Goal: Transaction & Acquisition: Subscribe to service/newsletter

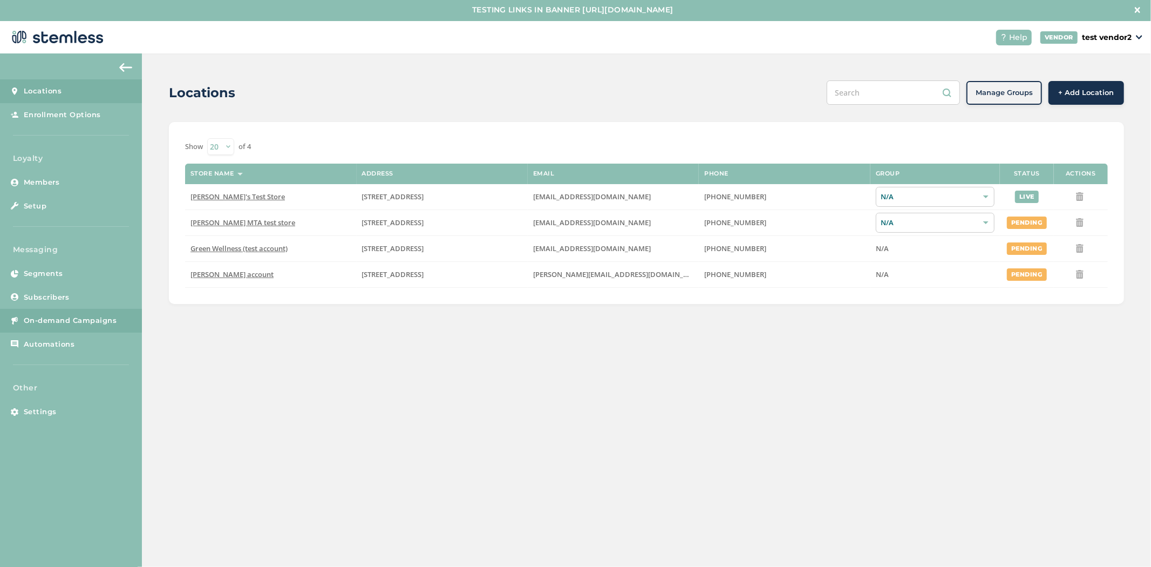
scroll to position [2, 0]
click at [66, 122] on link "Enrollment Options" at bounding box center [71, 115] width 142 height 24
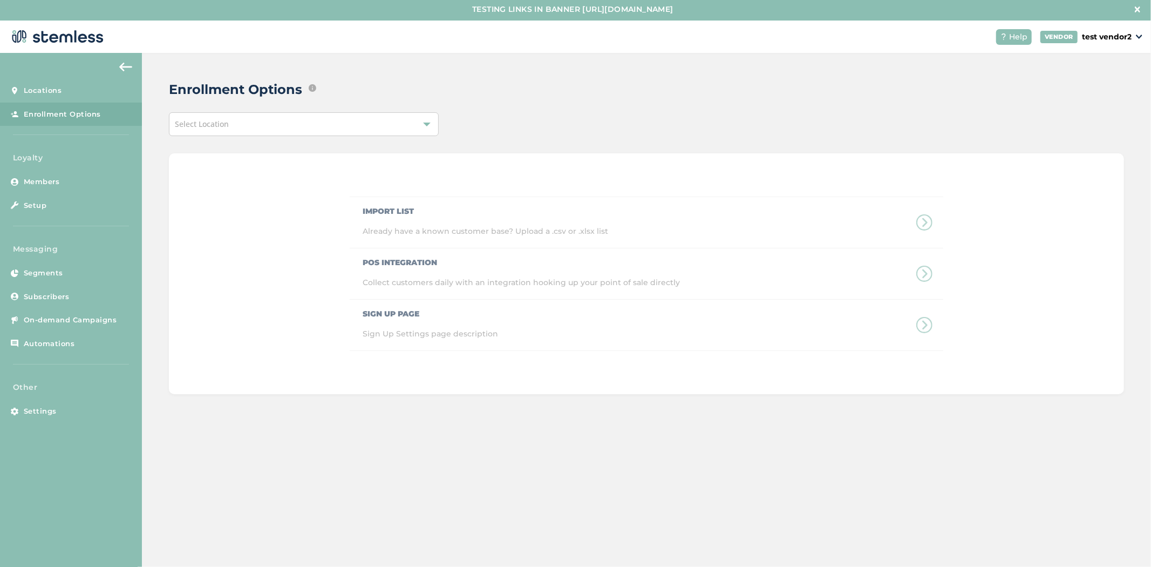
click at [390, 134] on div "Select Location" at bounding box center [304, 124] width 270 height 24
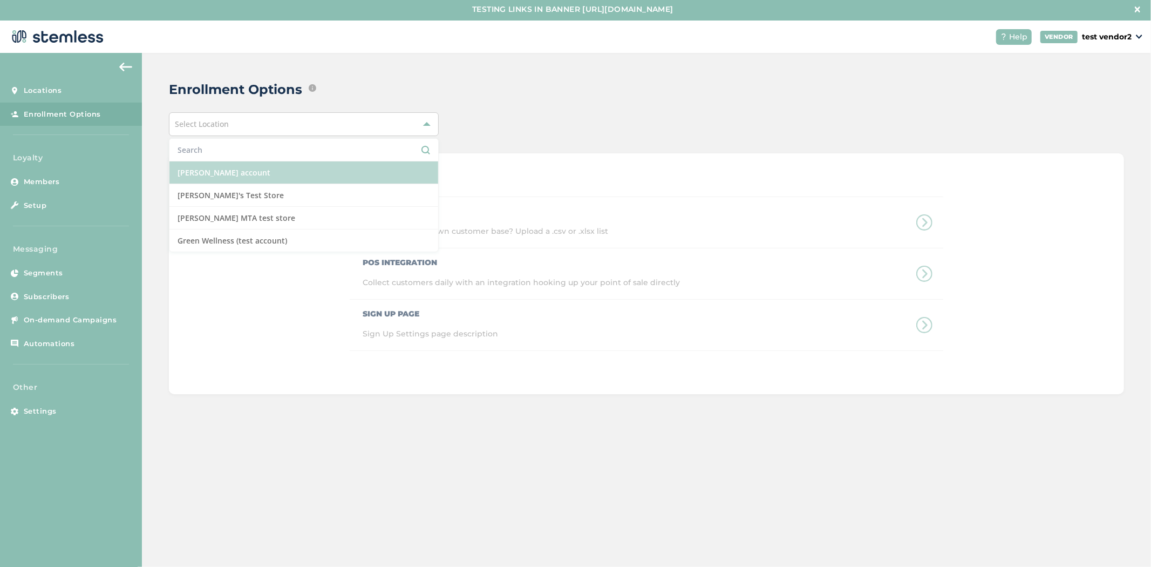
click at [329, 167] on li "[PERSON_NAME] account" at bounding box center [303, 172] width 269 height 23
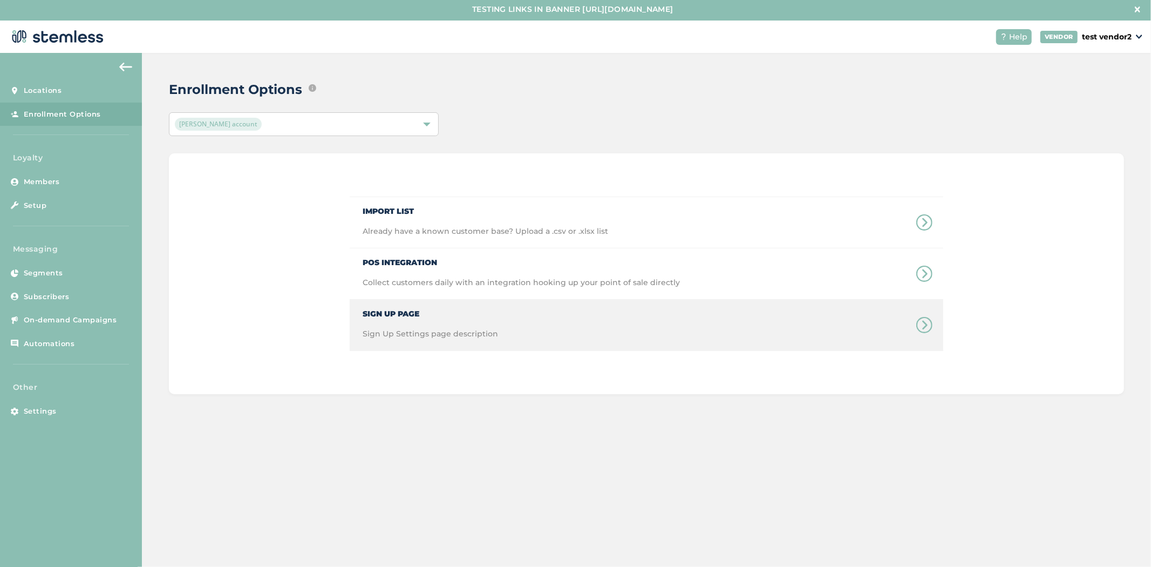
click at [425, 310] on span "Sign Up Page" at bounding box center [430, 310] width 135 height 20
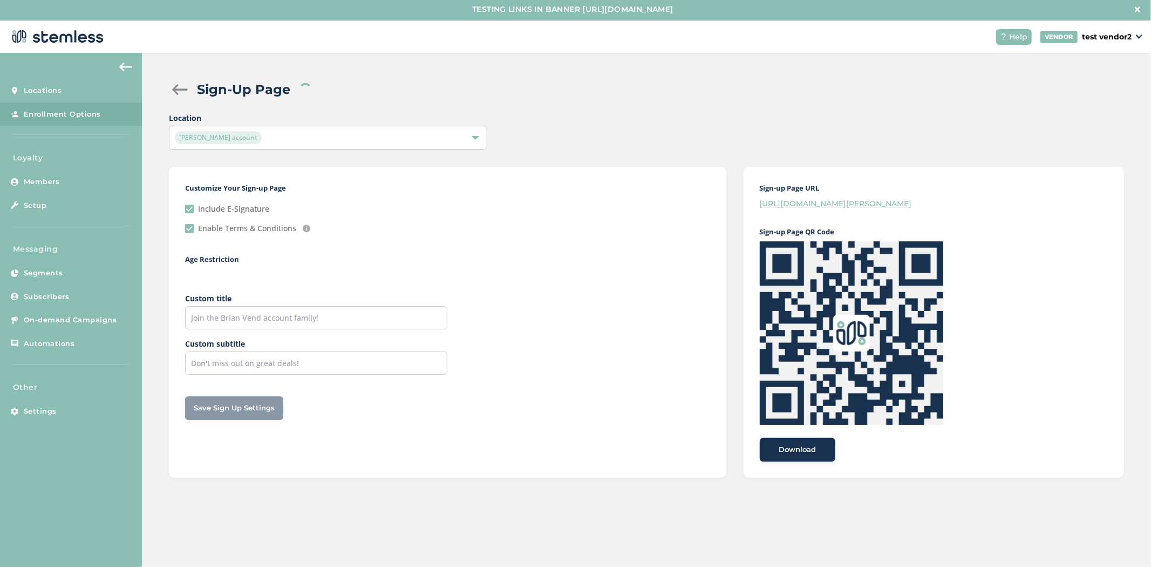
checkbox input "true"
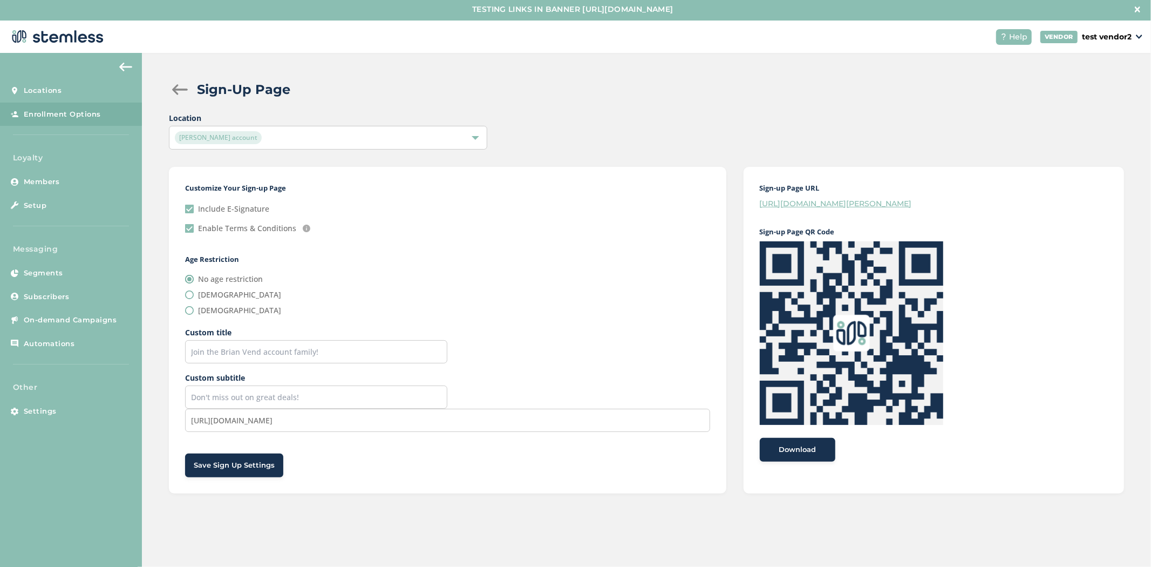
drag, startPoint x: 888, startPoint y: 171, endPoint x: 733, endPoint y: 167, distance: 154.9
click at [731, 160] on div "Sign-Up Page Location [PERSON_NAME] account Customize Your Sign-up Page Include…" at bounding box center [646, 286] width 1009 height 467
click at [865, 202] on link "[URL][DOMAIN_NAME][PERSON_NAME]" at bounding box center [836, 204] width 152 height 10
click at [55, 273] on span "Segments" at bounding box center [43, 273] width 39 height 11
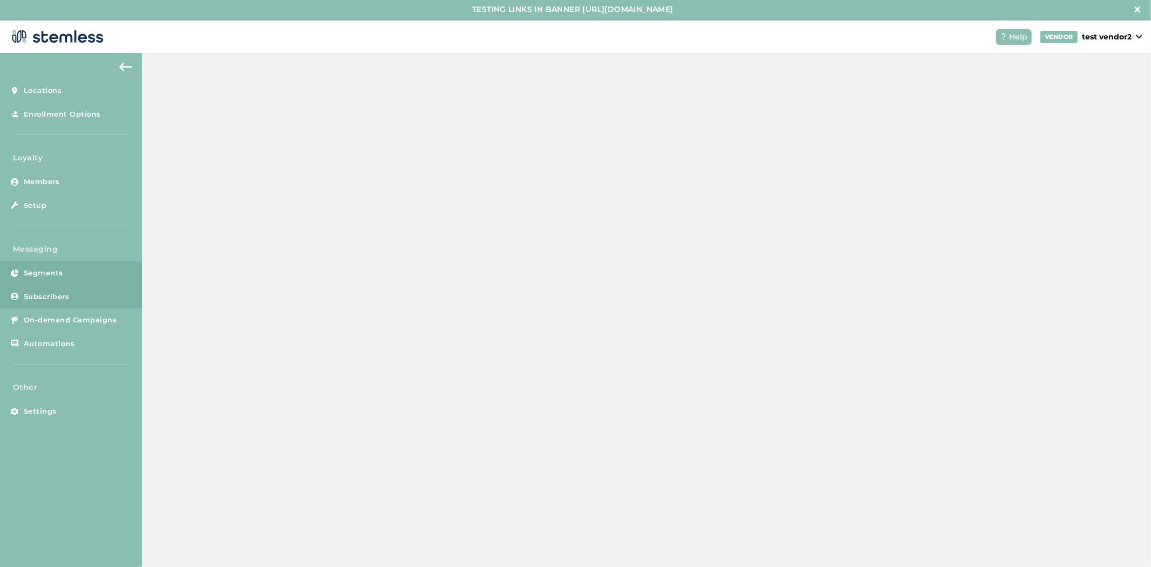
click at [58, 300] on span "Subscribers" at bounding box center [47, 296] width 46 height 11
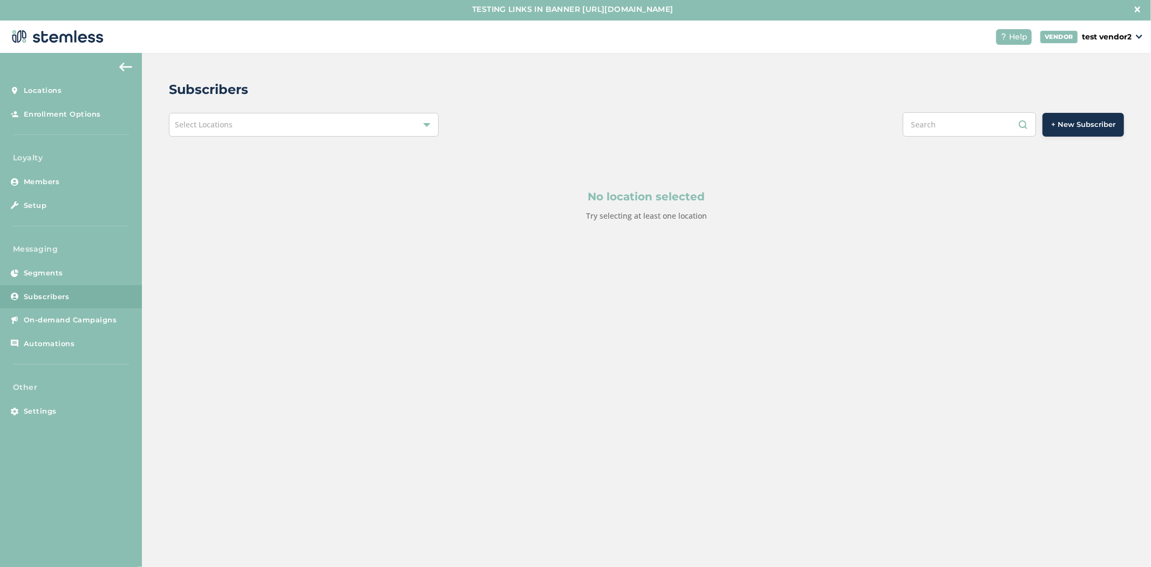
click at [356, 108] on div "Subscribers Select Locations + New Subscriber No location selected Try selectin…" at bounding box center [646, 177] width 1009 height 248
click at [342, 124] on div "Select Locations" at bounding box center [304, 125] width 270 height 24
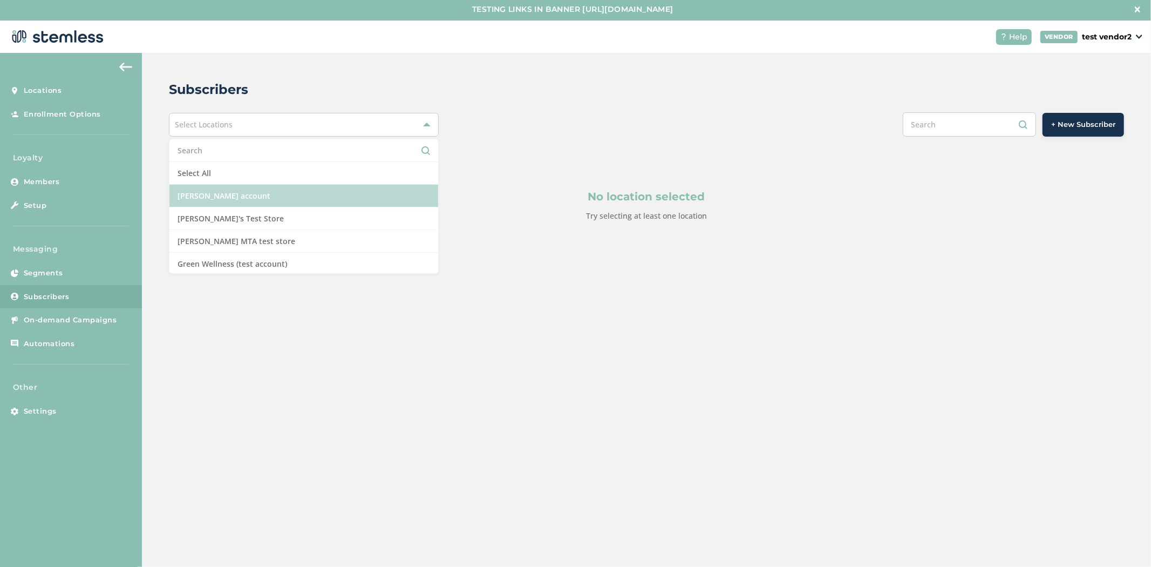
click at [323, 198] on li "[PERSON_NAME] account" at bounding box center [303, 196] width 269 height 23
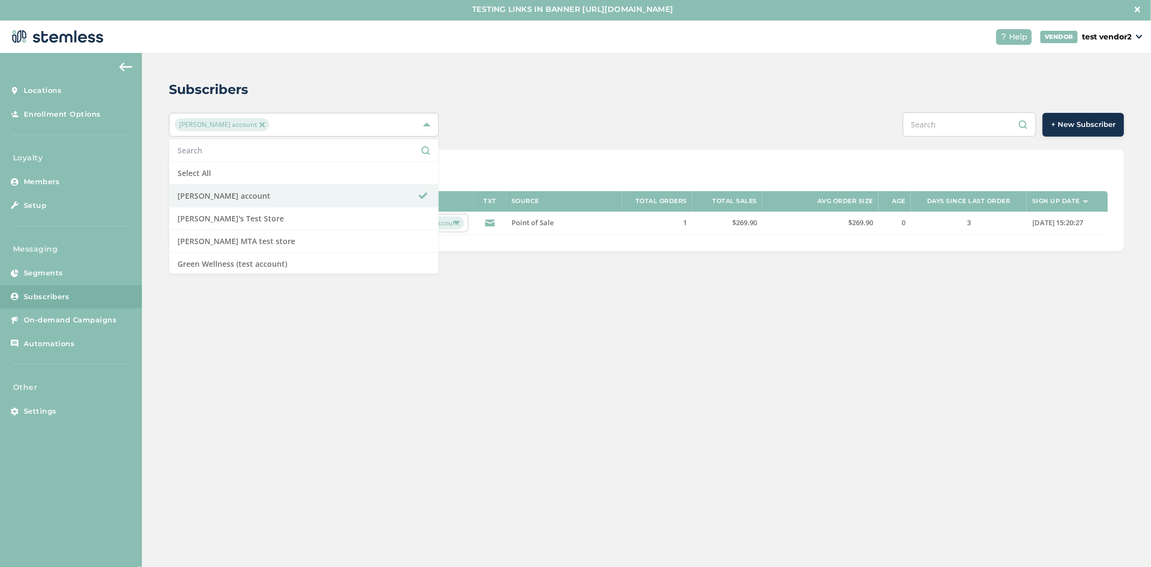
click at [519, 86] on div "Subscribers" at bounding box center [642, 89] width 947 height 19
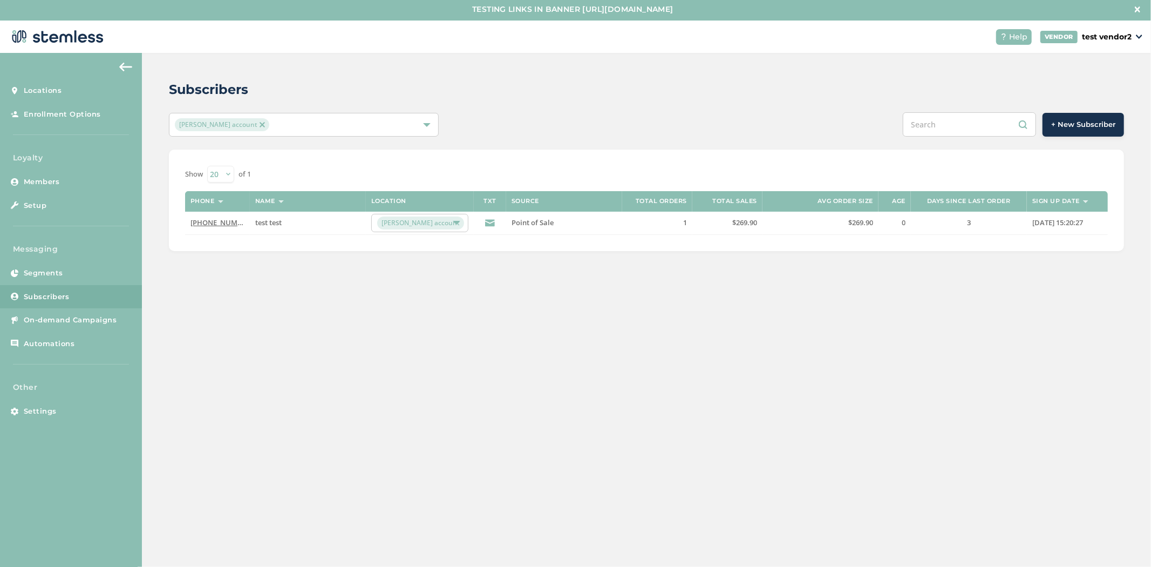
click at [257, 118] on div "[PERSON_NAME] account" at bounding box center [298, 124] width 247 height 13
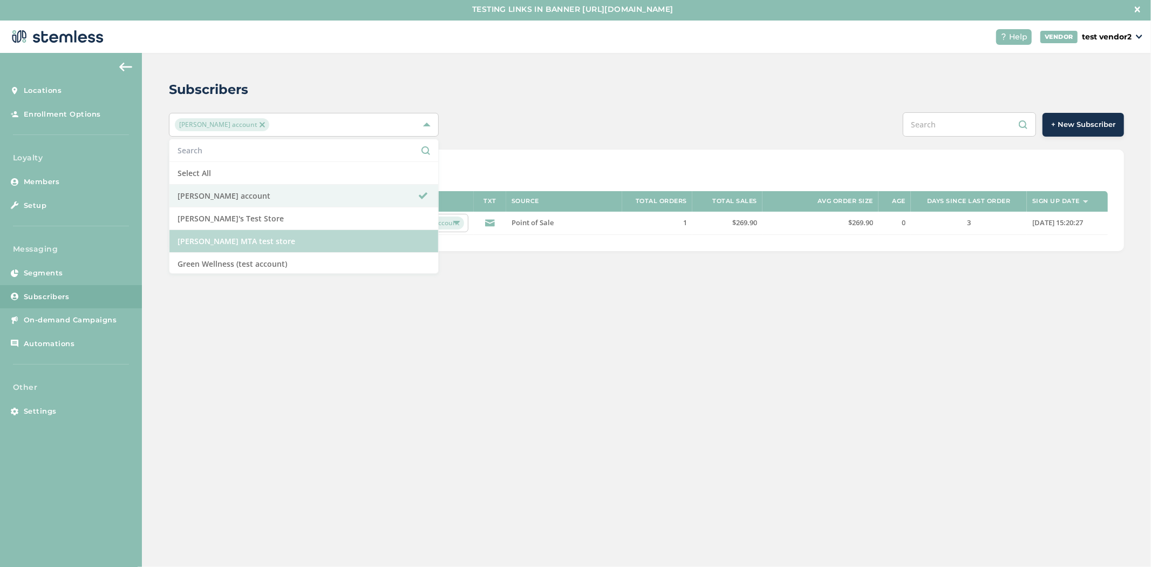
click at [326, 241] on li "[PERSON_NAME] MTA test store" at bounding box center [303, 241] width 269 height 23
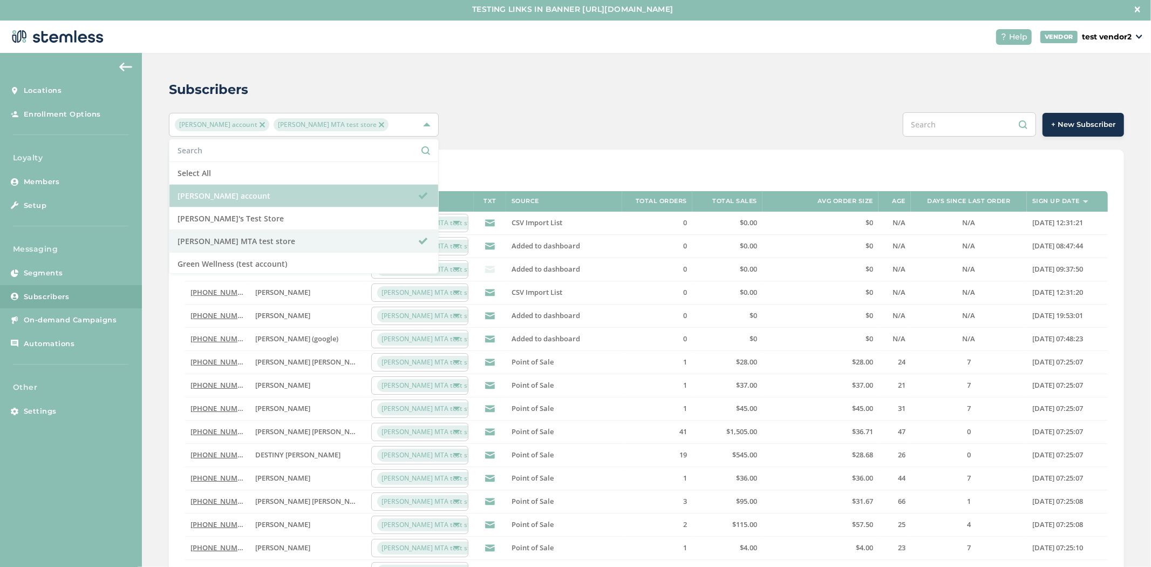
drag, startPoint x: 338, startPoint y: 193, endPoint x: 345, endPoint y: 192, distance: 7.6
click at [338, 193] on li "[PERSON_NAME] account" at bounding box center [303, 196] width 269 height 23
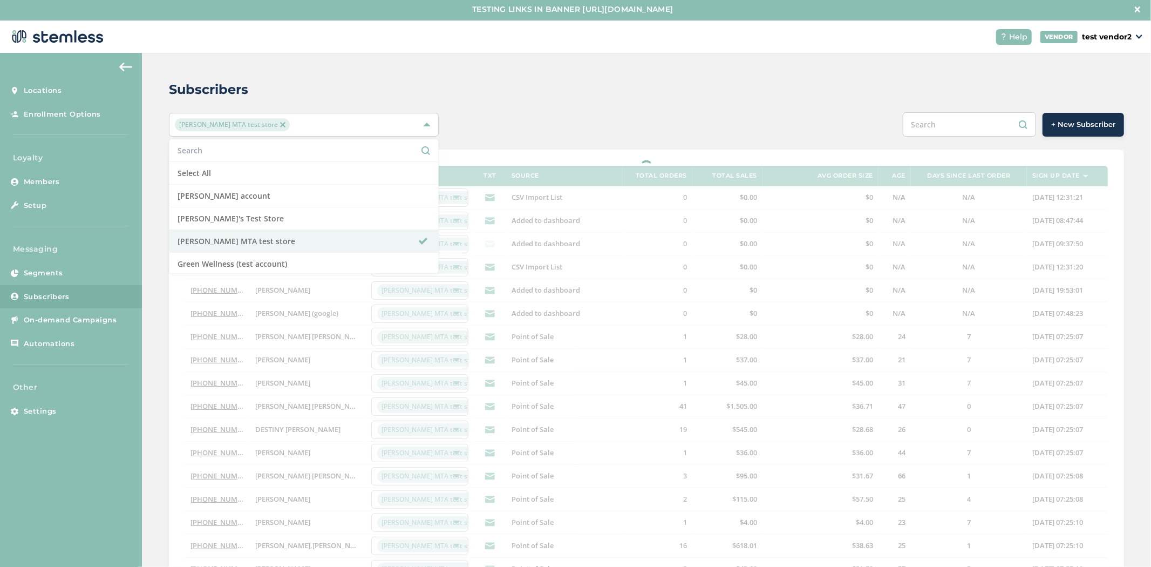
click at [531, 120] on div "[PERSON_NAME] MTA test store Select All [PERSON_NAME] account [PERSON_NAME]'s T…" at bounding box center [646, 124] width 955 height 24
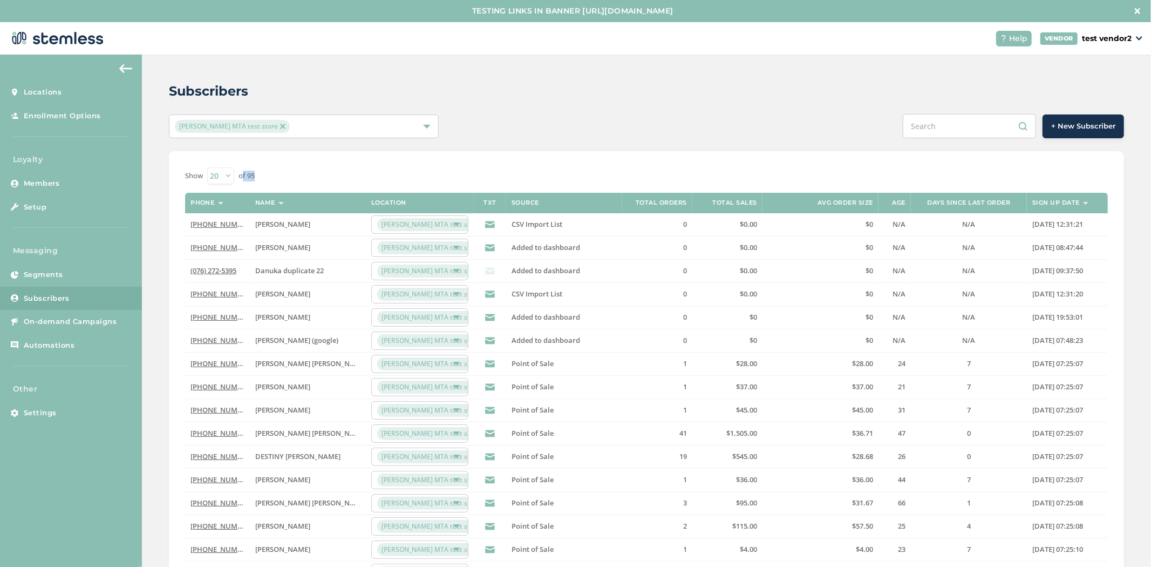
drag, startPoint x: 270, startPoint y: 177, endPoint x: 241, endPoint y: 177, distance: 29.1
click at [241, 177] on div "Show 20 50 100 of 95" at bounding box center [646, 175] width 923 height 17
click at [1061, 126] on span "+ New Subscriber" at bounding box center [1083, 126] width 64 height 11
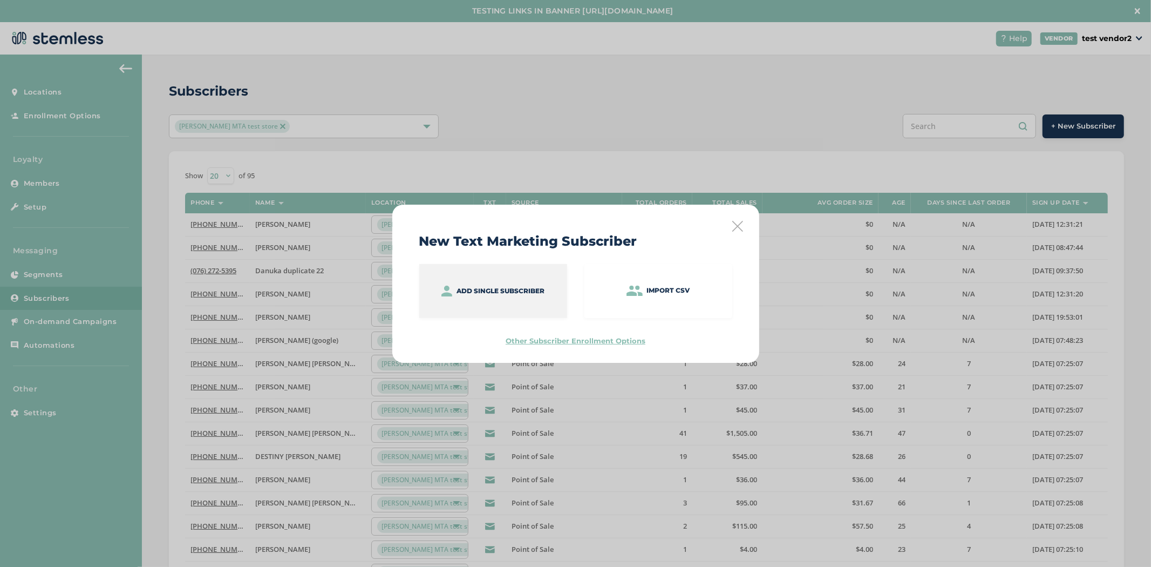
click at [478, 313] on div "Add single subscriber" at bounding box center [493, 291] width 148 height 54
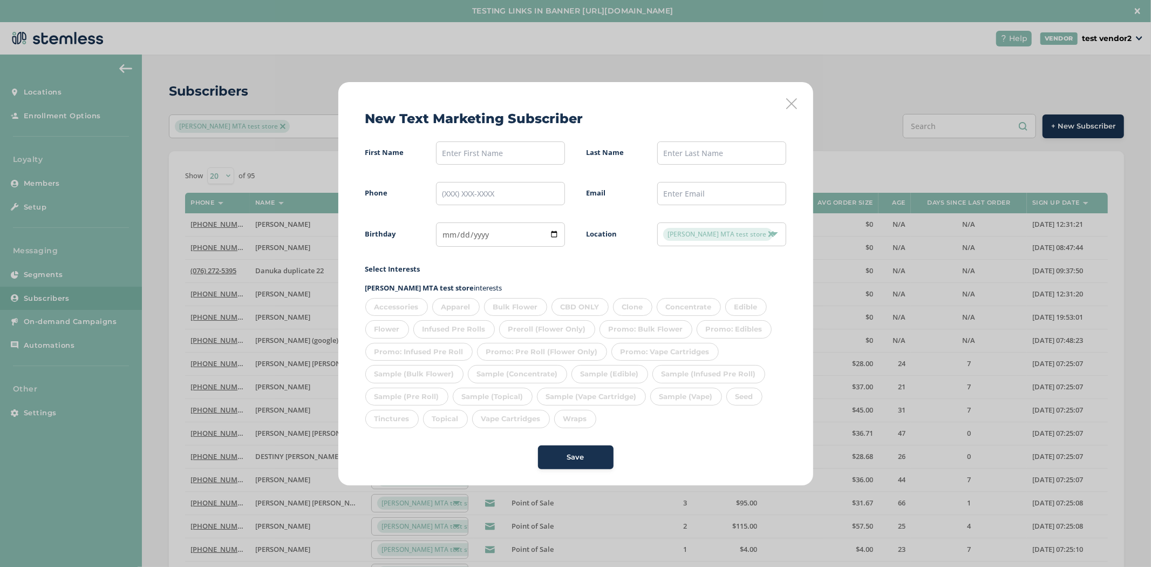
click at [792, 103] on icon at bounding box center [791, 103] width 11 height 11
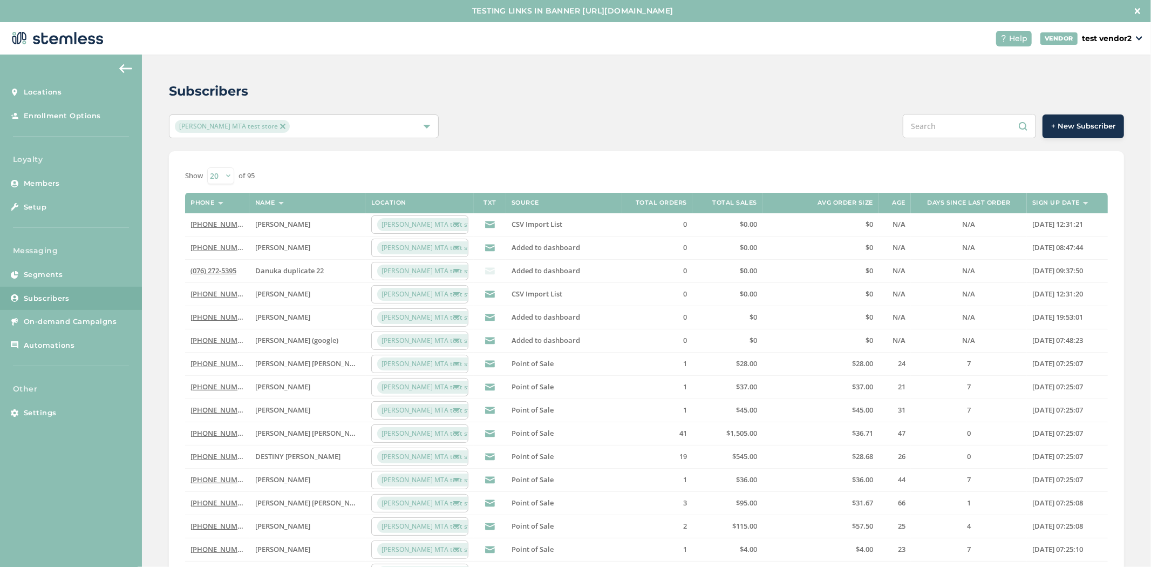
click at [1088, 127] on span "+ New Subscriber" at bounding box center [1083, 126] width 64 height 11
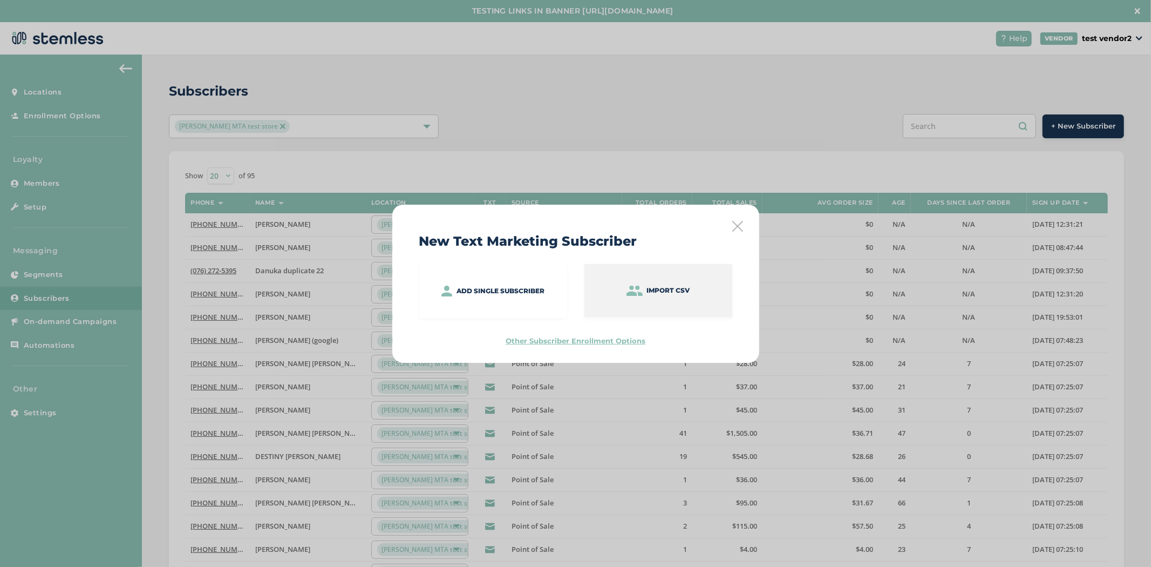
click at [669, 300] on div "Import CSV" at bounding box center [658, 290] width 148 height 53
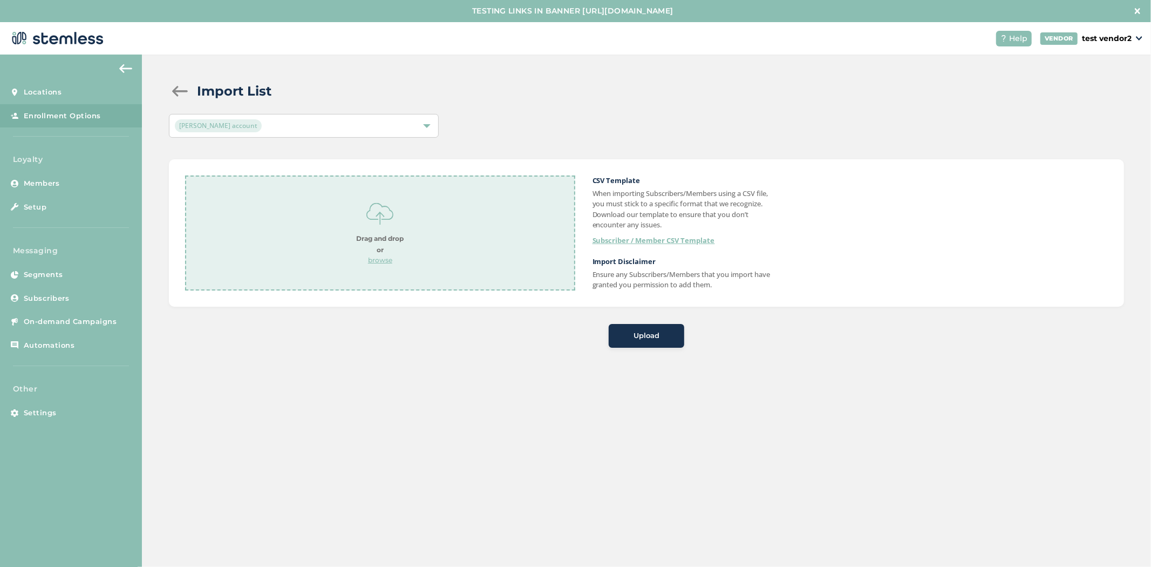
click at [186, 96] on div at bounding box center [180, 91] width 22 height 11
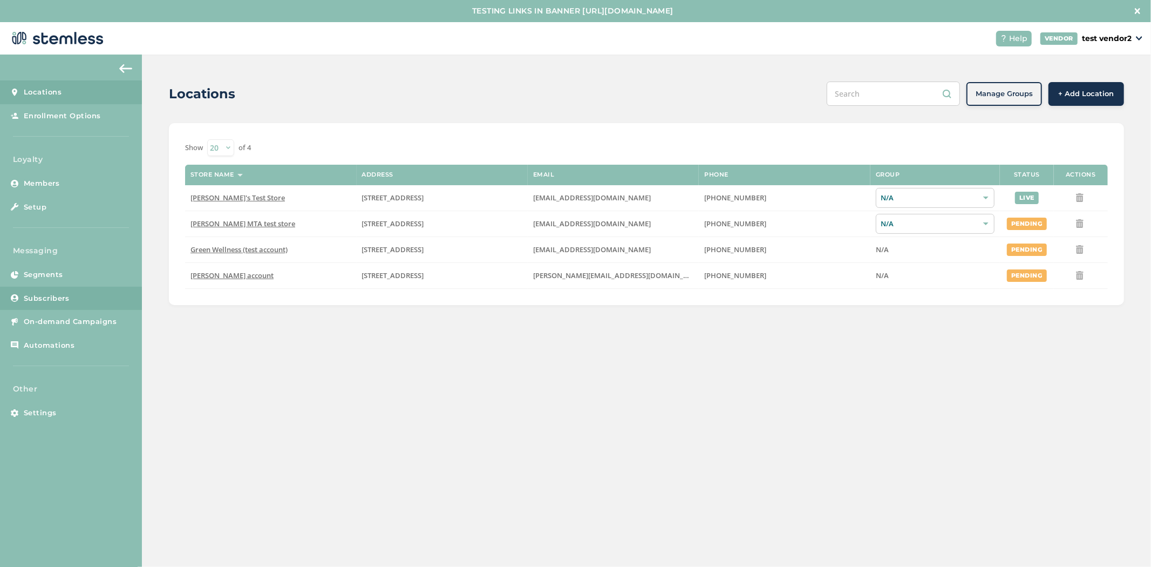
click at [77, 303] on link "Subscribers" at bounding box center [71, 299] width 142 height 24
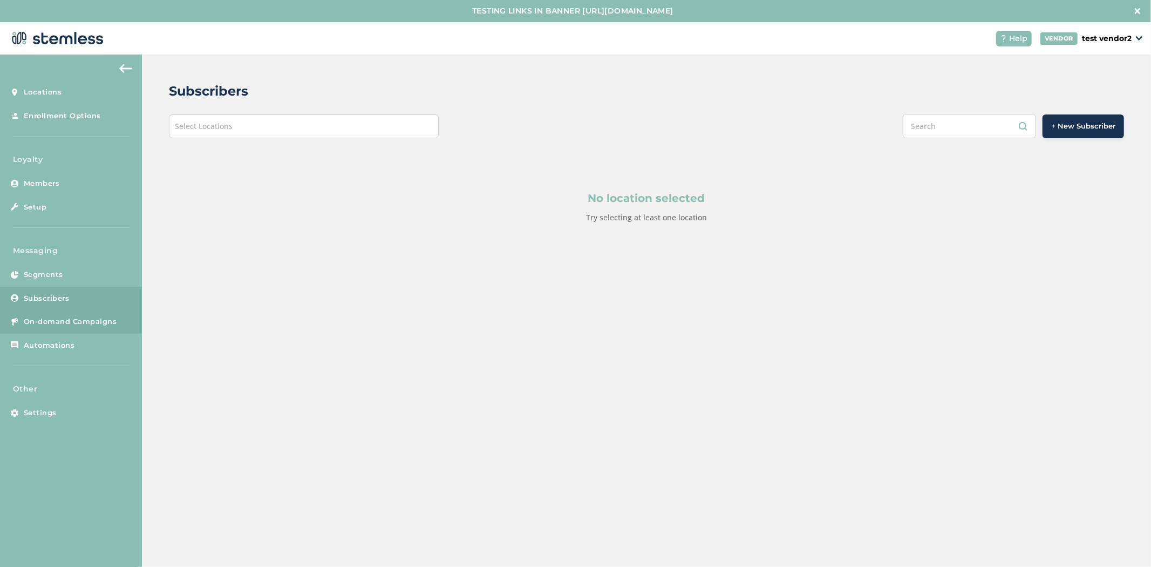
click at [65, 326] on span "On-demand Campaigns" at bounding box center [70, 321] width 93 height 11
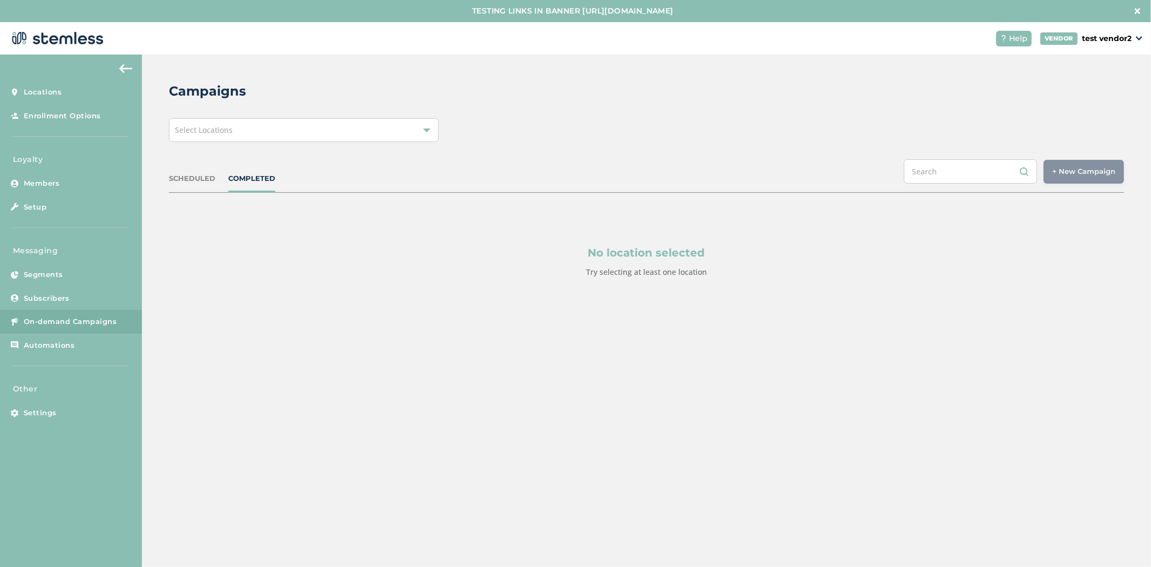
click at [213, 141] on div "Select Locations" at bounding box center [304, 130] width 270 height 24
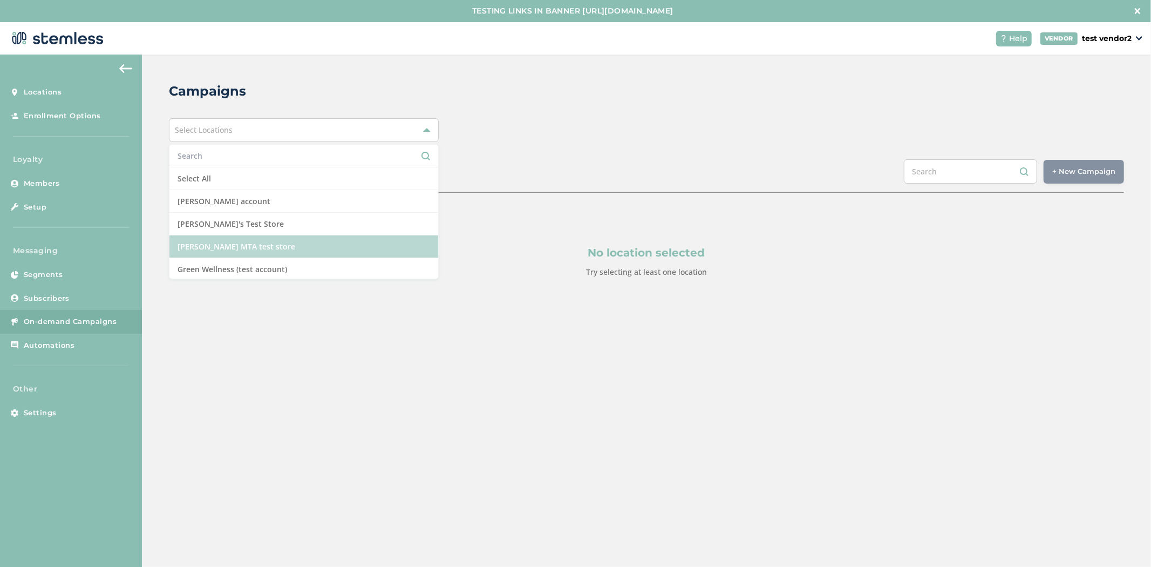
click at [253, 246] on li "[PERSON_NAME] MTA test store" at bounding box center [303, 246] width 269 height 23
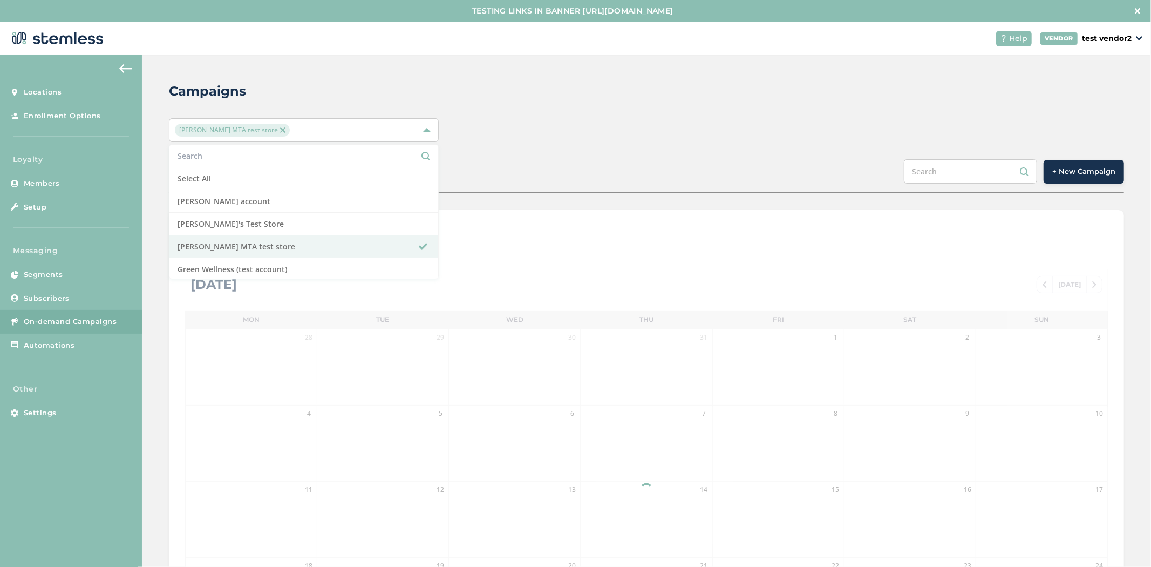
drag, startPoint x: 668, startPoint y: 65, endPoint x: 991, endPoint y: 137, distance: 331.1
click at [670, 65] on div "Campaigns [PERSON_NAME] MTA test store Select All [PERSON_NAME] account [PERSON…" at bounding box center [646, 404] width 1009 height 698
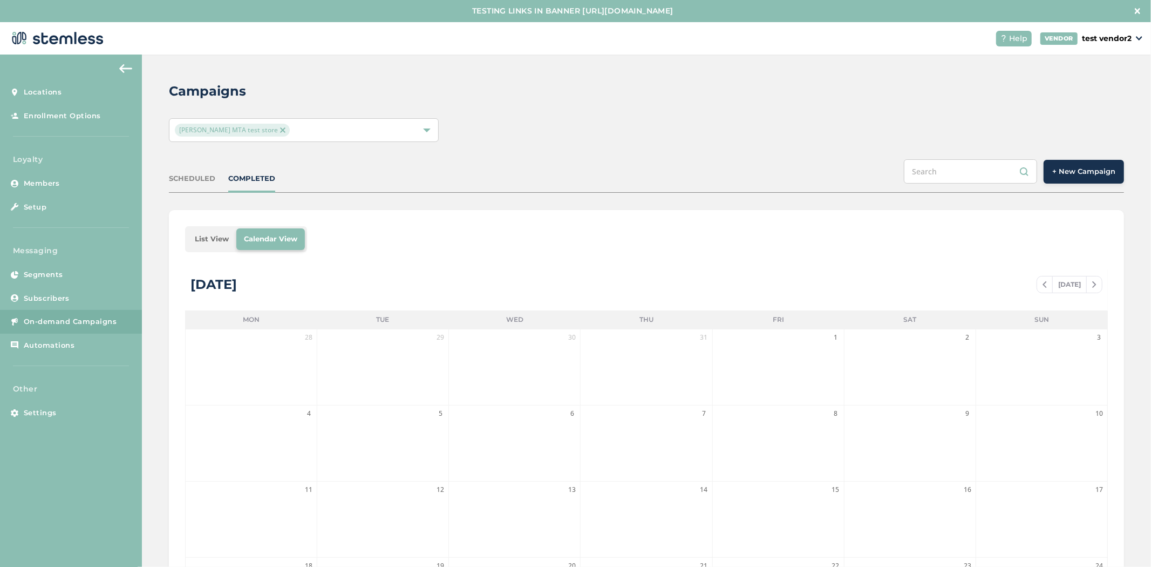
click at [1052, 173] on span "+ New Campaign" at bounding box center [1083, 171] width 63 height 11
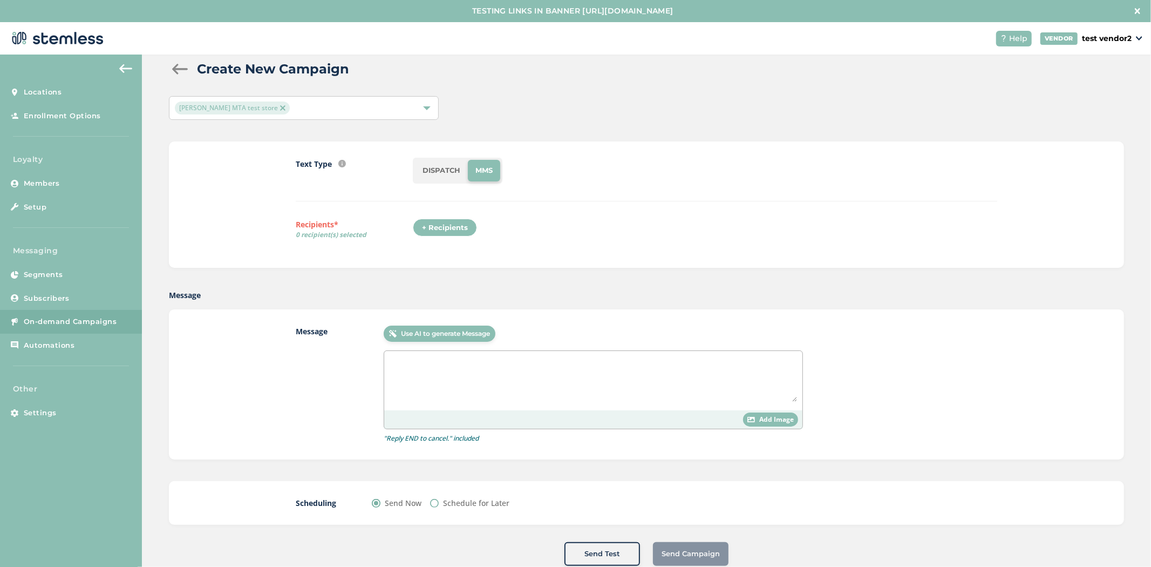
scroll to position [25, 0]
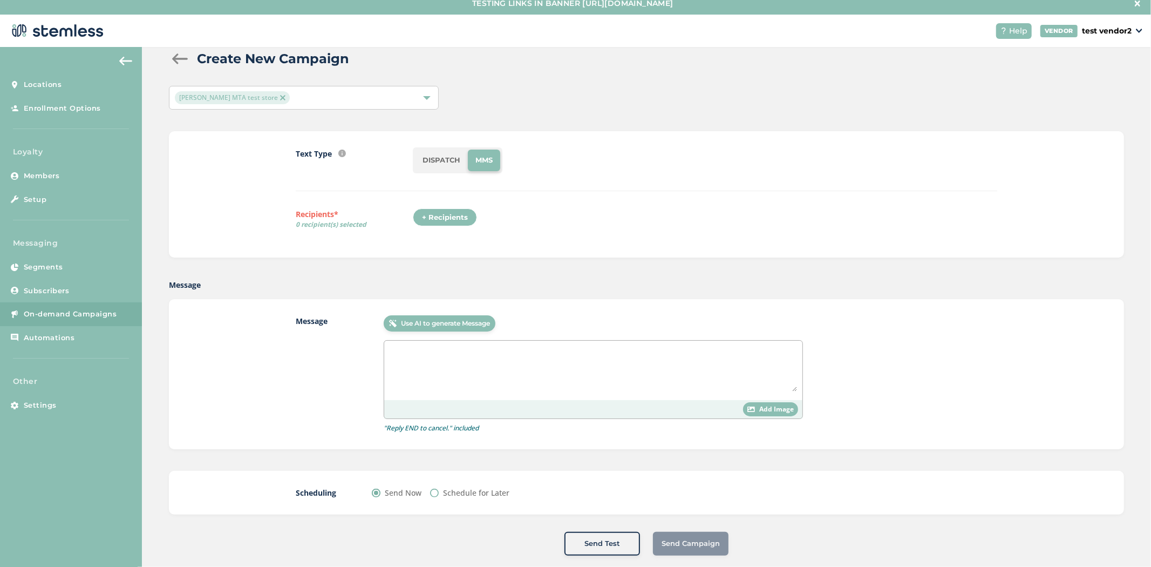
click at [434, 169] on li "DISPATCH" at bounding box center [441, 160] width 53 height 22
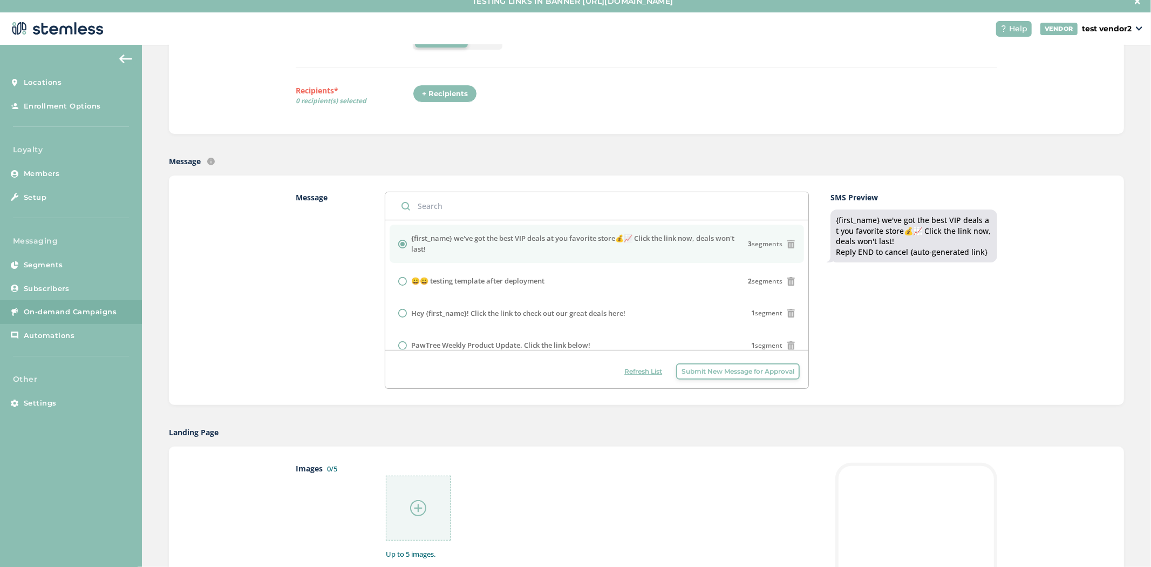
scroll to position [146, 0]
drag, startPoint x: 829, startPoint y: 220, endPoint x: 869, endPoint y: 213, distance: 40.6
click at [868, 213] on div "{first_name} we've got the best VIP deals at you favorite store💰📈 Click the lin…" at bounding box center [914, 236] width 167 height 53
drag, startPoint x: 903, startPoint y: 214, endPoint x: 959, endPoint y: 213, distance: 56.1
click at [959, 213] on div "{first_name} we've got the best VIP deals at you favorite store💰📈 Click the lin…" at bounding box center [914, 236] width 167 height 53
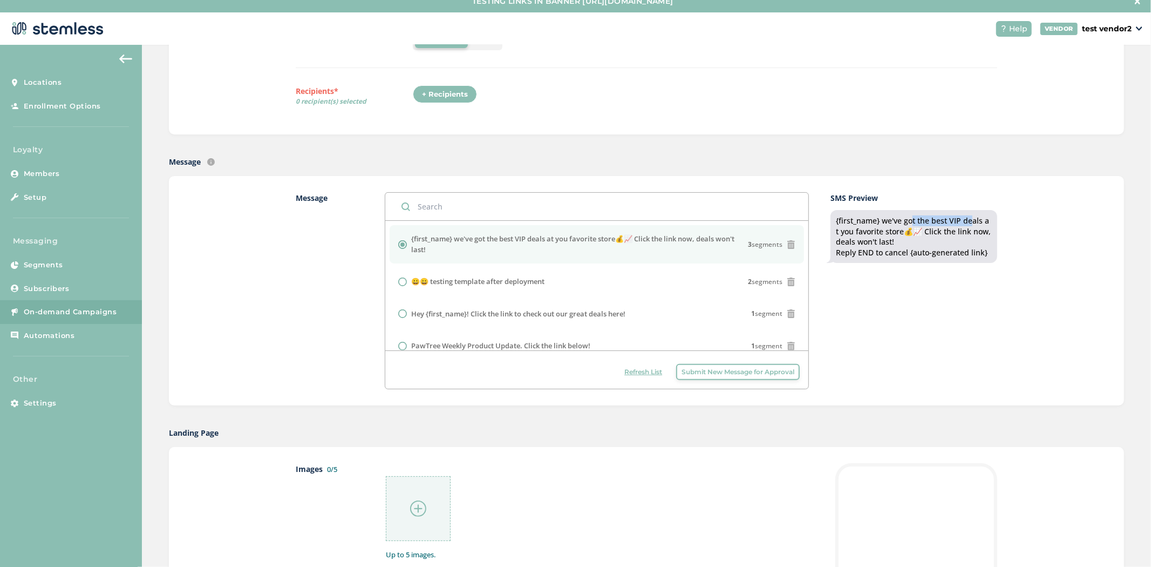
drag, startPoint x: 871, startPoint y: 241, endPoint x: 859, endPoint y: 233, distance: 14.5
click at [859, 234] on div "{first_name} we've got the best VIP deals at you favorite store💰📈 Click the lin…" at bounding box center [914, 236] width 156 height 42
click at [905, 270] on div "SMS Preview {first_name} we've got the best VIP deals at you favorite store💰📈 C…" at bounding box center [914, 290] width 167 height 197
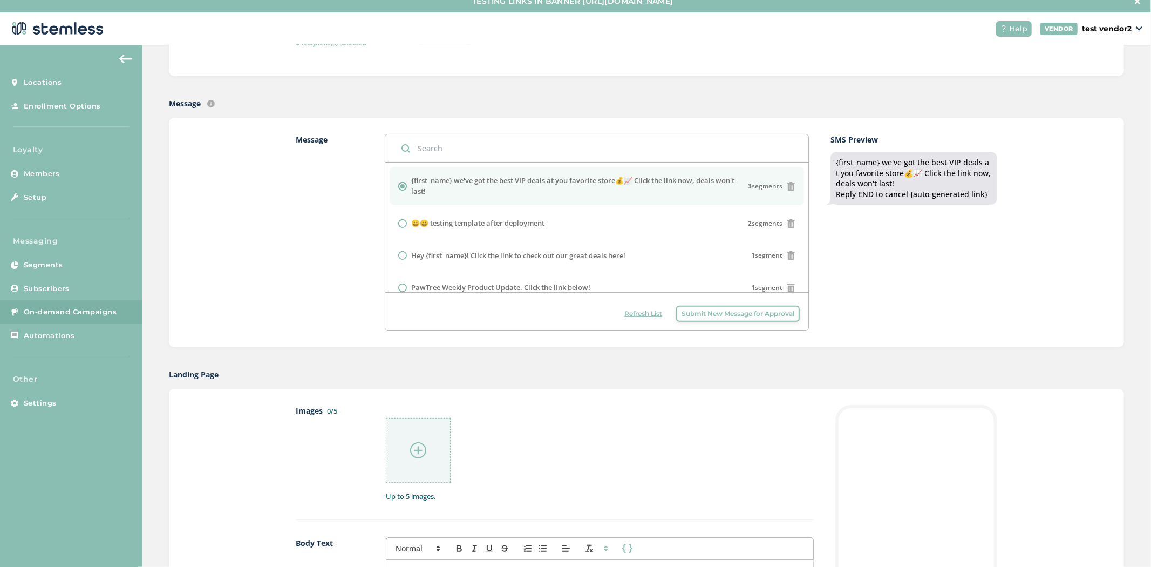
scroll to position [205, 0]
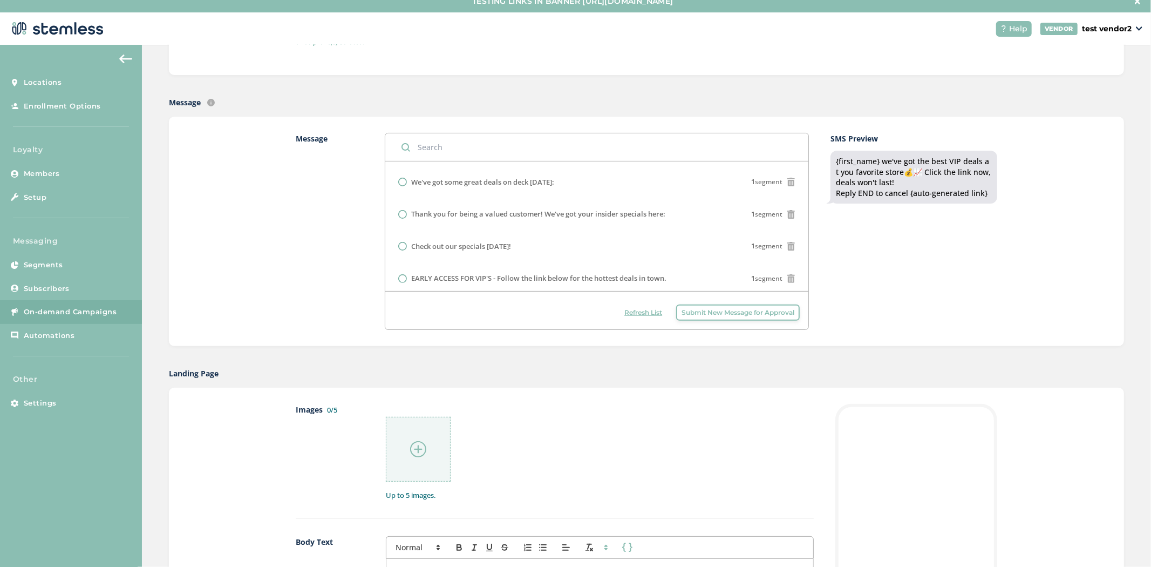
click at [423, 454] on div at bounding box center [418, 449] width 65 height 65
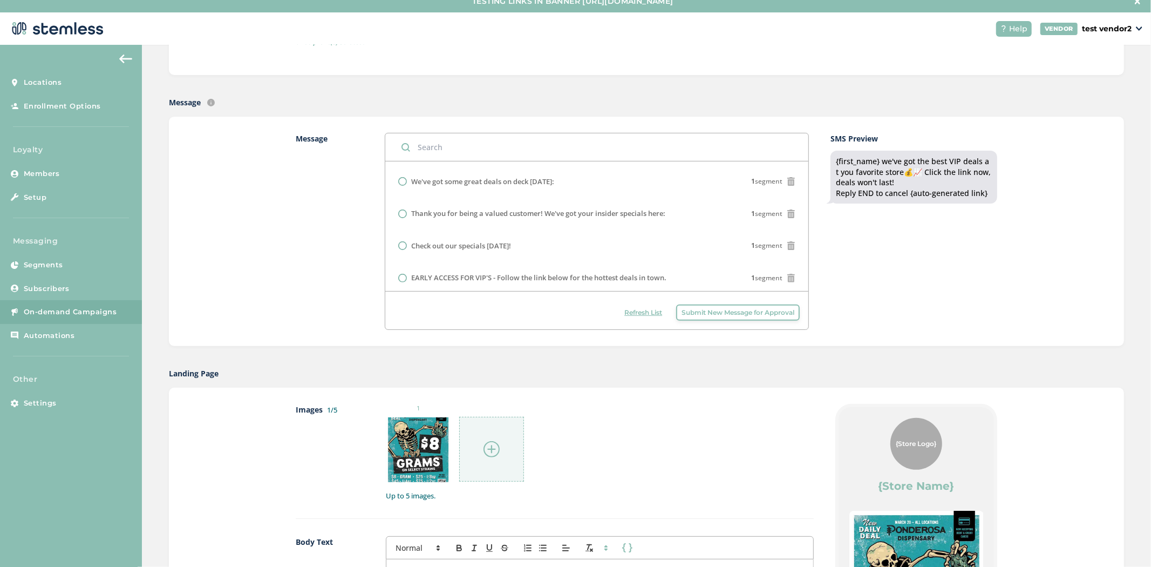
click at [497, 449] on div at bounding box center [491, 449] width 65 height 65
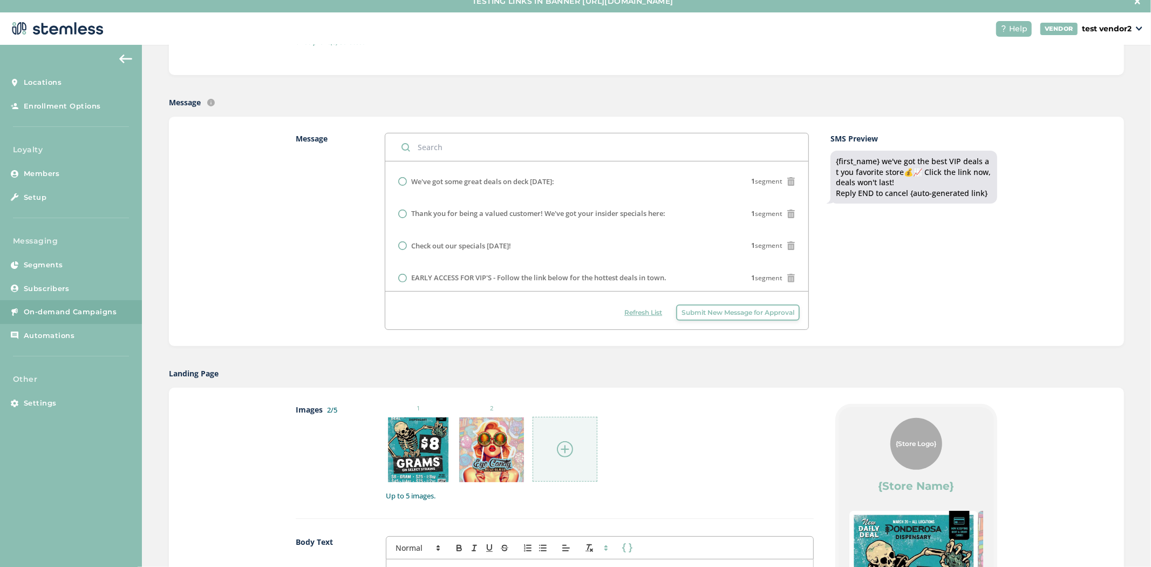
click at [559, 441] on img at bounding box center [565, 449] width 16 height 16
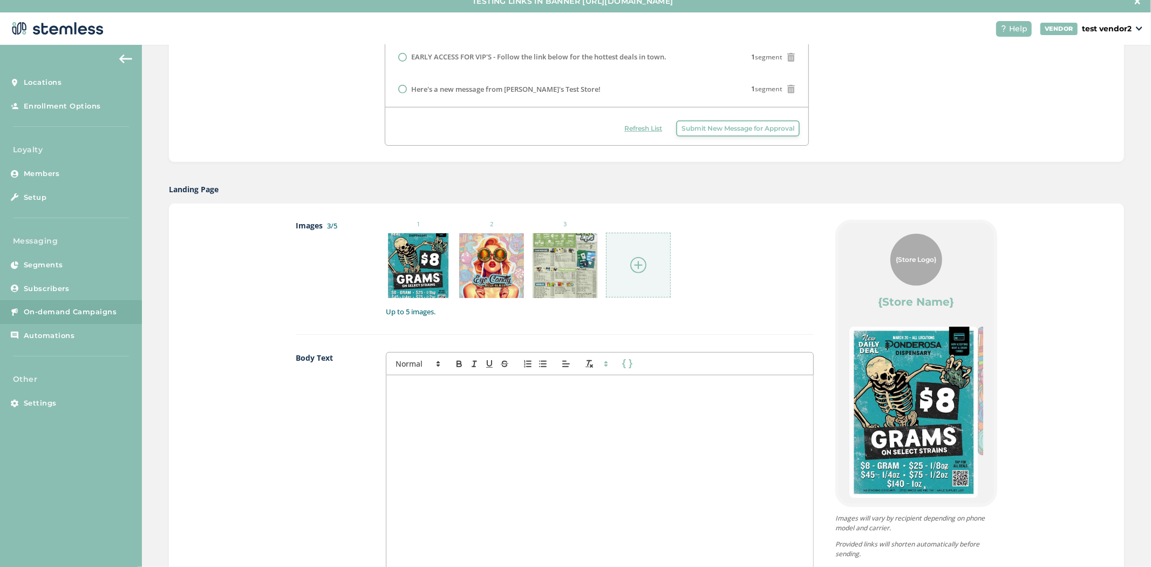
scroll to position [390, 0]
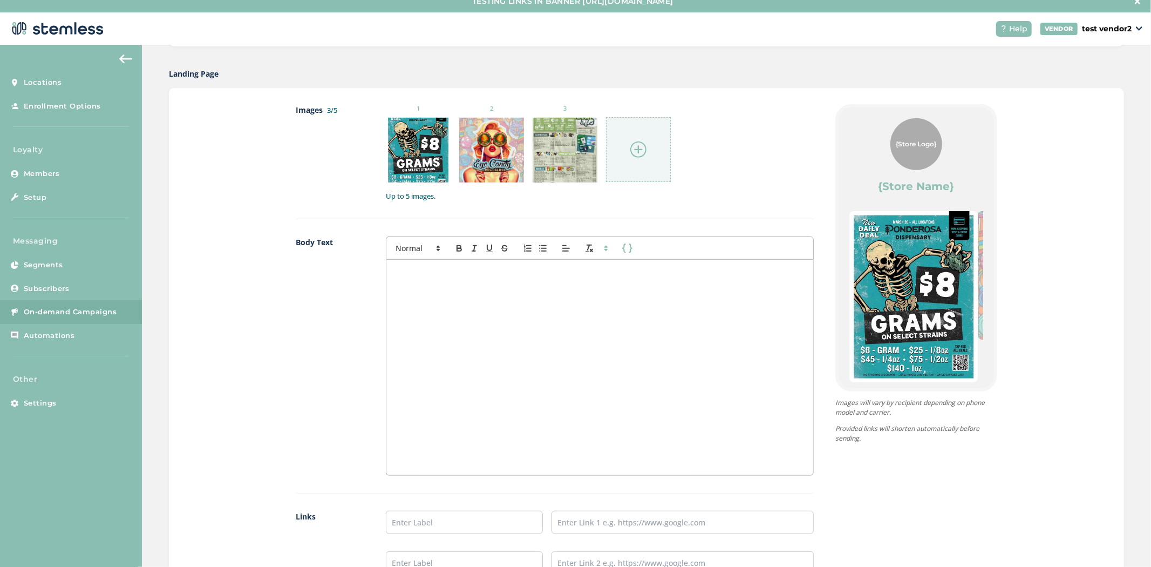
drag, startPoint x: 935, startPoint y: 321, endPoint x: 842, endPoint y: 323, distance: 92.8
click at [842, 323] on div "{Store Logo} {Store Name} Powered By" at bounding box center [916, 247] width 155 height 281
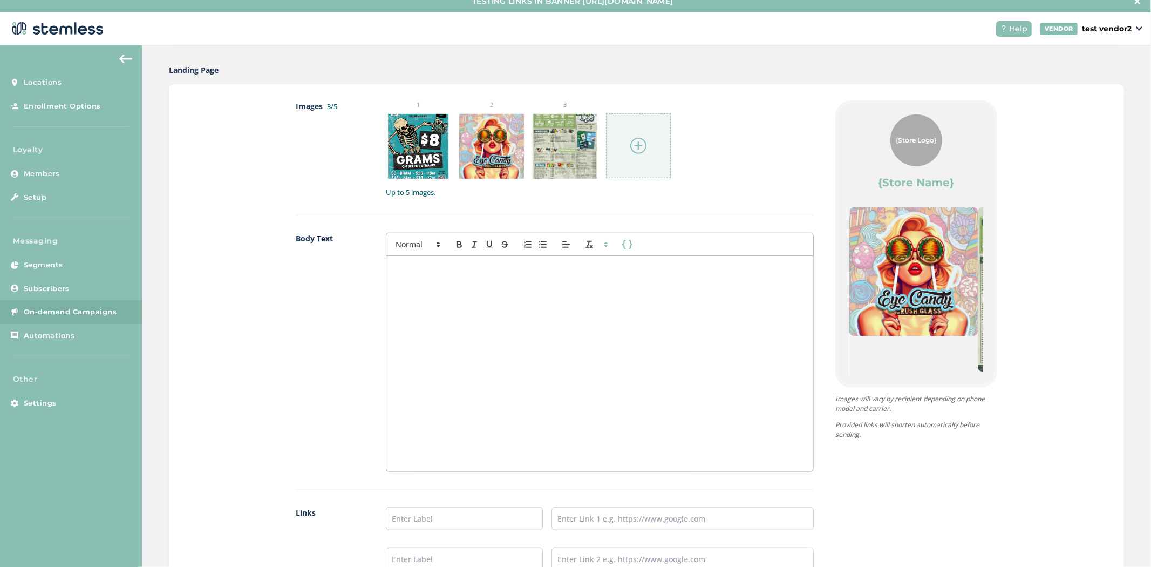
scroll to position [509, 0]
drag, startPoint x: 934, startPoint y: 301, endPoint x: 808, endPoint y: 301, distance: 125.2
click at [814, 301] on div "{Store Logo} {Store Name} Powered By Images will vary by recipient depending on…" at bounding box center [905, 364] width 183 height 528
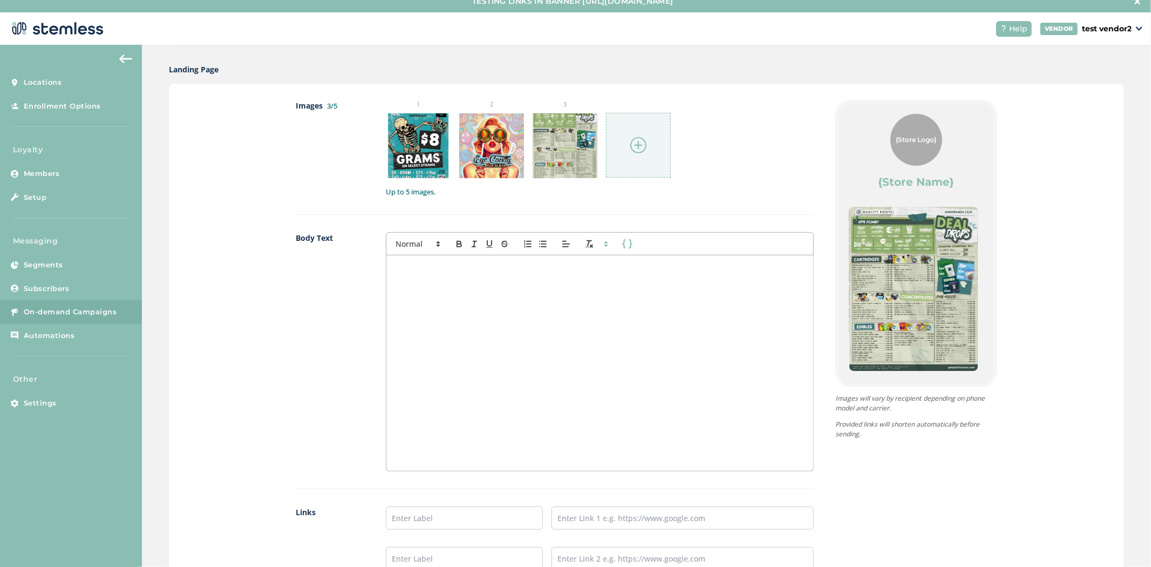
drag, startPoint x: 947, startPoint y: 298, endPoint x: 821, endPoint y: 295, distance: 125.2
click at [826, 295] on div "{Store Logo} {Store Name} Powered By Images will vary by recipient depending on…" at bounding box center [905, 364] width 183 height 528
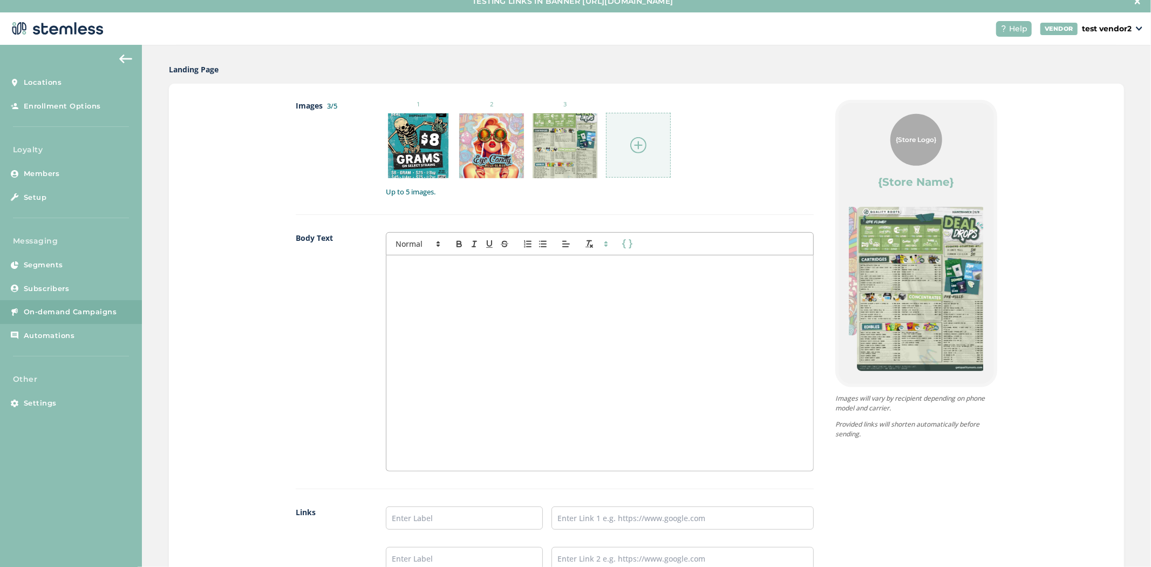
drag, startPoint x: 903, startPoint y: 276, endPoint x: 956, endPoint y: 282, distance: 53.2
click at [956, 282] on img at bounding box center [921, 289] width 128 height 164
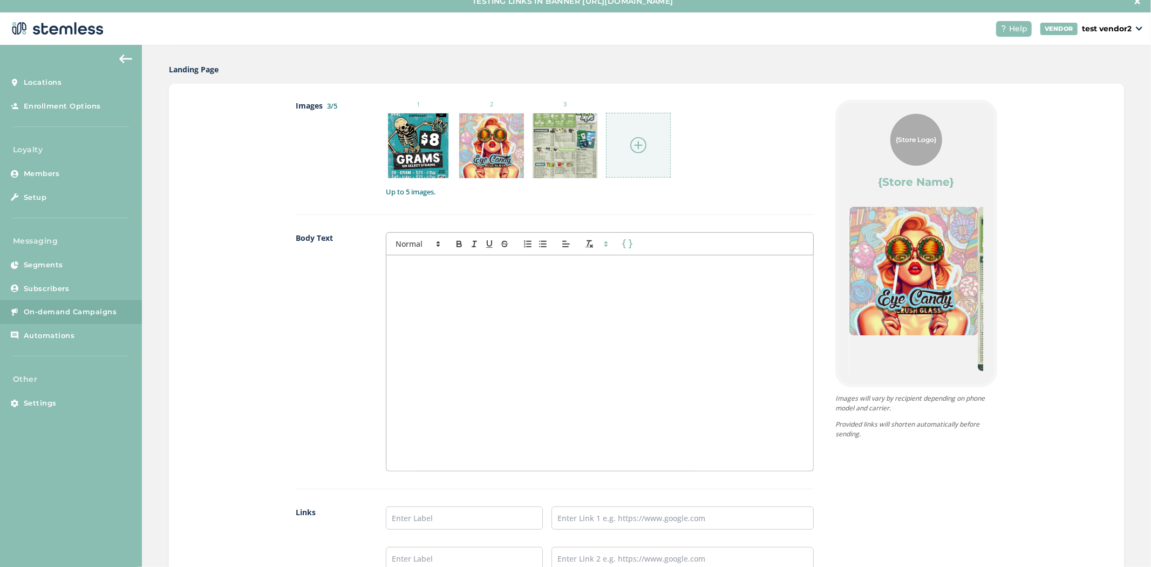
click at [617, 328] on div at bounding box center [599, 362] width 427 height 215
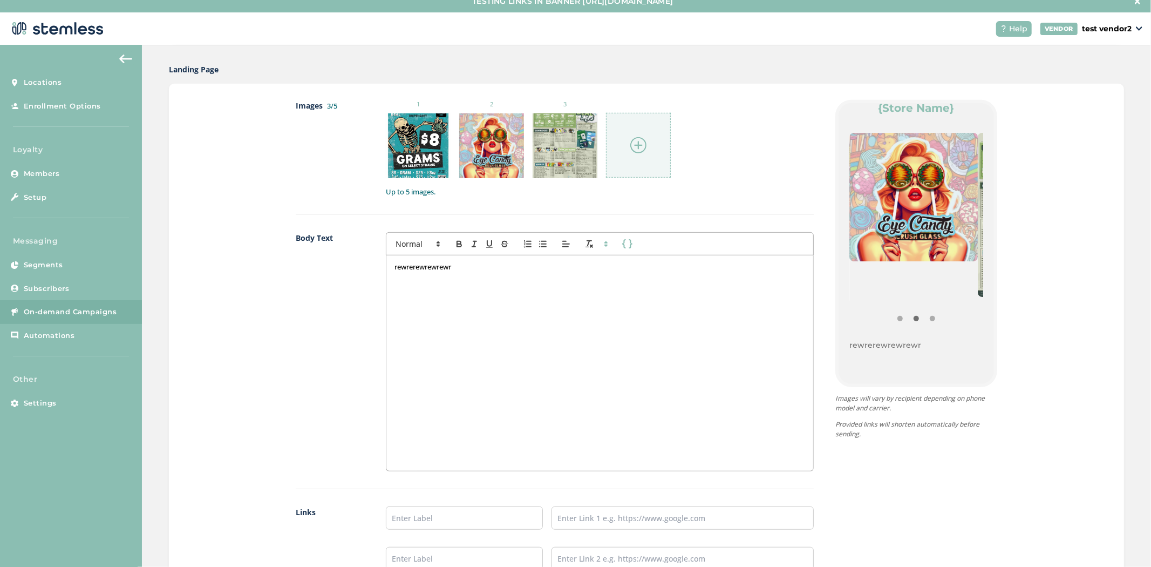
scroll to position [78, 0]
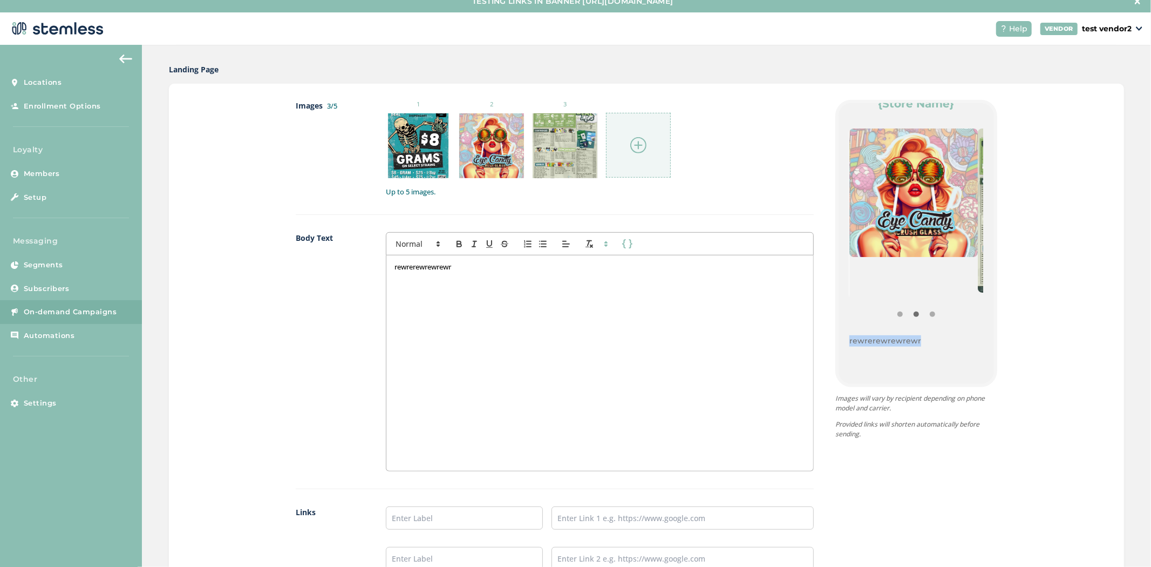
drag, startPoint x: 918, startPoint y: 333, endPoint x: 821, endPoint y: 350, distance: 98.5
click at [839, 338] on div "{Store Logo} {Store Name} rewrerewrewrewr Powered By" at bounding box center [916, 243] width 155 height 281
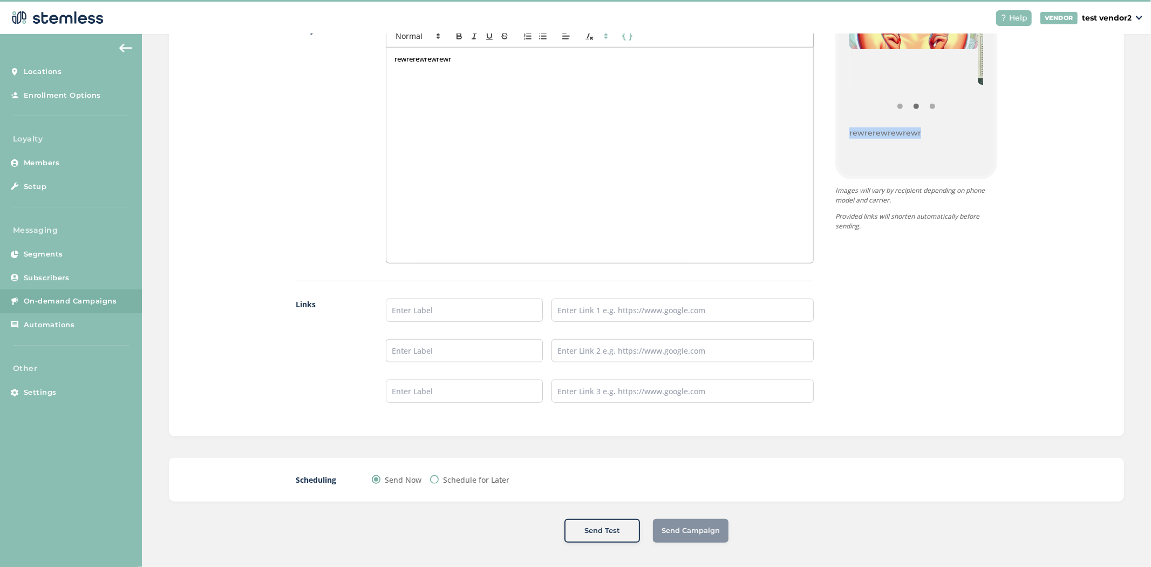
scroll to position [22, 0]
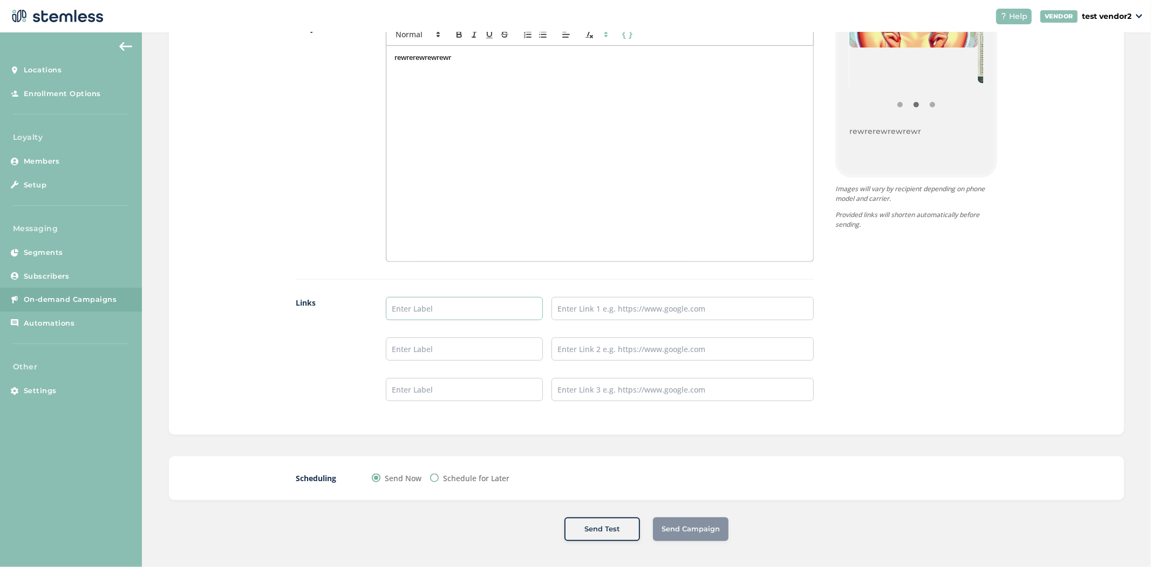
click at [467, 313] on input "text" at bounding box center [465, 308] width 158 height 23
type input "Menu Here"
click at [584, 315] on input "text" at bounding box center [683, 308] width 262 height 23
type input "[URL][DOMAIN_NAME]"
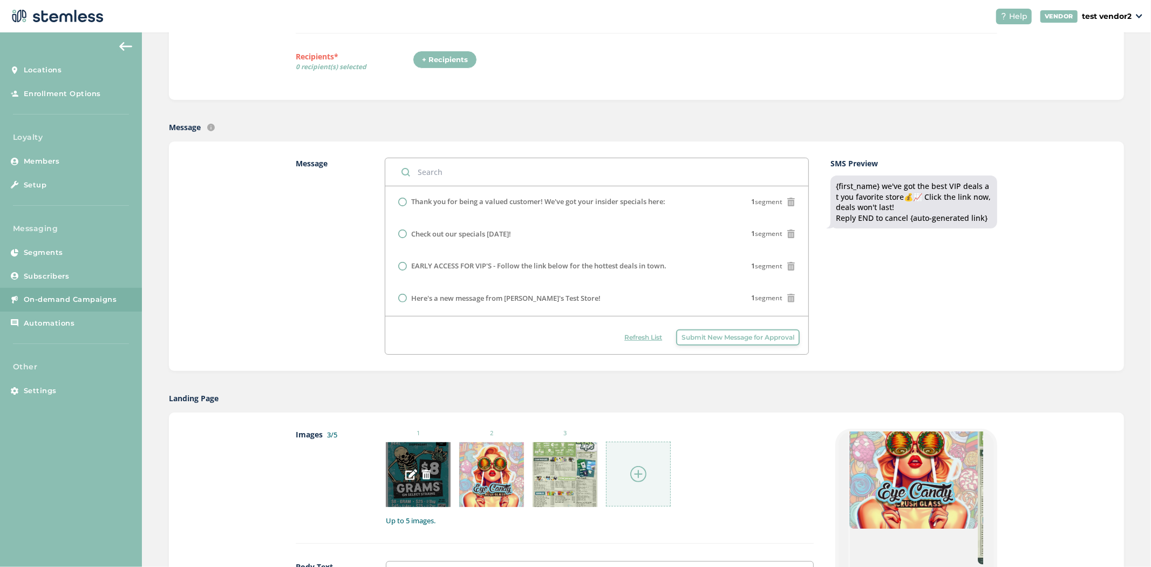
scroll to position [167, 0]
click at [698, 338] on span "Submit New Message for Approval" at bounding box center [738, 338] width 113 height 10
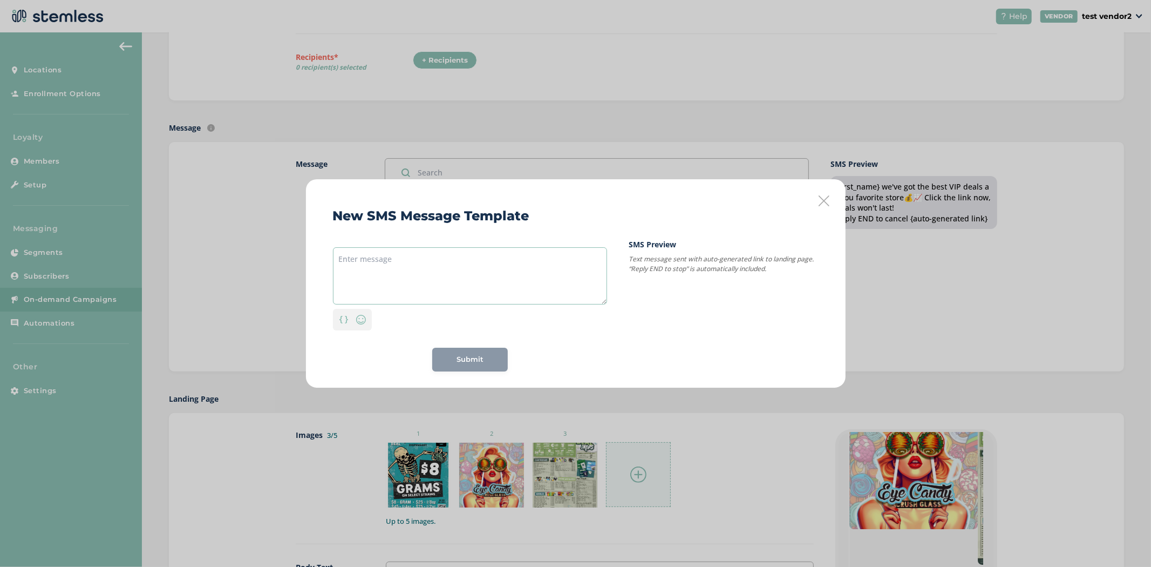
click at [400, 280] on textarea at bounding box center [470, 275] width 274 height 57
click at [346, 319] on img at bounding box center [343, 320] width 9 height 8
click at [341, 272] on div "{first_name}" at bounding box center [344, 265] width 52 height 19
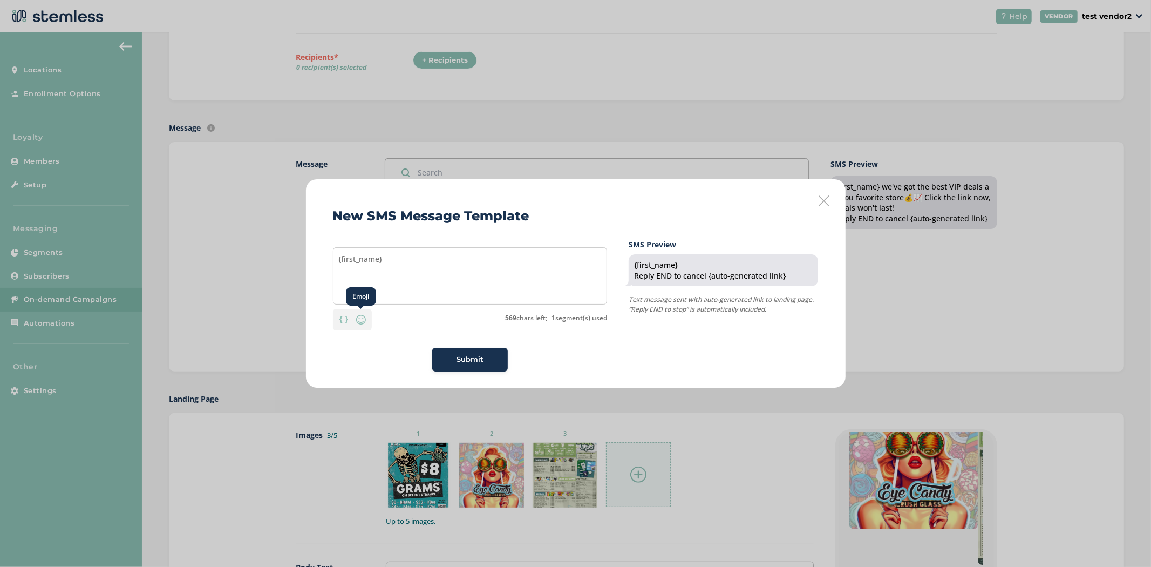
click at [362, 323] on img at bounding box center [361, 319] width 13 height 13
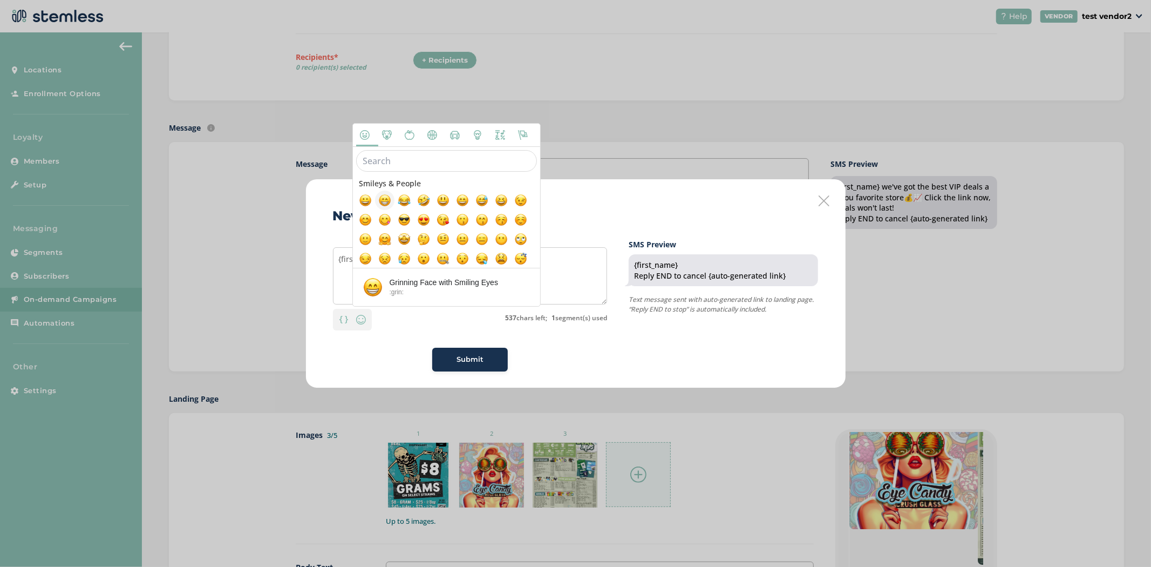
click at [381, 201] on span at bounding box center [384, 200] width 13 height 13
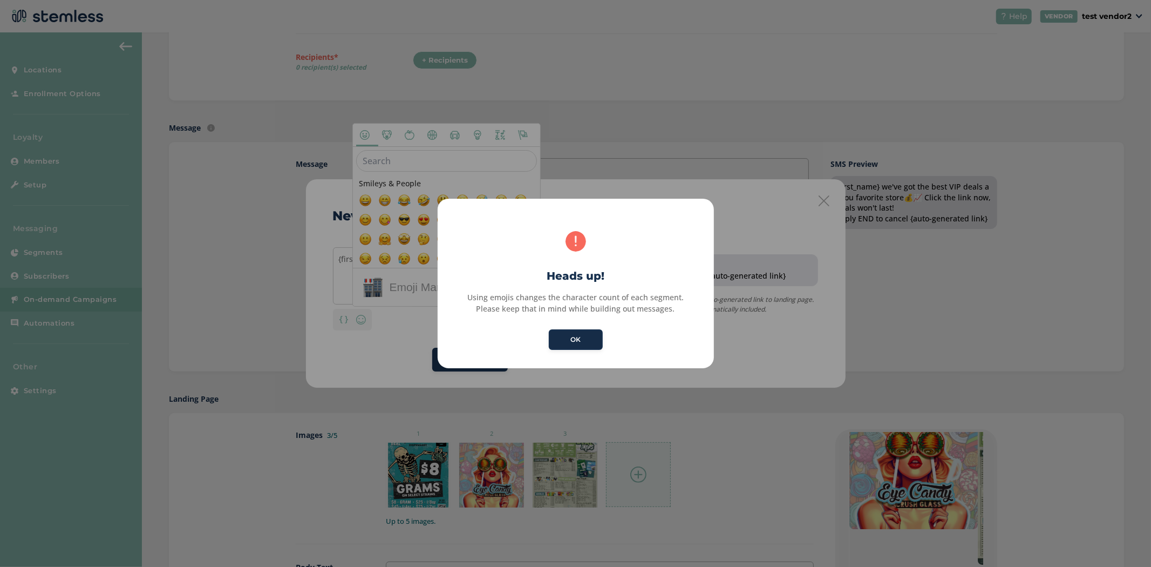
click at [575, 342] on button "OK" at bounding box center [576, 339] width 54 height 21
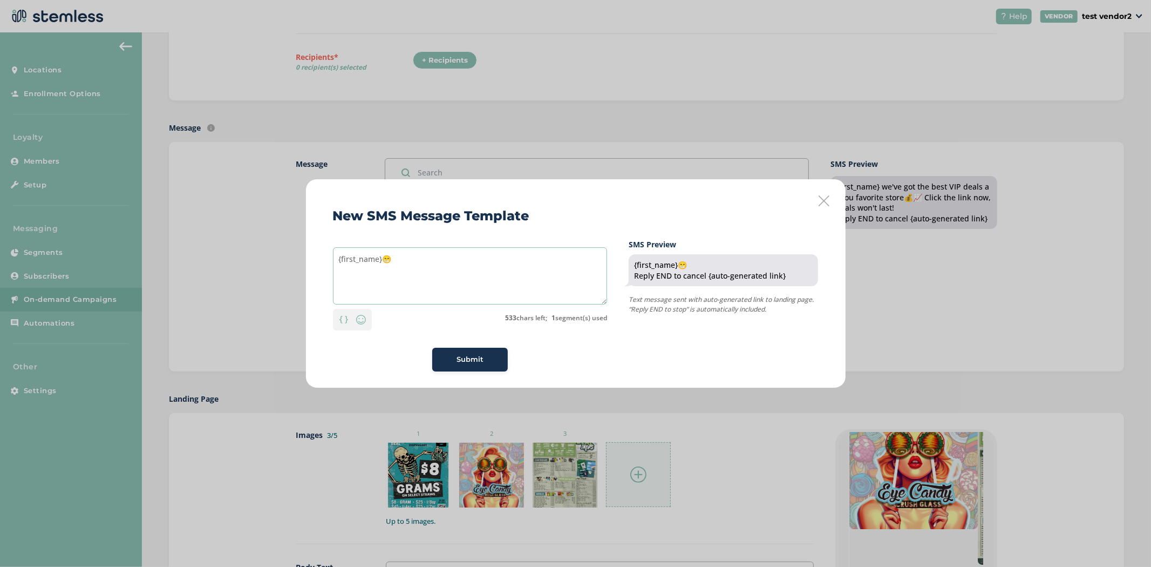
click at [467, 262] on textarea "{first_name}😁" at bounding box center [470, 275] width 274 height 57
drag, startPoint x: 455, startPoint y: 259, endPoint x: 396, endPoint y: 264, distance: 59.6
click at [396, 264] on textarea "{first_name}😁,mm,dnsa,dn" at bounding box center [470, 275] width 274 height 57
type textarea "{first_name}😁"
click at [821, 202] on icon at bounding box center [824, 200] width 11 height 11
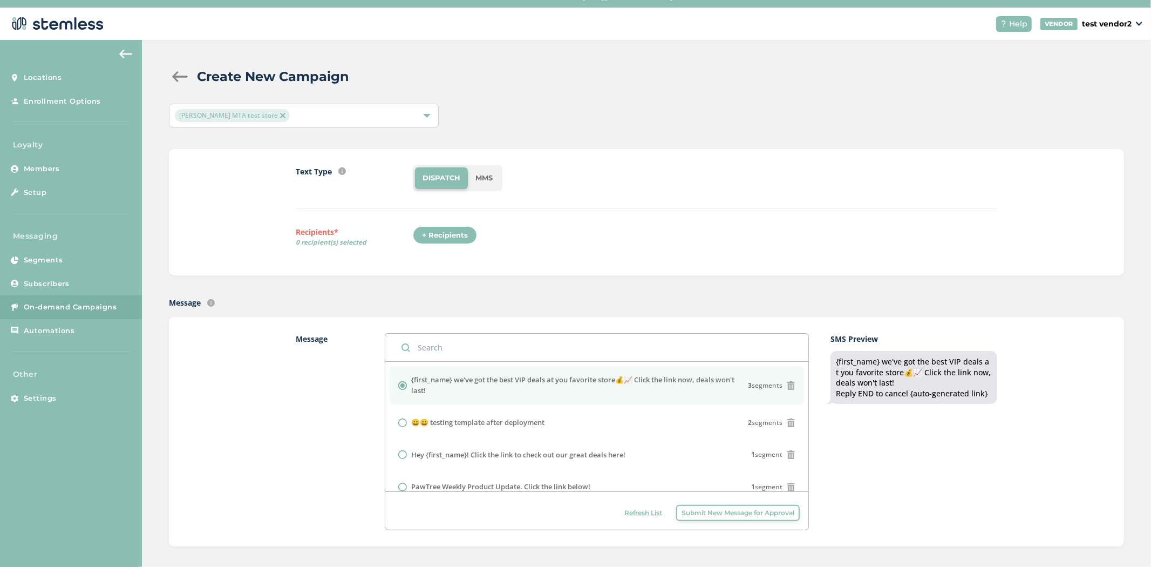
scroll to position [13, 0]
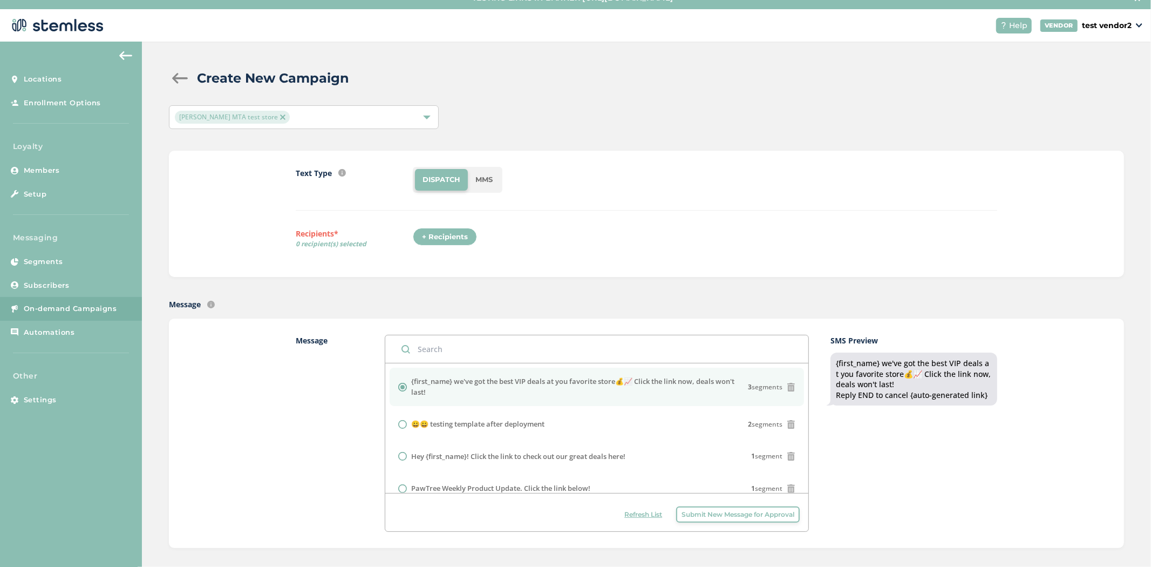
click at [445, 240] on div "+ Recipients" at bounding box center [445, 237] width 64 height 18
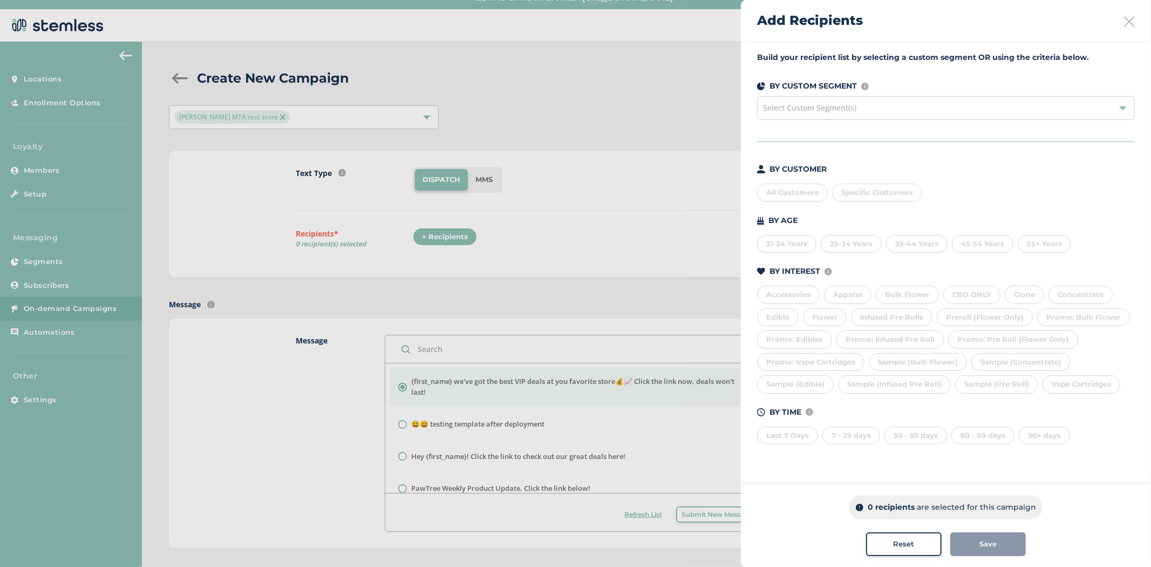
click at [808, 199] on div "All Customers" at bounding box center [792, 192] width 71 height 18
drag, startPoint x: 804, startPoint y: 221, endPoint x: 763, endPoint y: 220, distance: 41.6
click at [761, 220] on div "BY AGE" at bounding box center [946, 220] width 378 height 11
drag, startPoint x: 813, startPoint y: 273, endPoint x: 767, endPoint y: 273, distance: 45.3
click at [767, 273] on div "BY INTEREST Displays Stemless categories defined in the Category Mapping tab of…" at bounding box center [946, 271] width 378 height 11
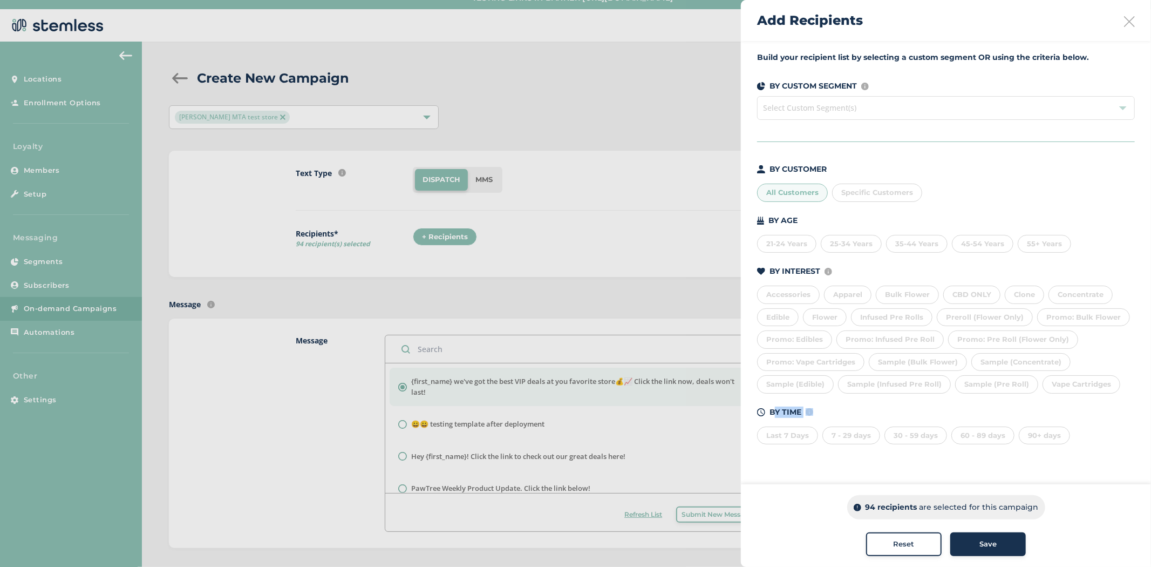
drag, startPoint x: 805, startPoint y: 411, endPoint x: 775, endPoint y: 401, distance: 30.7
click at [770, 407] on div "BY TIME Amount of time since last visit to your store" at bounding box center [946, 411] width 378 height 11
click at [788, 239] on div "21-24 Years" at bounding box center [786, 244] width 59 height 18
click at [846, 233] on div "21-24 Years 25-34 Years 35-44 Years 45-54 Years 55+ Years" at bounding box center [946, 241] width 378 height 23
drag, startPoint x: 847, startPoint y: 242, endPoint x: 846, endPoint y: 260, distance: 17.9
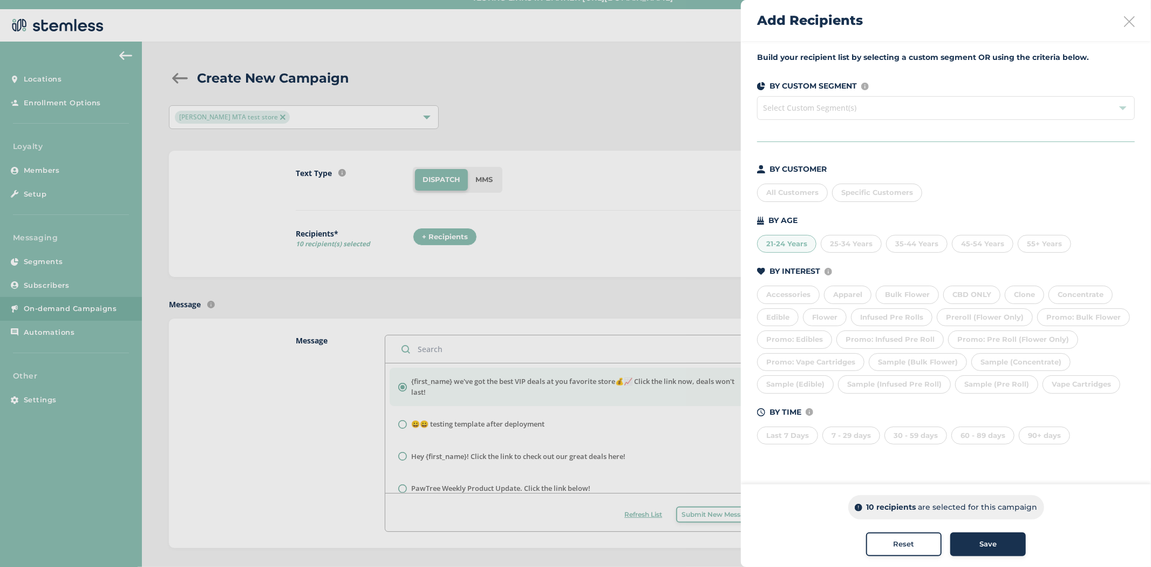
click at [847, 243] on div "25-34 Years" at bounding box center [851, 244] width 61 height 18
click at [788, 317] on div "Edible" at bounding box center [778, 317] width 42 height 18
click at [797, 435] on div "Last 7 Days" at bounding box center [787, 435] width 61 height 18
click at [849, 435] on div "7 - 29 days" at bounding box center [851, 435] width 58 height 18
drag, startPoint x: 882, startPoint y: 505, endPoint x: 851, endPoint y: 514, distance: 32.3
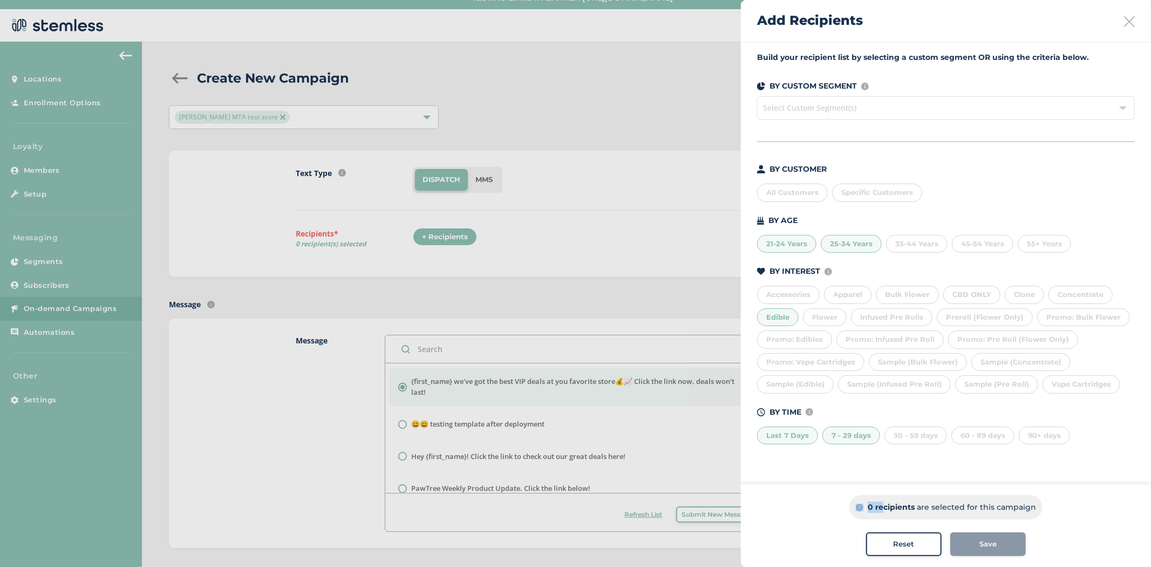
click at [854, 507] on div "0 recipients are selected for this campaign" at bounding box center [945, 507] width 193 height 24
click at [816, 111] on span "Select Custom Segment(s)" at bounding box center [946, 108] width 378 height 24
click at [1129, 24] on icon at bounding box center [1129, 21] width 11 height 11
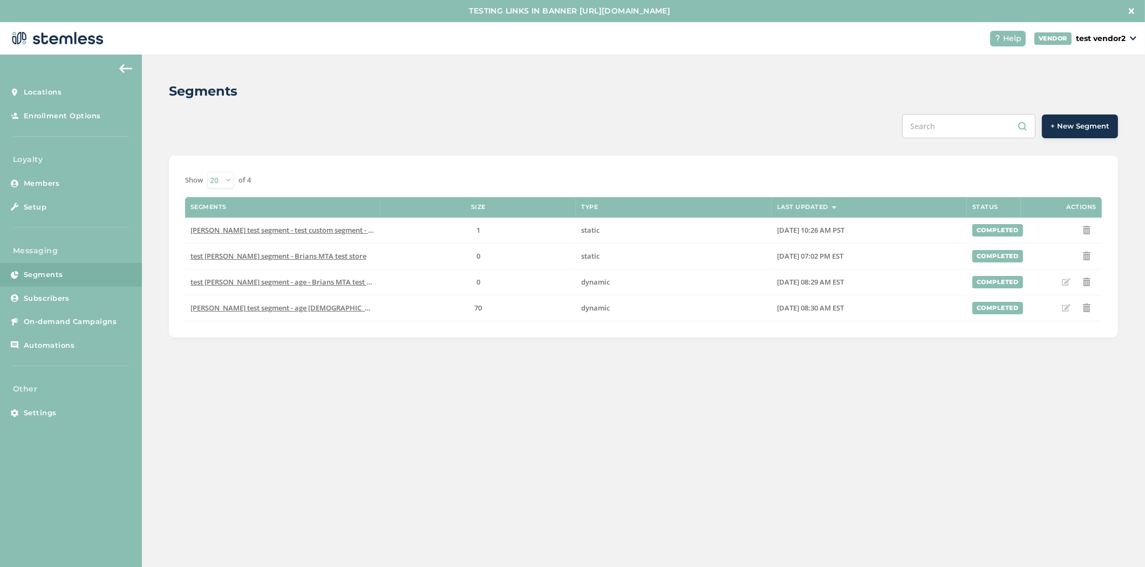
click at [1083, 131] on span "+ New Segment" at bounding box center [1080, 126] width 59 height 11
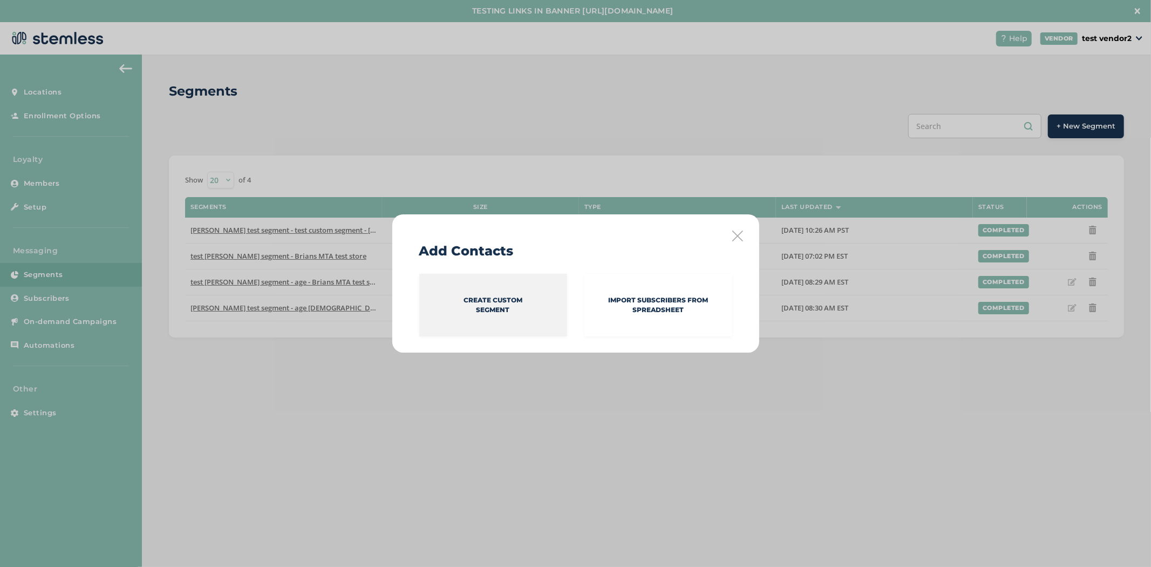
click at [473, 308] on p "Create Custom Segment" at bounding box center [493, 304] width 59 height 19
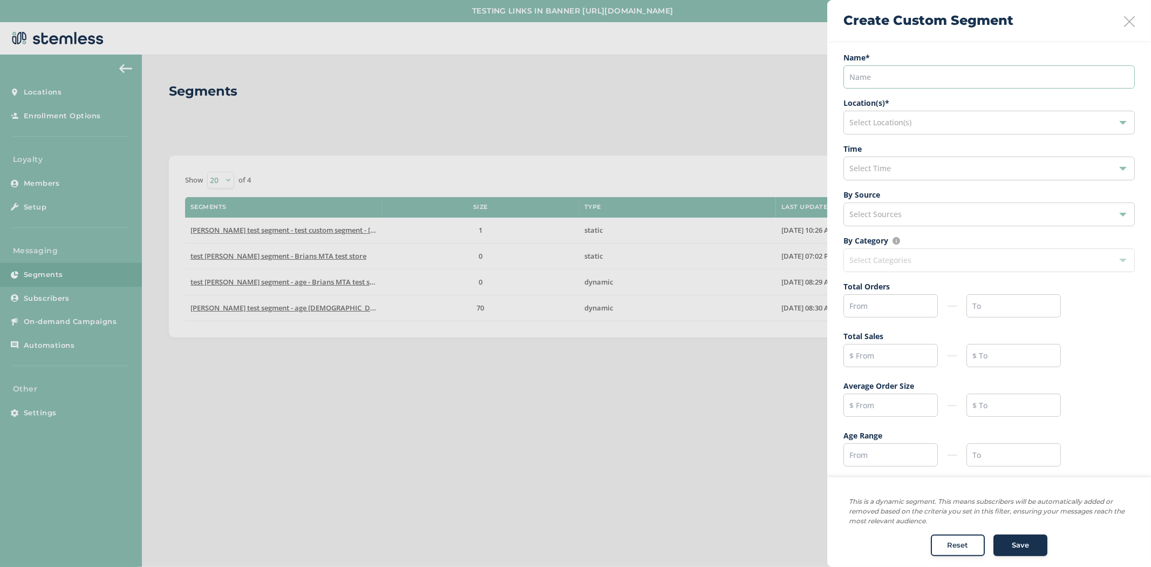
click at [928, 81] on input "text" at bounding box center [988, 76] width 291 height 23
type input "VIP"
click at [942, 55] on label "Name *" at bounding box center [988, 57] width 291 height 11
click at [891, 174] on div "Select Time" at bounding box center [988, 168] width 291 height 24
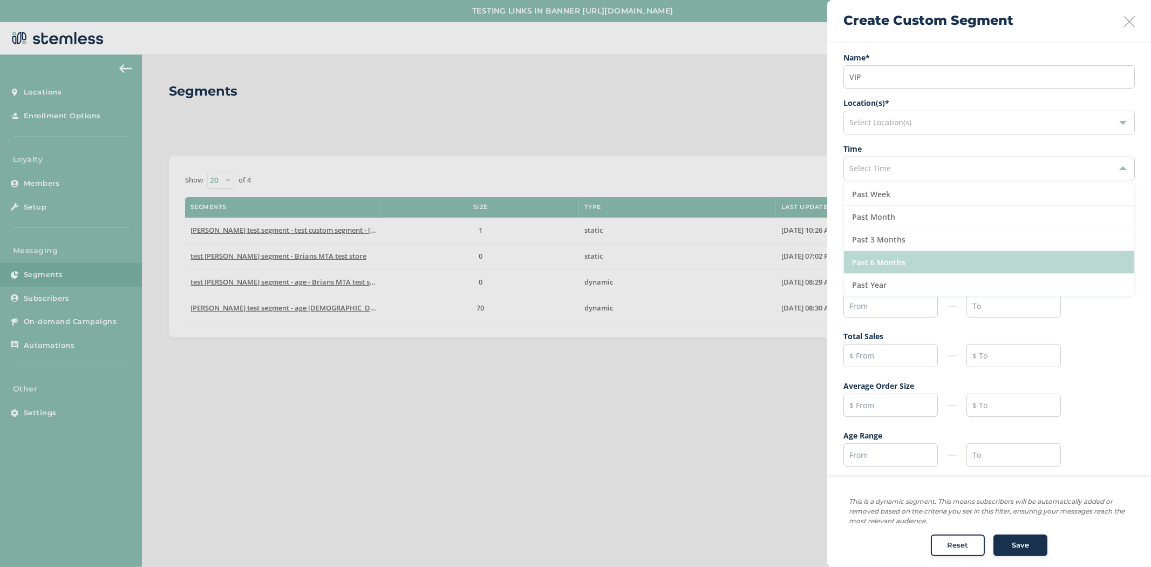
click at [907, 266] on li "Past 6 Months" at bounding box center [989, 262] width 290 height 23
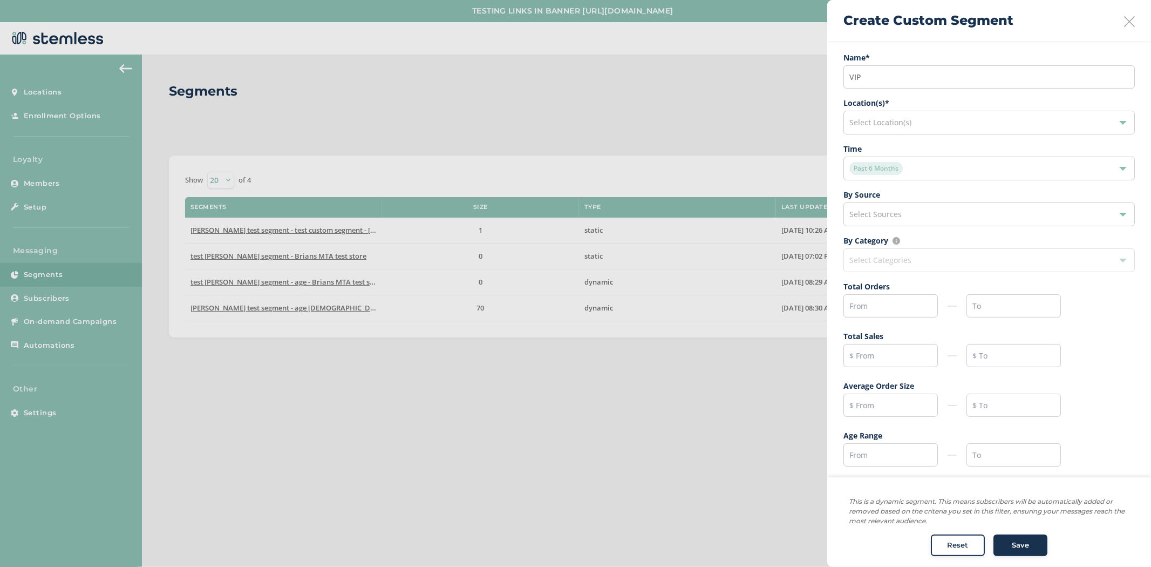
click at [894, 261] on span "By Category Make sure at least one Location is selected Select Categories" at bounding box center [988, 253] width 291 height 37
click at [908, 313] on input "text" at bounding box center [890, 305] width 94 height 23
type input "10"
click at [881, 353] on input "text" at bounding box center [890, 355] width 94 height 23
type input "1500"
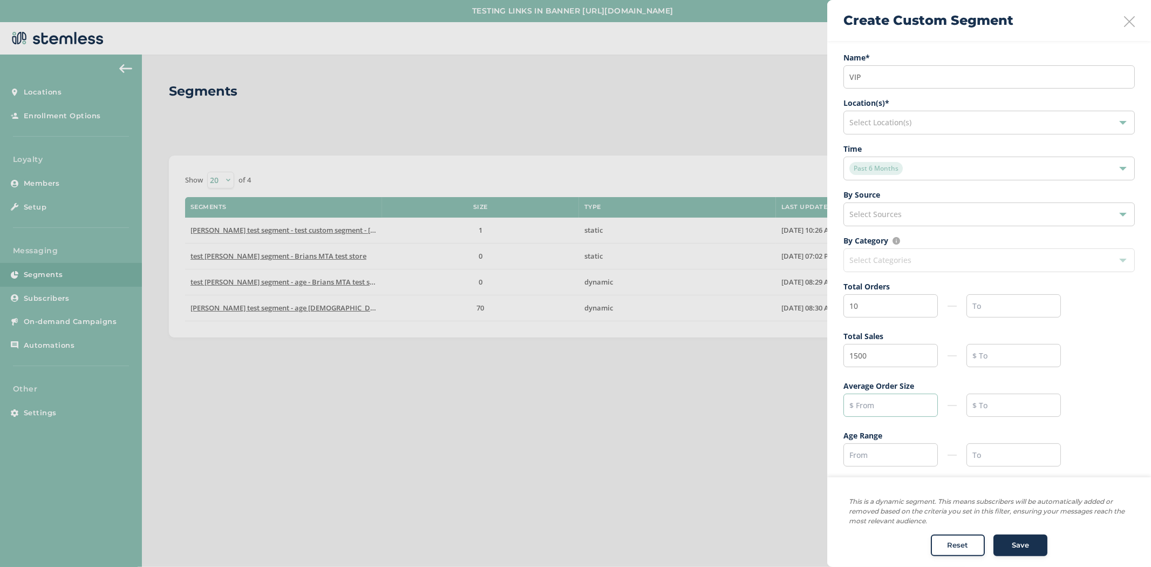
click at [882, 412] on input "text" at bounding box center [890, 404] width 94 height 23
click at [1127, 25] on icon at bounding box center [1129, 21] width 11 height 11
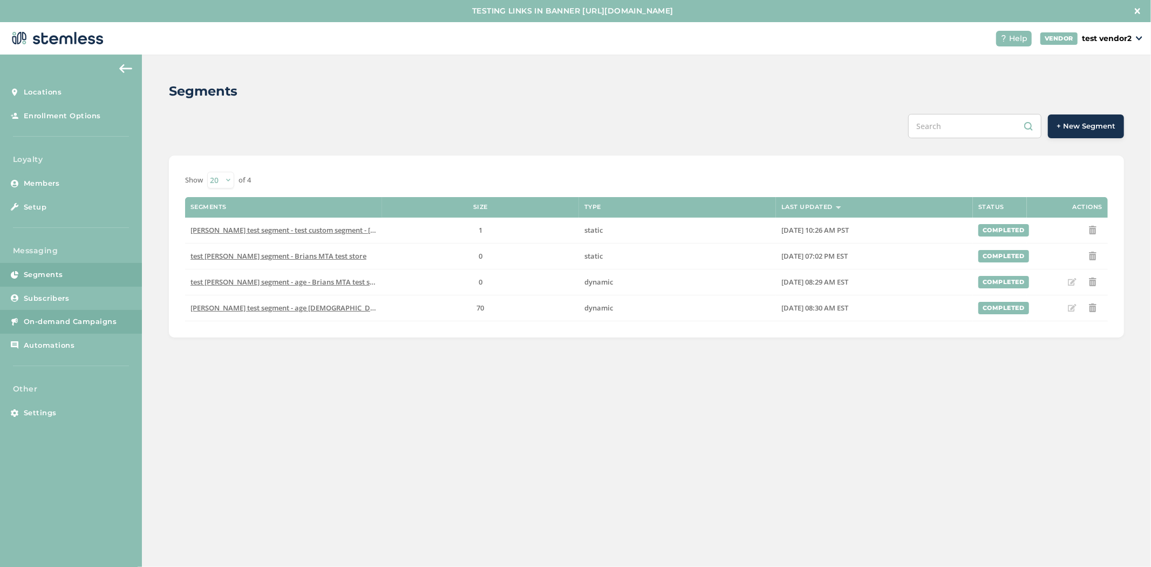
click at [69, 323] on span "On-demand Campaigns" at bounding box center [70, 321] width 93 height 11
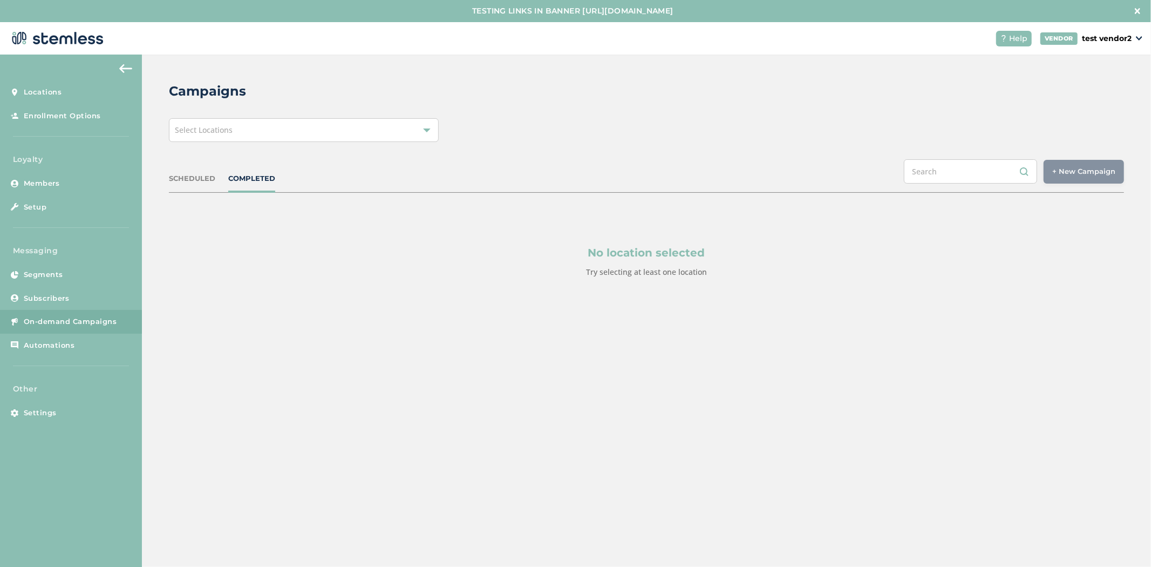
click at [292, 137] on div "Select Locations" at bounding box center [304, 130] width 270 height 24
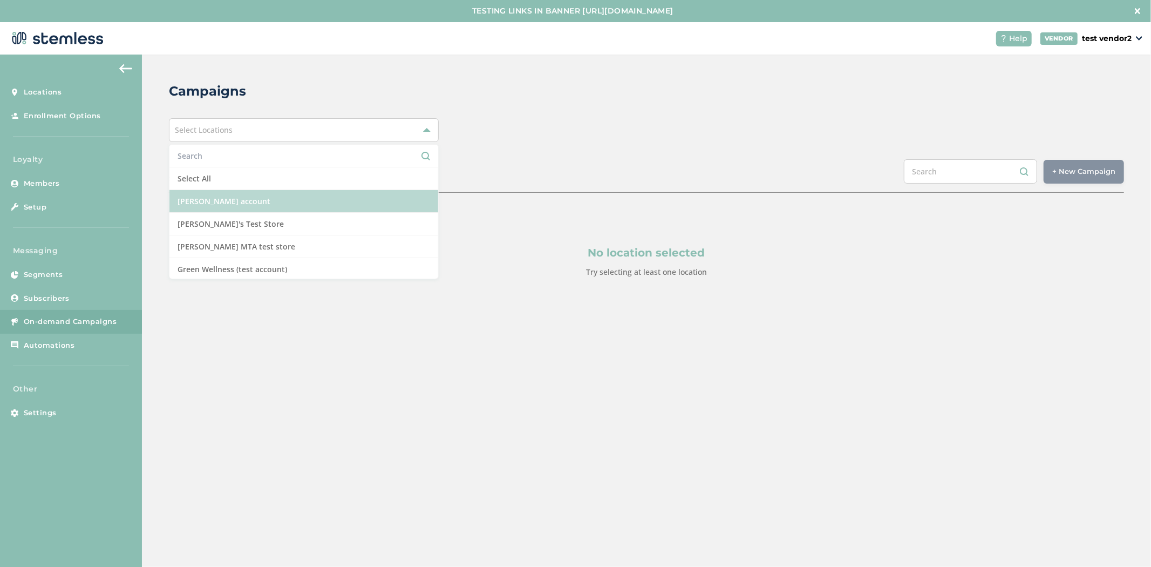
click at [273, 200] on li "[PERSON_NAME] account" at bounding box center [303, 201] width 269 height 23
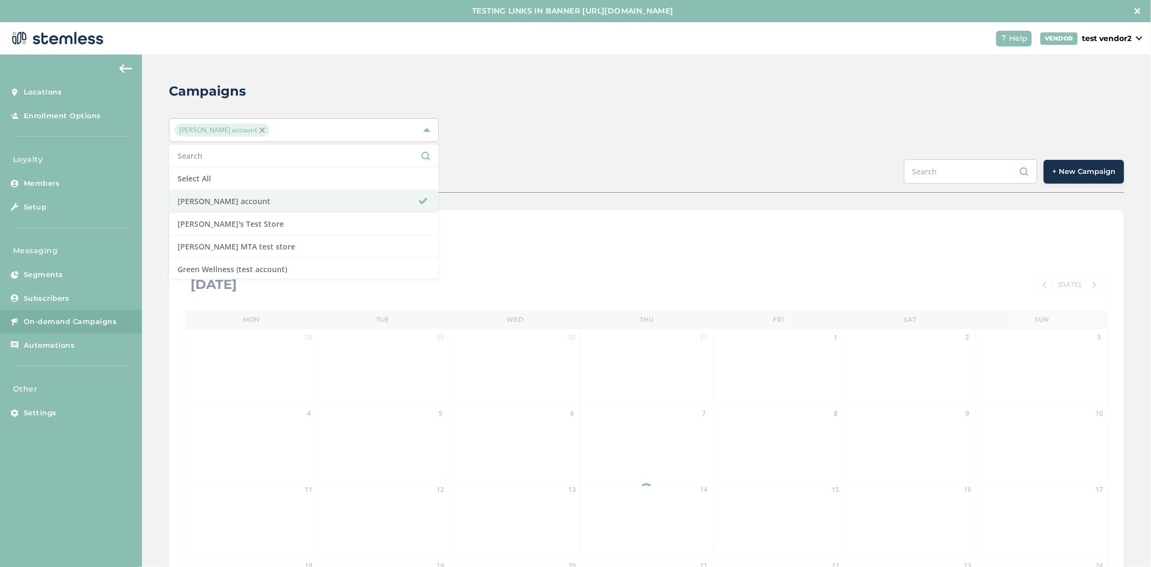
drag, startPoint x: 722, startPoint y: 113, endPoint x: 764, endPoint y: 120, distance: 42.1
click at [722, 113] on div "Campaigns Brian Vend account Select All Brian Vend account Brian's Test Store B…" at bounding box center [646, 404] width 1009 height 698
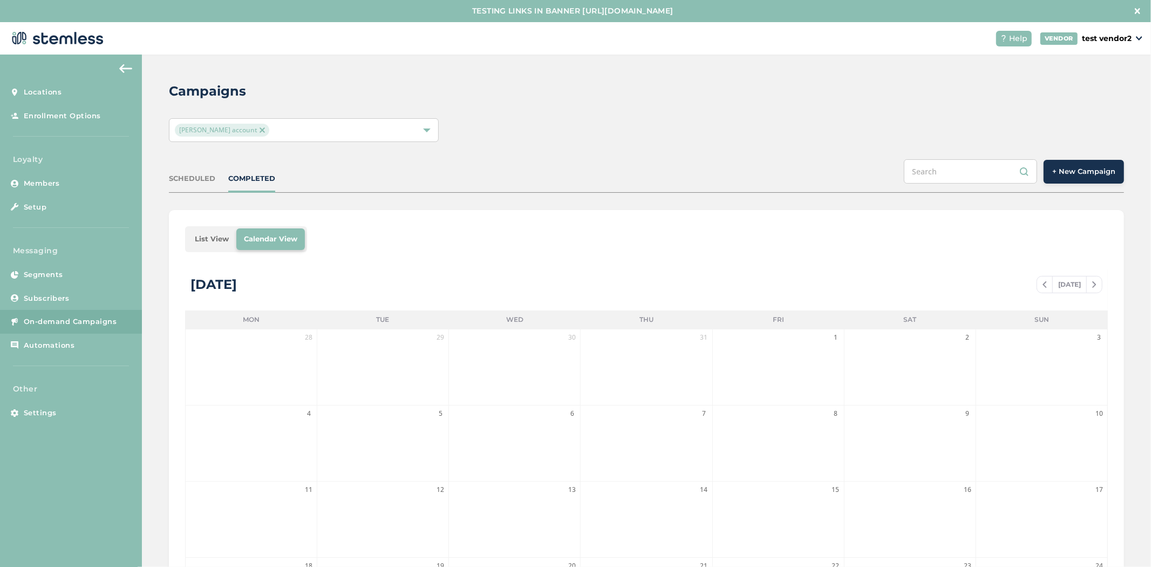
click at [1099, 180] on button "+ New Campaign" at bounding box center [1084, 172] width 80 height 24
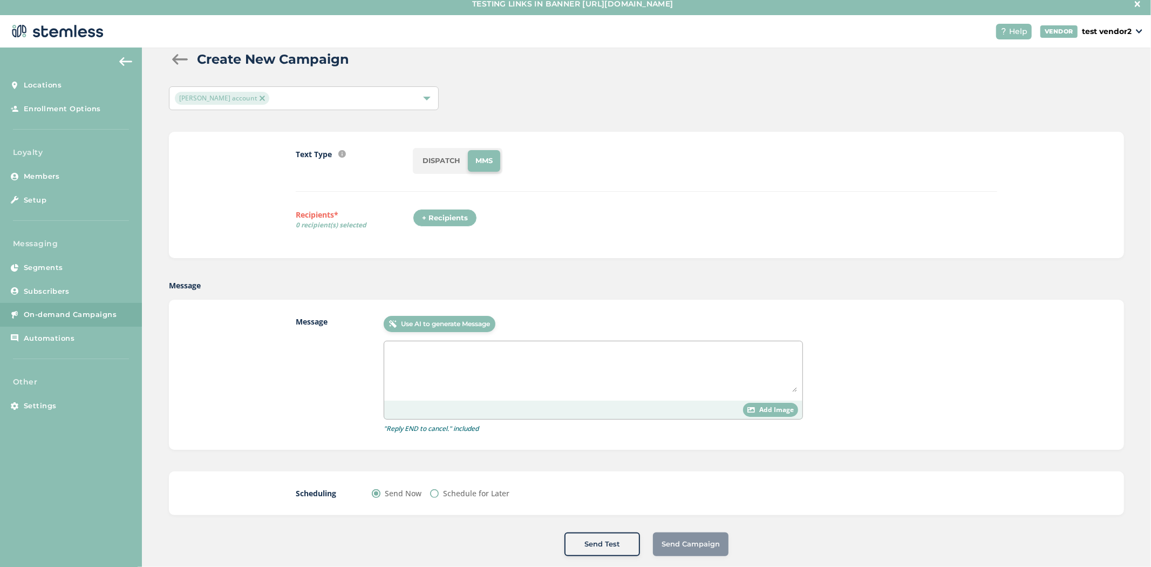
scroll to position [8, 0]
click at [430, 492] on input "Schedule for Later" at bounding box center [434, 492] width 9 height 9
radio input "true"
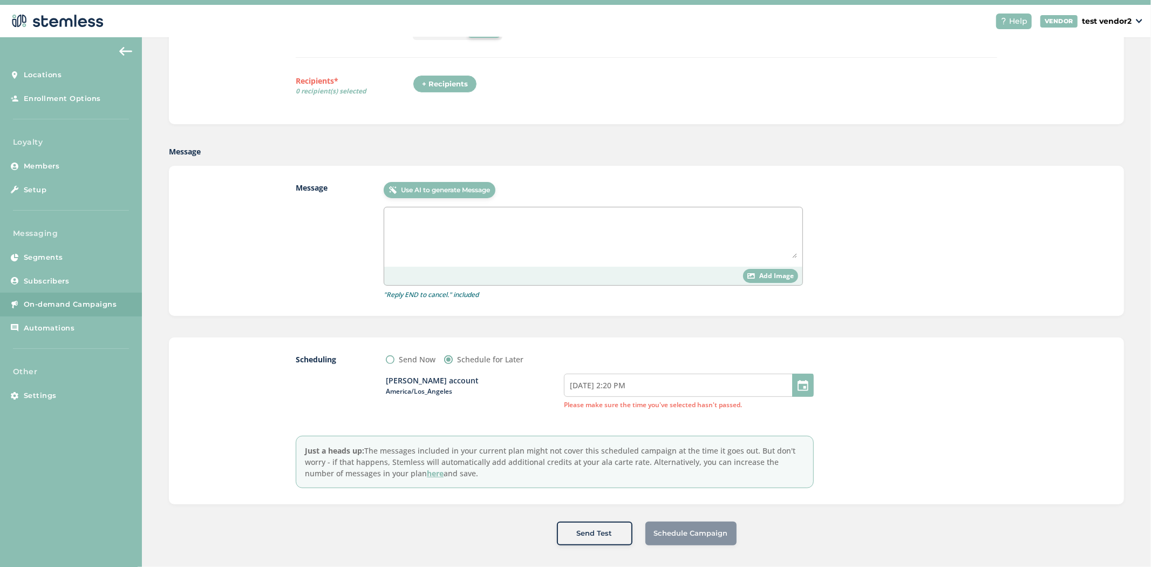
scroll to position [22, 0]
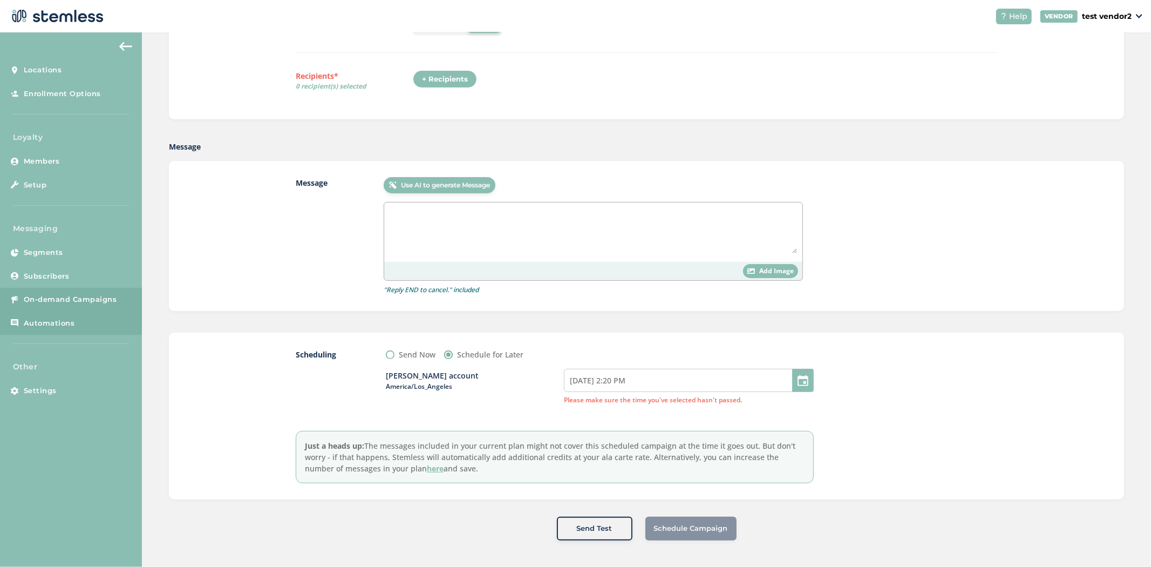
click at [46, 324] on span "Automations" at bounding box center [49, 323] width 51 height 11
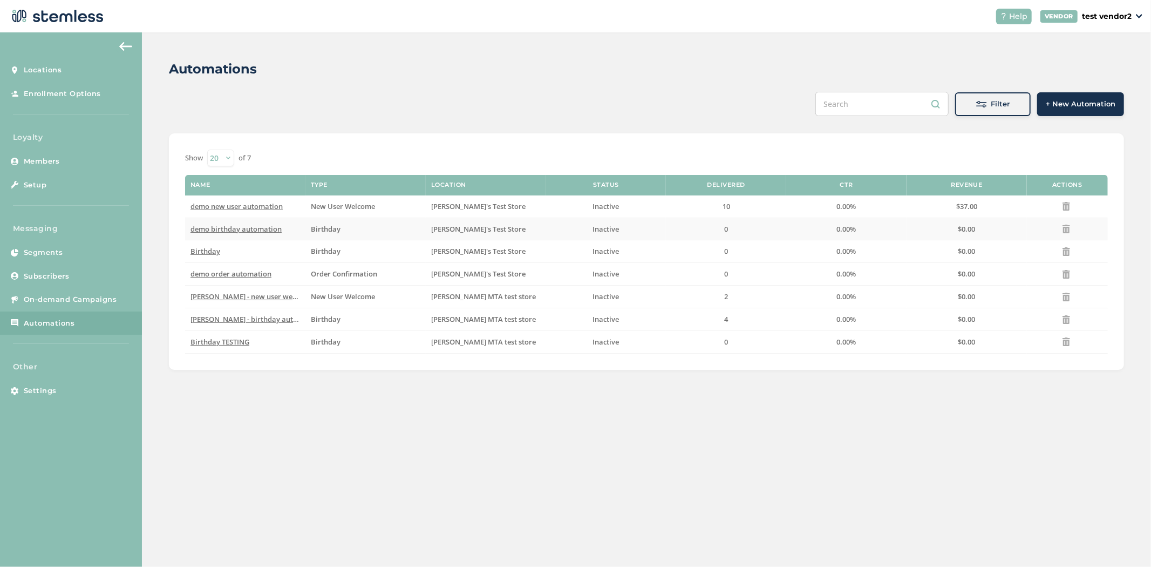
click at [243, 233] on span "demo birthday automation" at bounding box center [235, 229] width 91 height 10
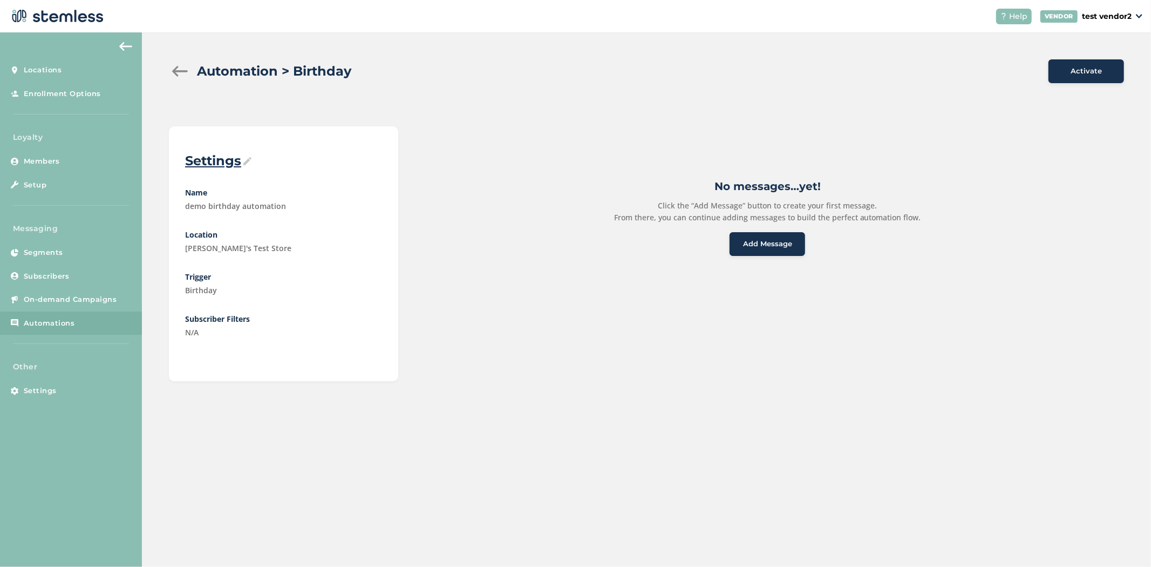
click at [773, 250] on button "Add Message" at bounding box center [768, 244] width 76 height 24
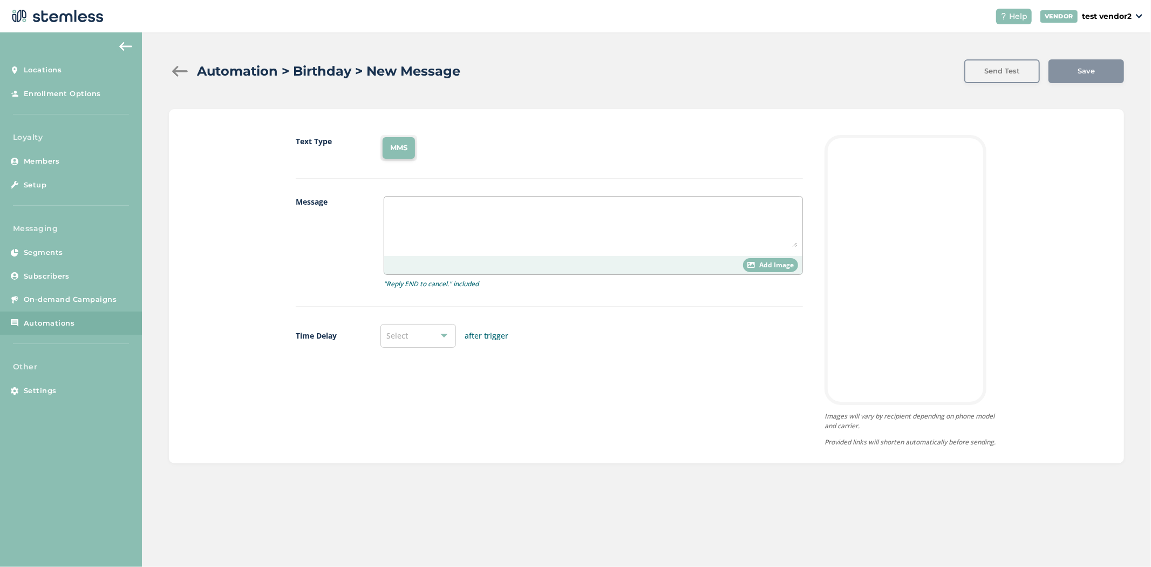
click at [444, 220] on textarea at bounding box center [593, 224] width 407 height 45
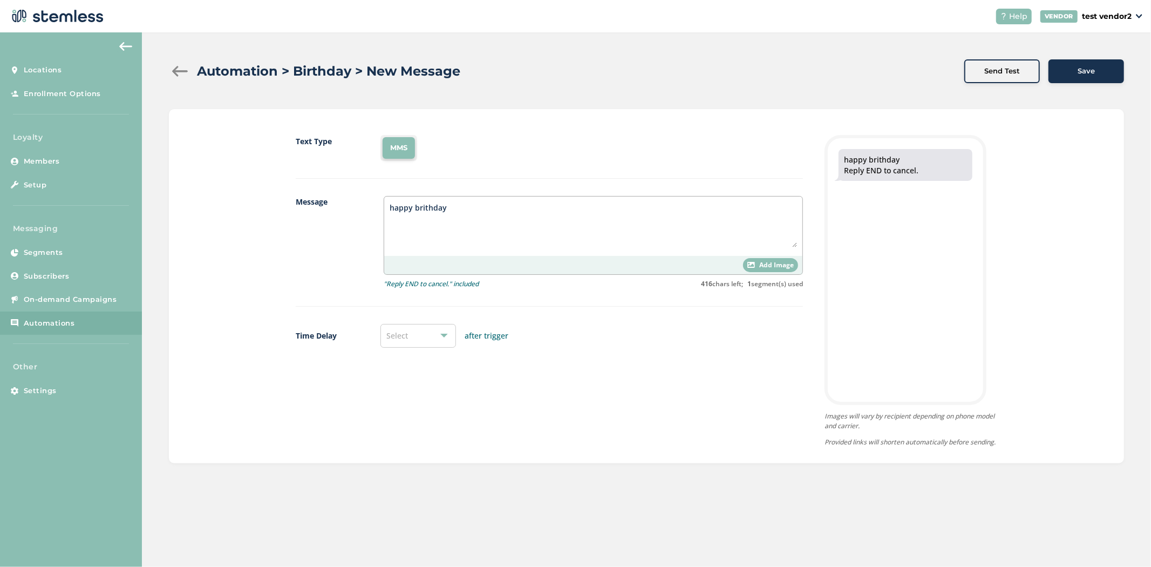
type textarea "happy brithday"
click at [1101, 74] on div "Save" at bounding box center [1086, 71] width 58 height 11
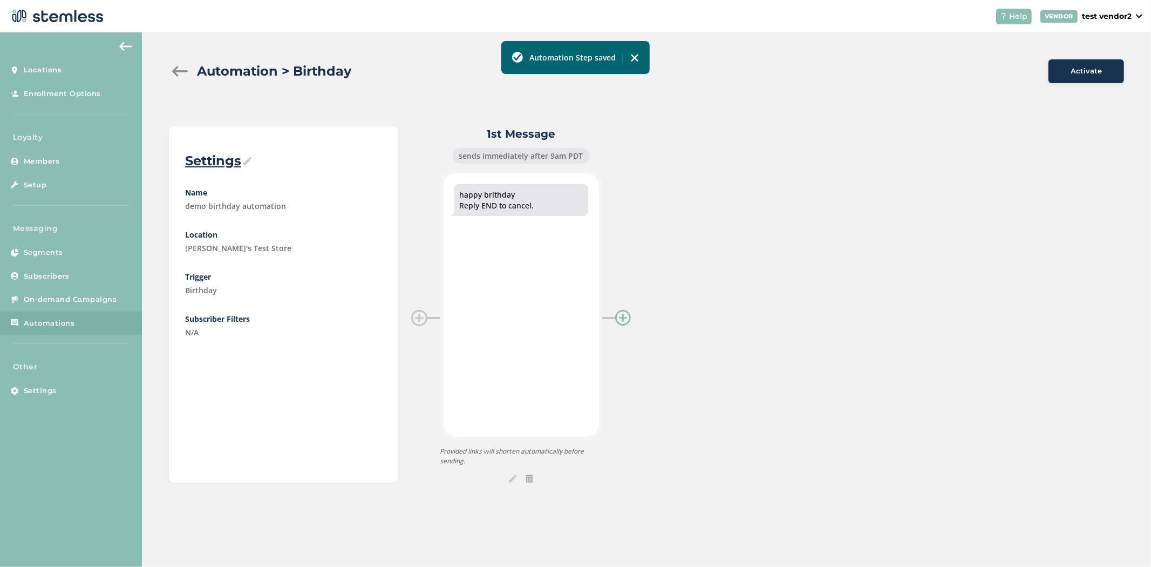
click at [627, 321] on div at bounding box center [623, 318] width 16 height 16
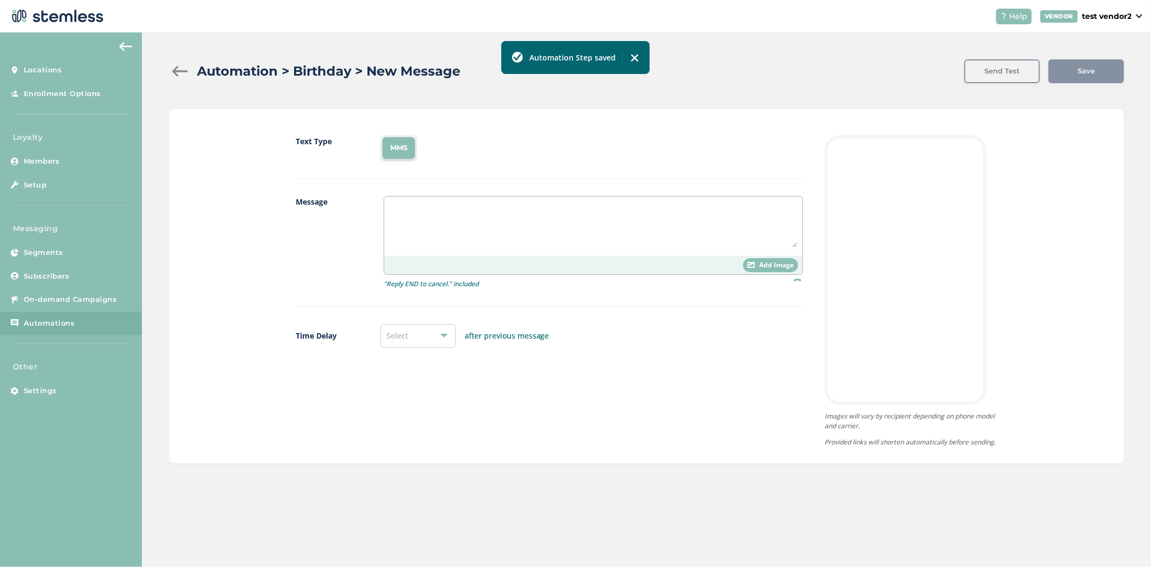
click at [429, 222] on textarea at bounding box center [593, 224] width 407 height 45
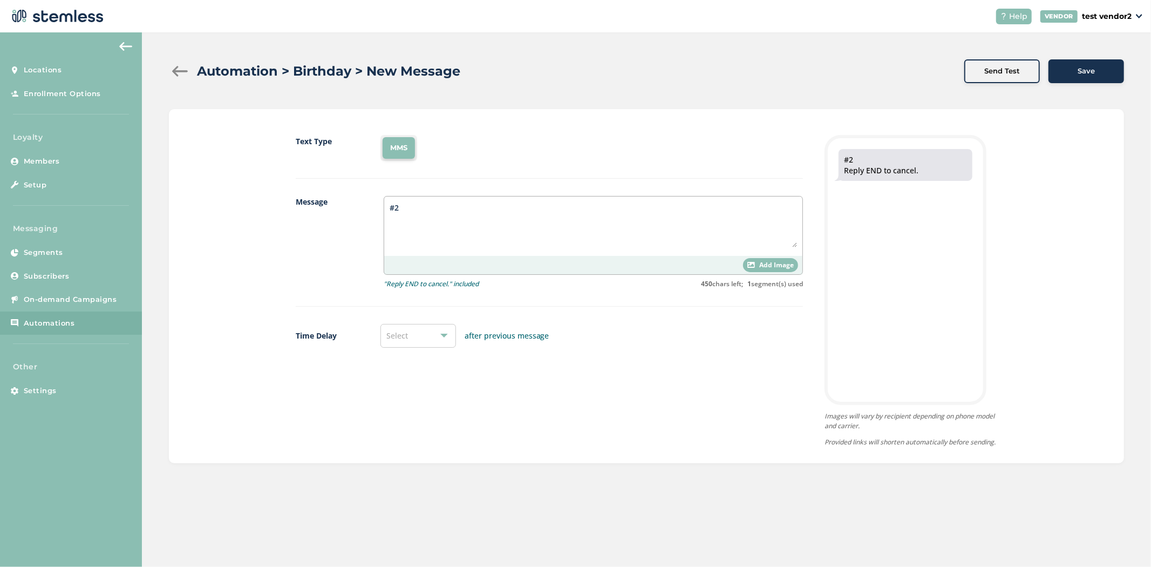
type textarea "#2"
click at [411, 341] on div "Select" at bounding box center [418, 336] width 76 height 24
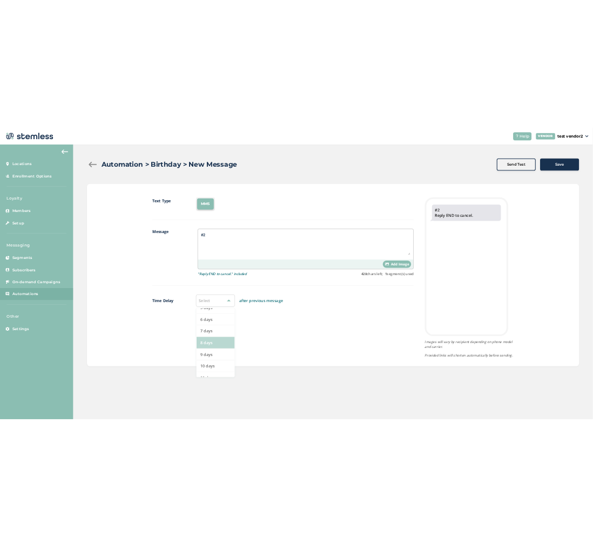
scroll to position [240, 0]
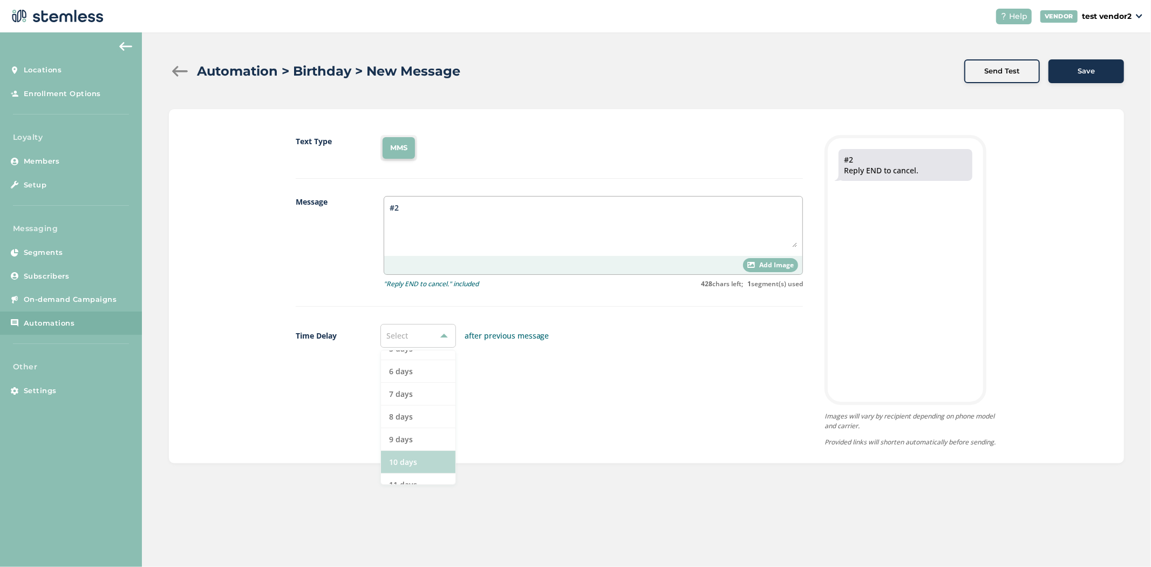
click at [408, 455] on li "10 days" at bounding box center [418, 462] width 74 height 23
click at [1094, 72] on div "Save" at bounding box center [1086, 71] width 58 height 11
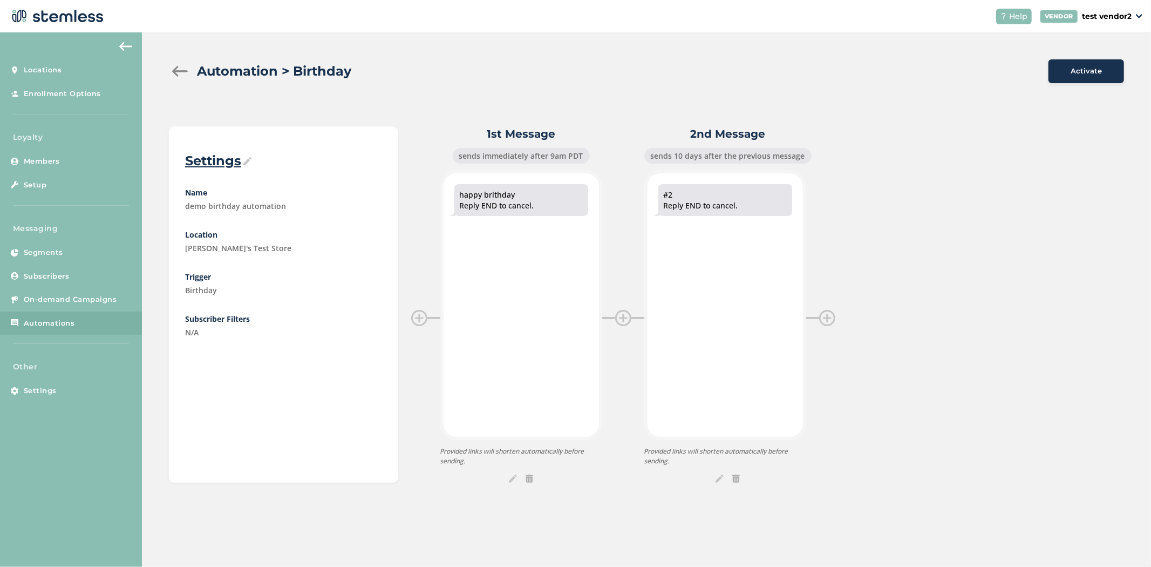
click at [175, 66] on div at bounding box center [180, 71] width 22 height 11
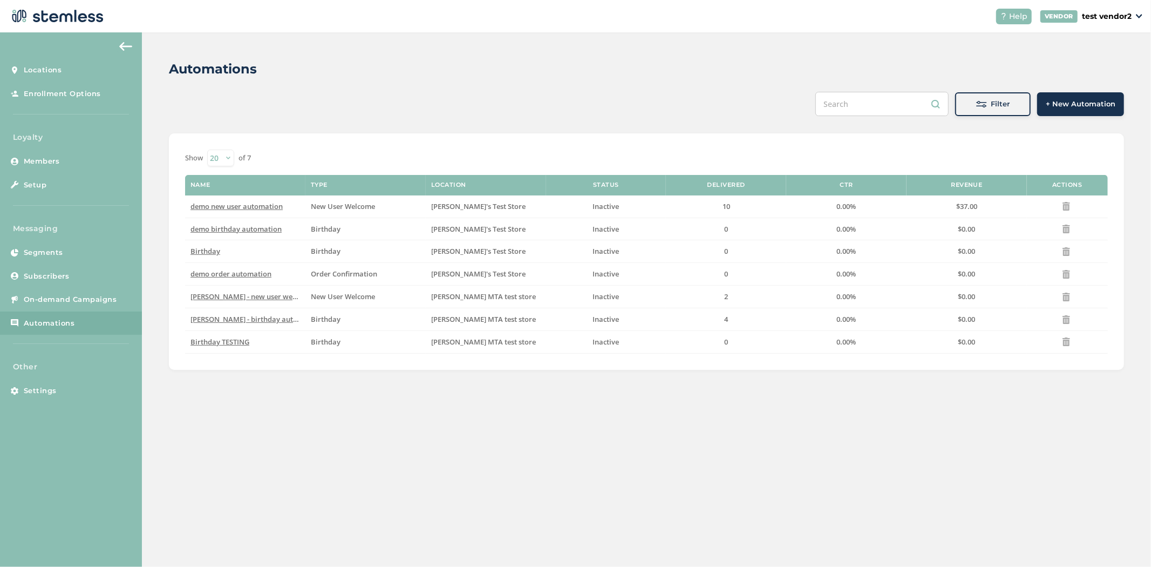
click at [1097, 107] on span "+ New Automation" at bounding box center [1081, 104] width 70 height 11
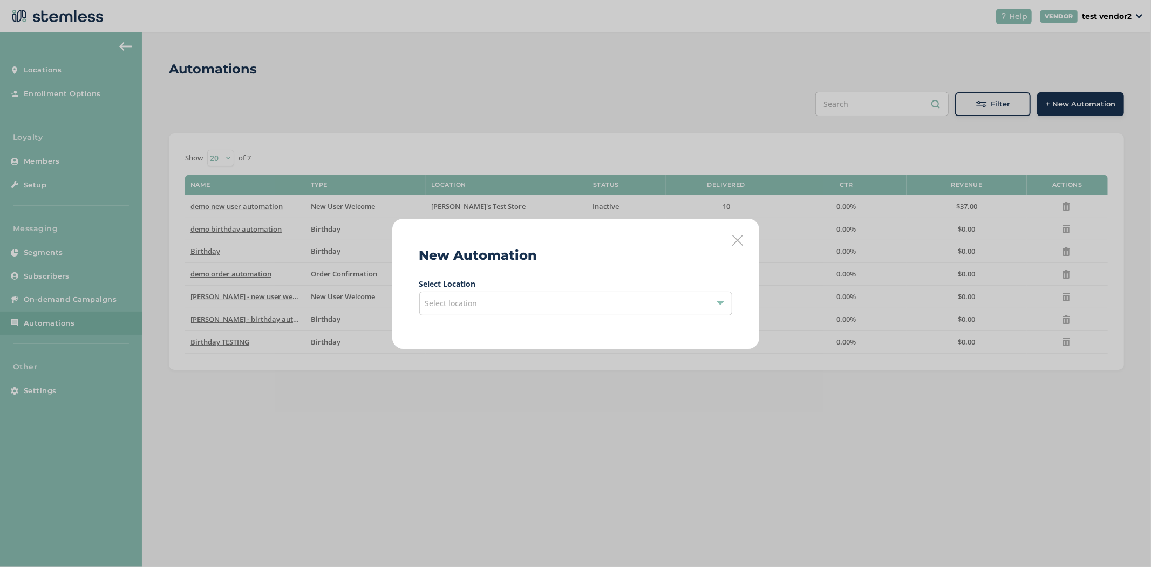
click at [560, 315] on div "Select location" at bounding box center [575, 303] width 313 height 24
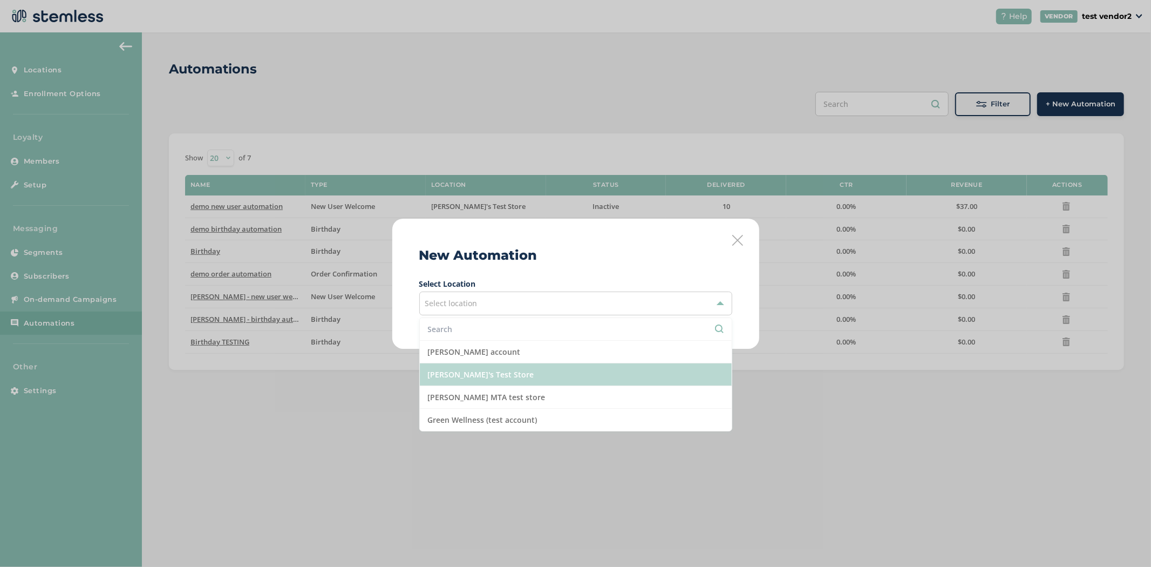
click at [548, 378] on li "[PERSON_NAME]'s Test Store" at bounding box center [576, 374] width 312 height 23
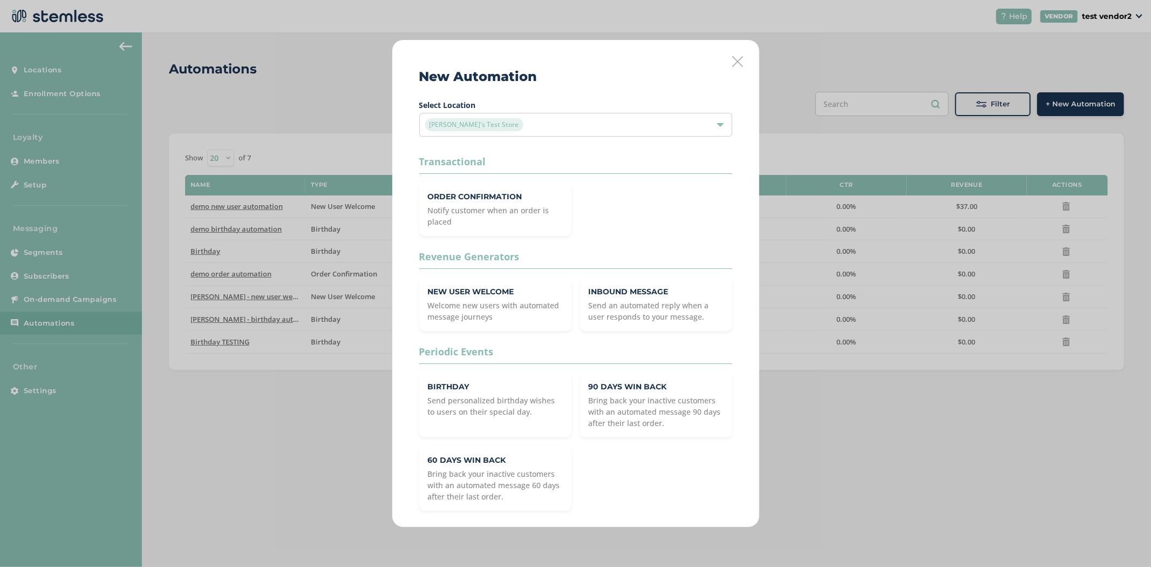
click at [743, 56] on div "New Automation Select Location Brian's Test Store Transactional Order Confirmat…" at bounding box center [575, 283] width 367 height 487
click at [737, 60] on icon at bounding box center [737, 61] width 11 height 11
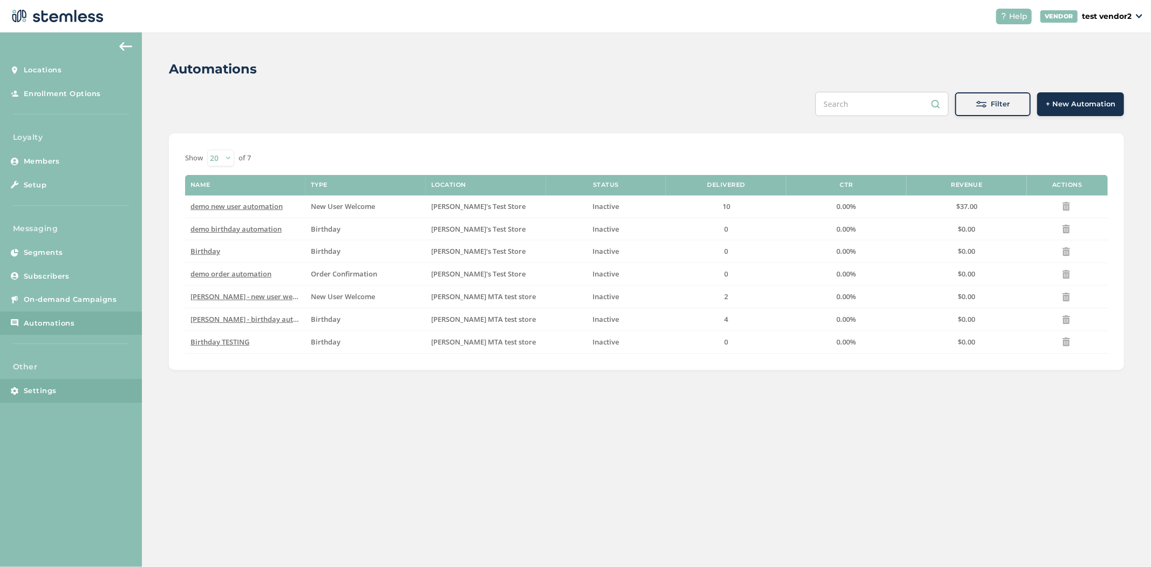
click at [51, 394] on span "Settings" at bounding box center [40, 390] width 33 height 11
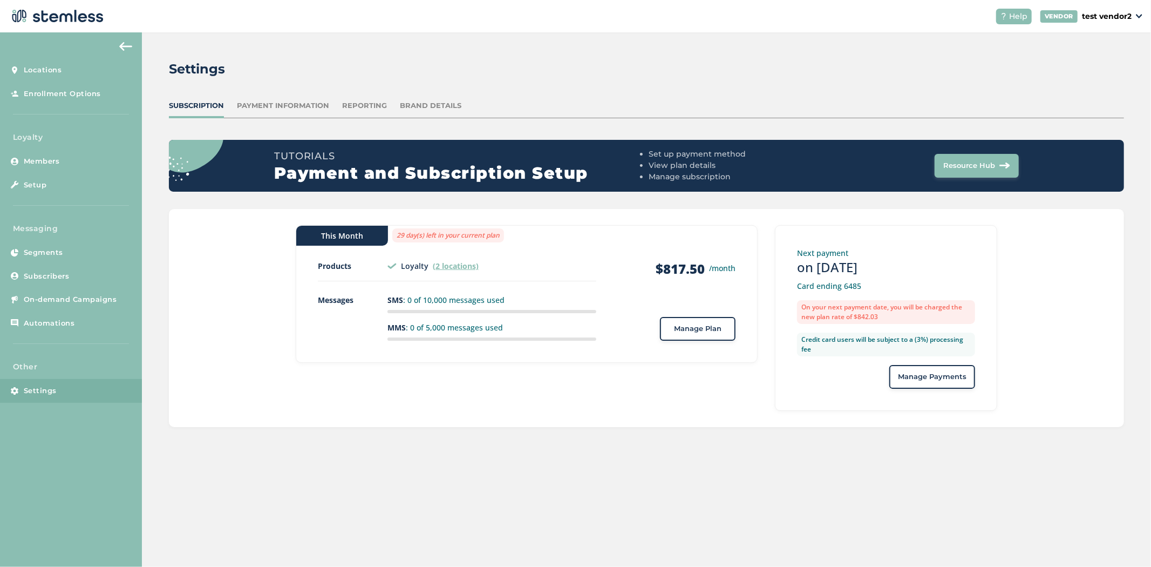
click at [678, 336] on button "Manage Plan" at bounding box center [698, 329] width 76 height 24
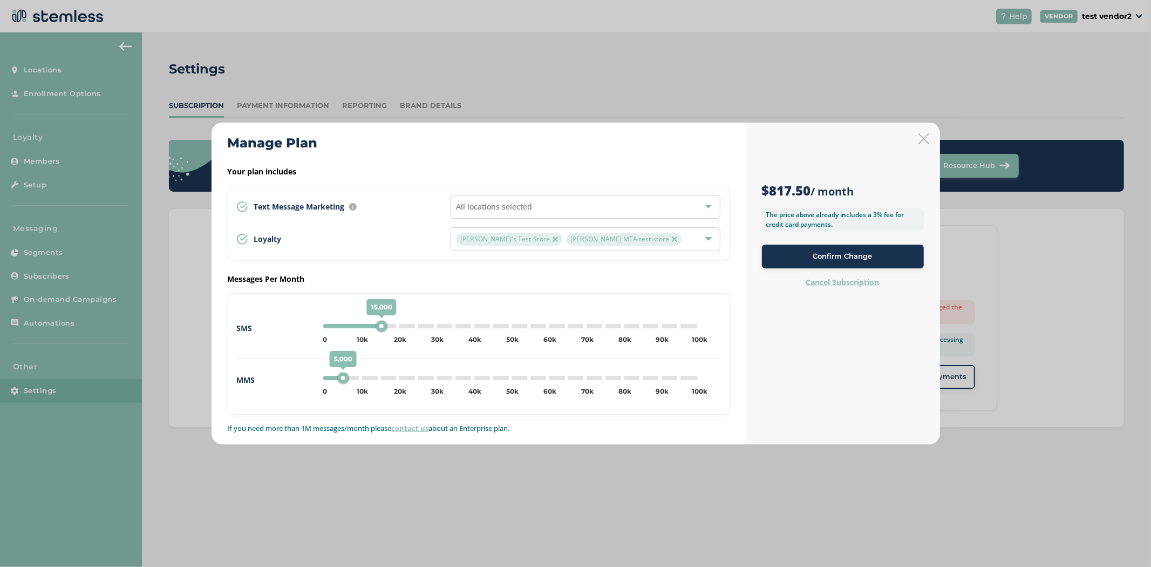
drag, startPoint x: 360, startPoint y: 324, endPoint x: 380, endPoint y: 323, distance: 19.5
click at [380, 323] on div "15,000" at bounding box center [381, 326] width 11 height 11
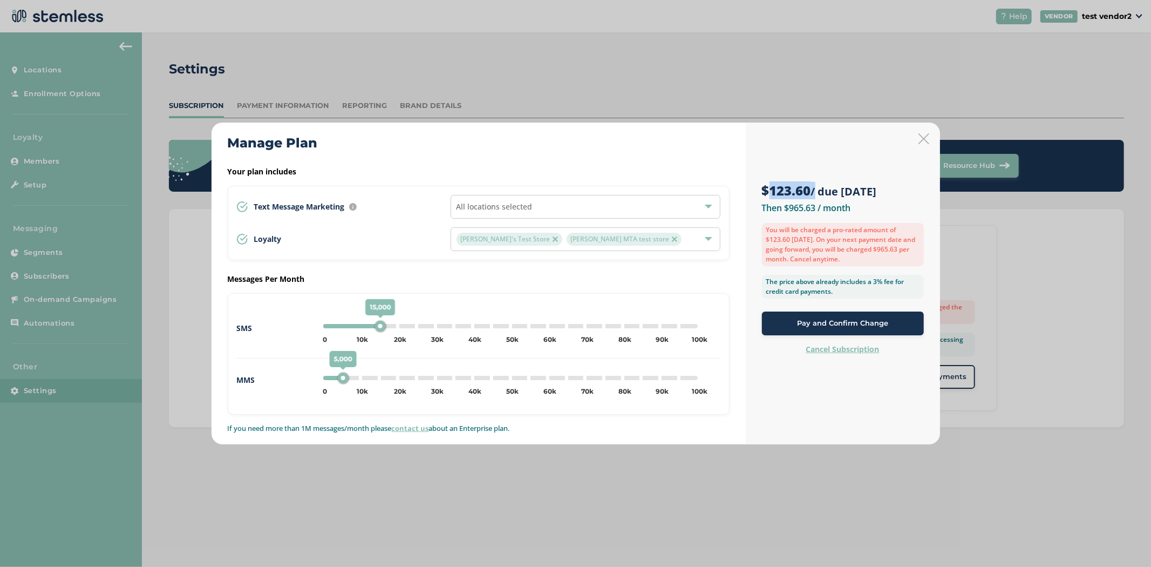
drag, startPoint x: 813, startPoint y: 190, endPoint x: 768, endPoint y: 234, distance: 62.6
click at [758, 188] on div "$123.60 / due today Then $965.63 / month You will be charged a pro-rated amount…" at bounding box center [843, 283] width 194 height 322
type input "0"
drag, startPoint x: 378, startPoint y: 322, endPoint x: 220, endPoint y: 319, distance: 158.1
click at [228, 319] on div "SMS 10,000 0 5k 10k 15k 20k 25k 30k 35k 40k 45k 50k 55k 60k 65k 70k 75k 80k 85k…" at bounding box center [479, 353] width 502 height 121
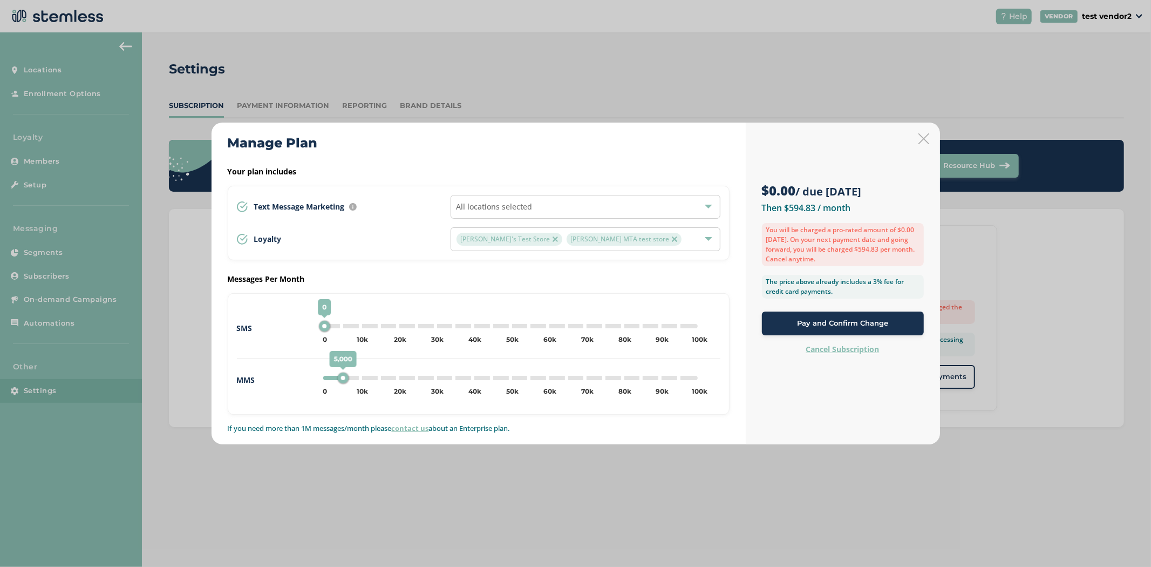
click at [921, 145] on div "$0.00 / due today Then $594.83 / month You will be charged a pro-rated amount o…" at bounding box center [843, 247] width 162 height 216
click at [925, 141] on icon at bounding box center [923, 138] width 11 height 11
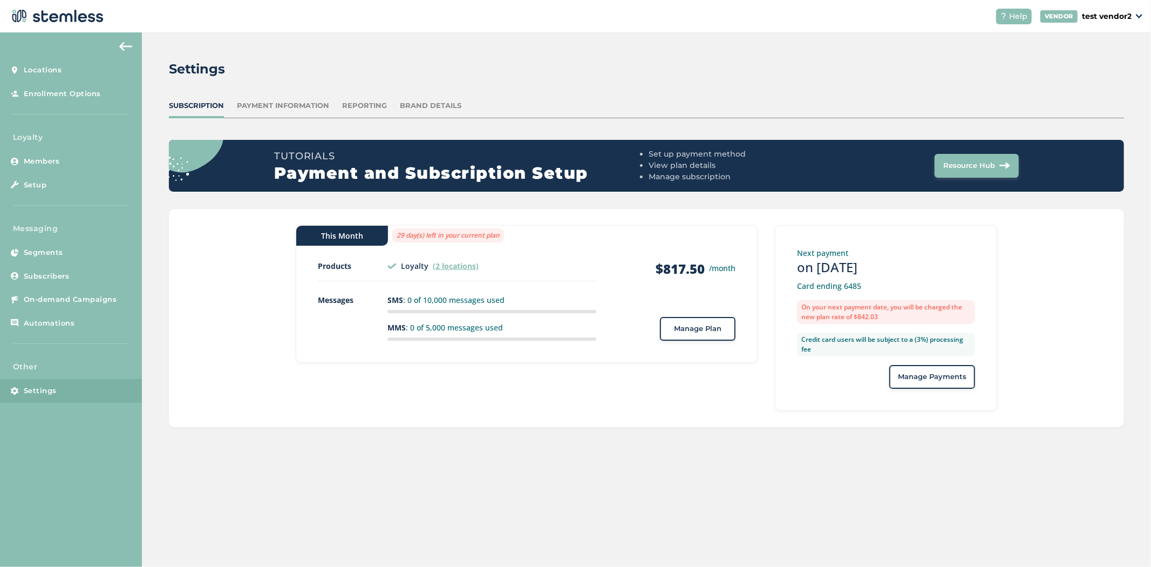
click at [1016, 16] on span "Help" at bounding box center [1018, 16] width 18 height 11
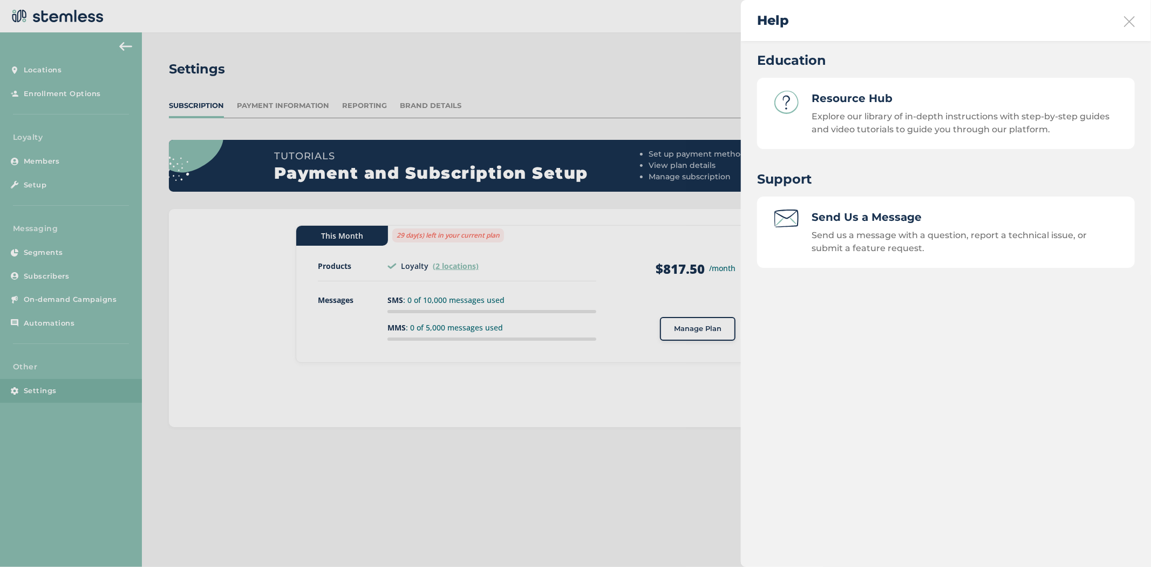
click at [596, 483] on div at bounding box center [575, 283] width 1151 height 567
drag, startPoint x: 178, startPoint y: 535, endPoint x: 186, endPoint y: 529, distance: 9.6
click at [181, 533] on div at bounding box center [575, 283] width 1151 height 567
click at [78, 281] on div at bounding box center [575, 283] width 1151 height 567
click at [47, 277] on div at bounding box center [575, 283] width 1151 height 567
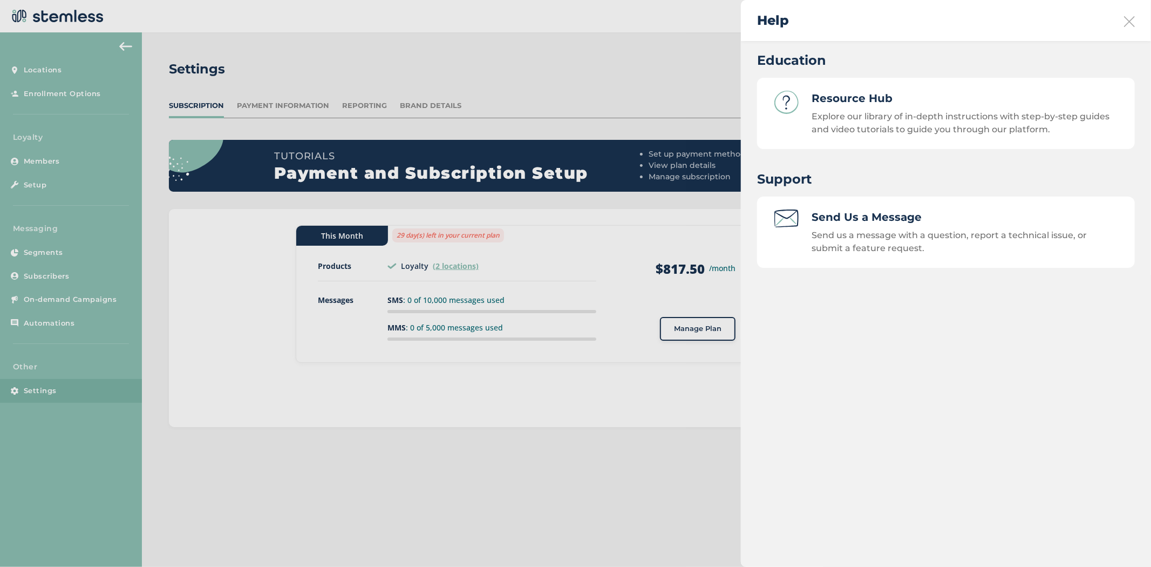
click at [45, 277] on div at bounding box center [575, 283] width 1151 height 567
drag, startPoint x: 1131, startPoint y: 22, endPoint x: 1101, endPoint y: 37, distance: 33.8
click at [1131, 22] on icon at bounding box center [1129, 21] width 11 height 11
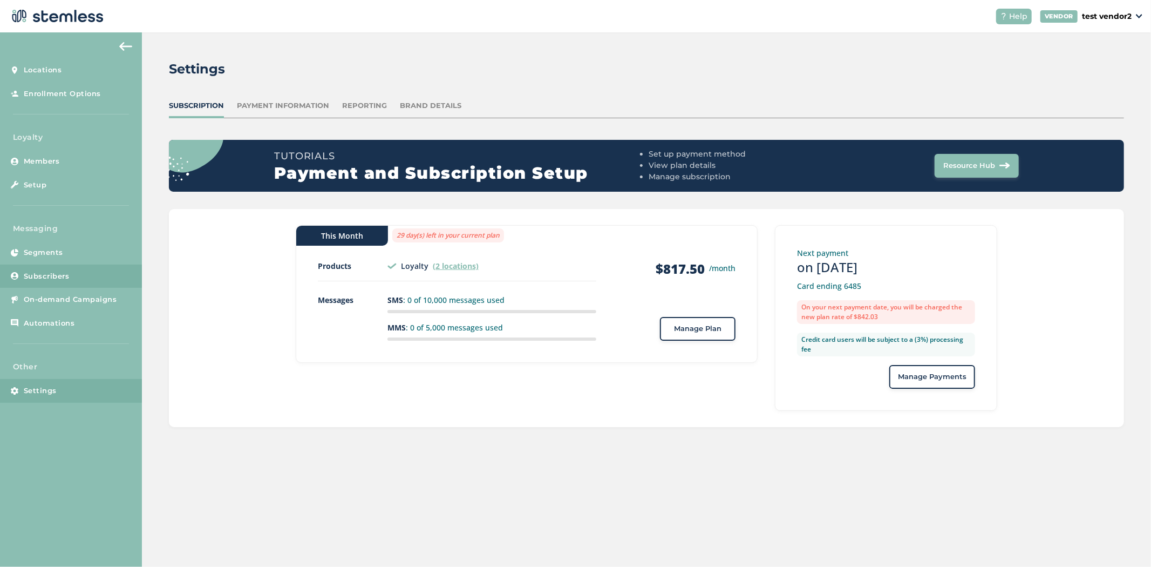
click at [39, 282] on link "Subscribers" at bounding box center [71, 276] width 142 height 24
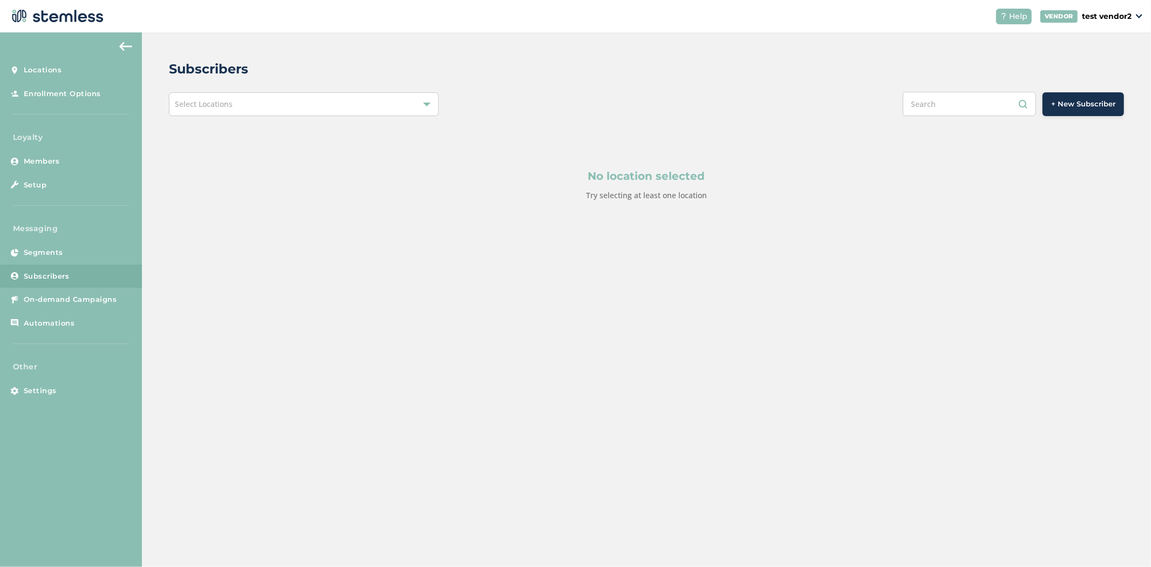
click at [224, 96] on div "Select Locations" at bounding box center [304, 104] width 270 height 24
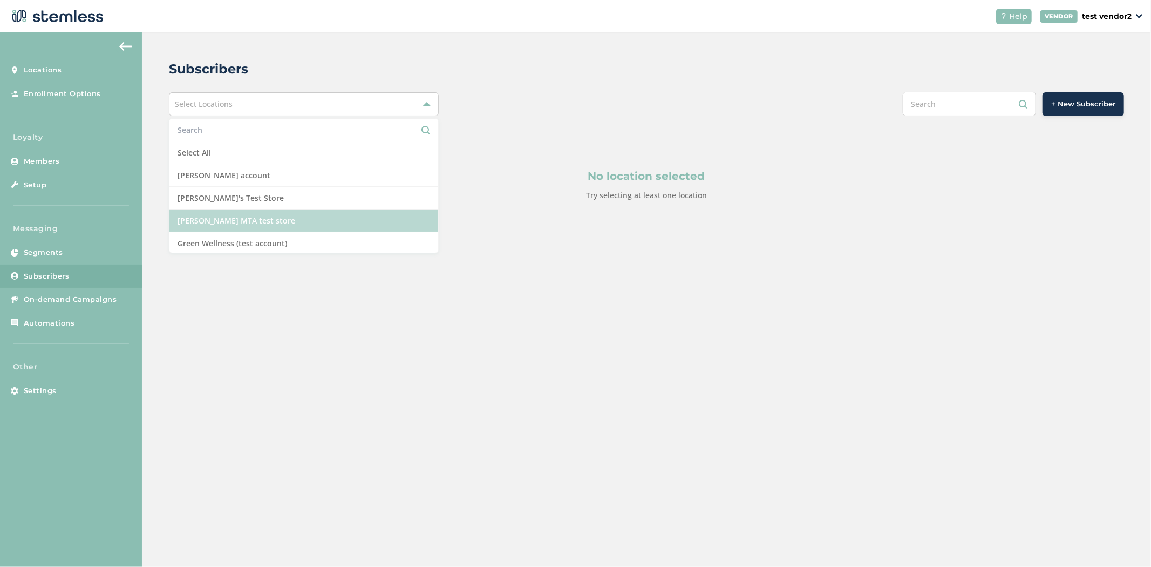
click at [236, 215] on li "[PERSON_NAME] MTA test store" at bounding box center [303, 220] width 269 height 23
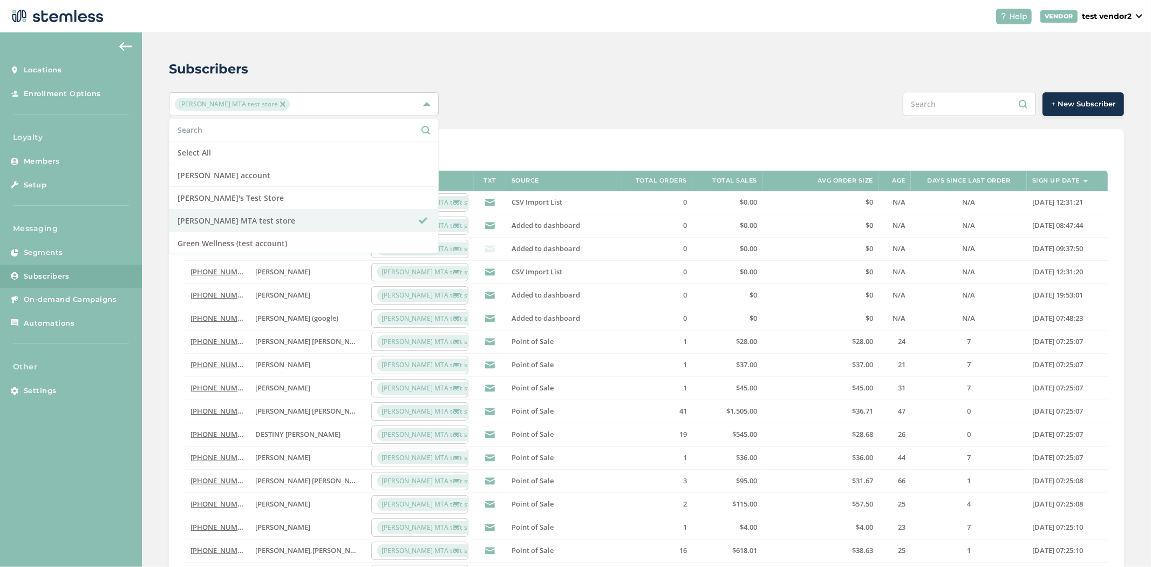
click at [554, 68] on div "Subscribers" at bounding box center [642, 68] width 947 height 19
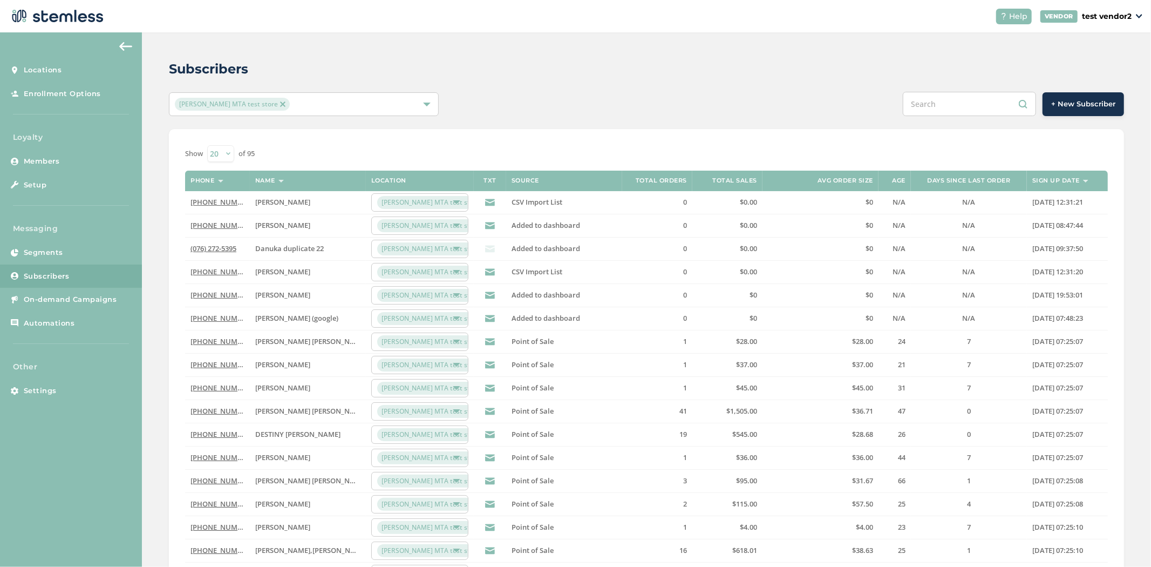
drag, startPoint x: 493, startPoint y: 180, endPoint x: 475, endPoint y: 180, distance: 17.3
click at [475, 180] on th "TXT" at bounding box center [490, 181] width 32 height 21
click at [491, 206] on icon at bounding box center [490, 203] width 10 height 10
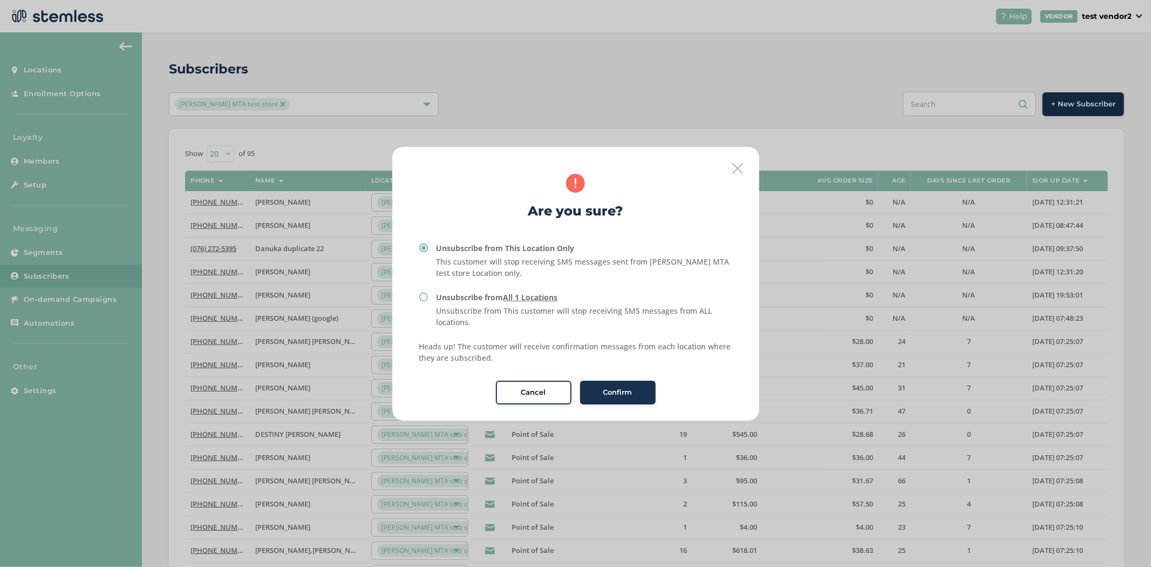
click at [740, 170] on icon at bounding box center [737, 168] width 11 height 11
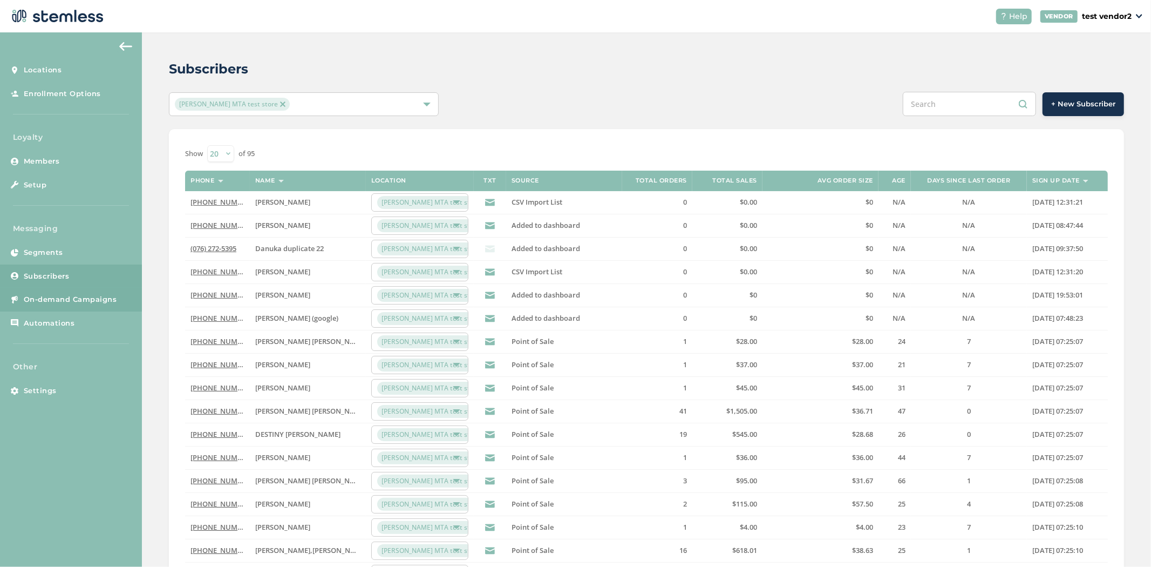
click at [119, 296] on link "On-demand Campaigns" at bounding box center [71, 300] width 142 height 24
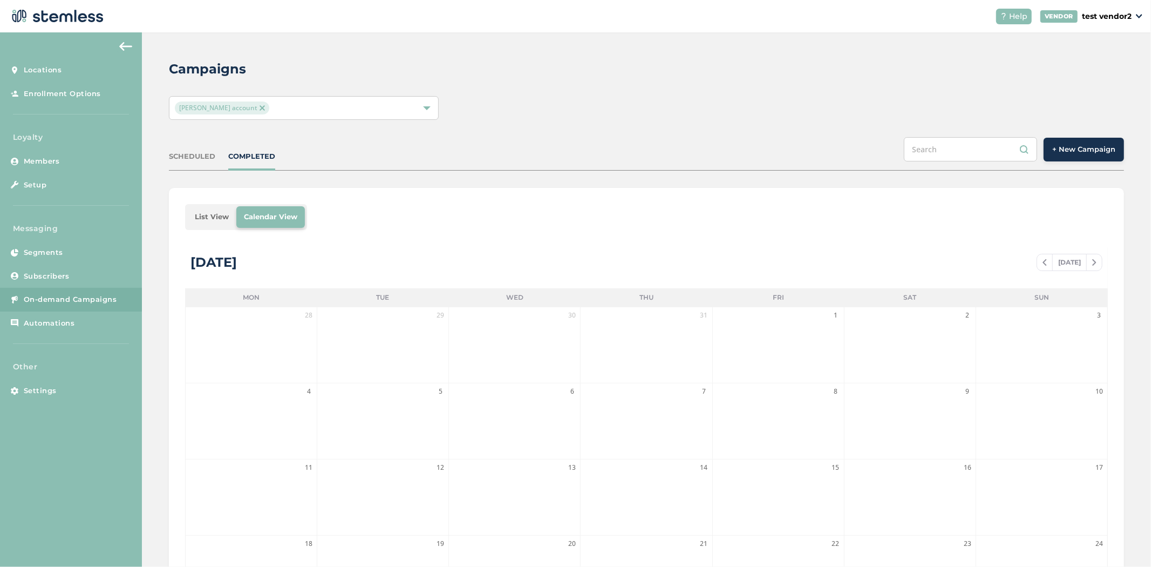
click at [1059, 153] on span "+ New Campaign" at bounding box center [1083, 149] width 63 height 11
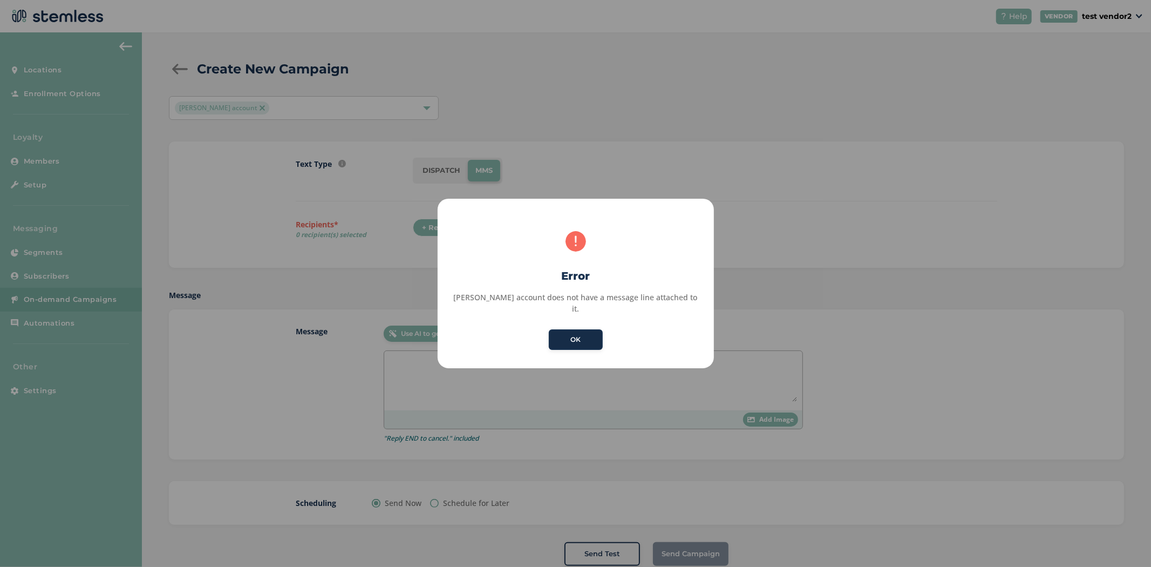
click at [588, 330] on button "OK" at bounding box center [576, 339] width 54 height 21
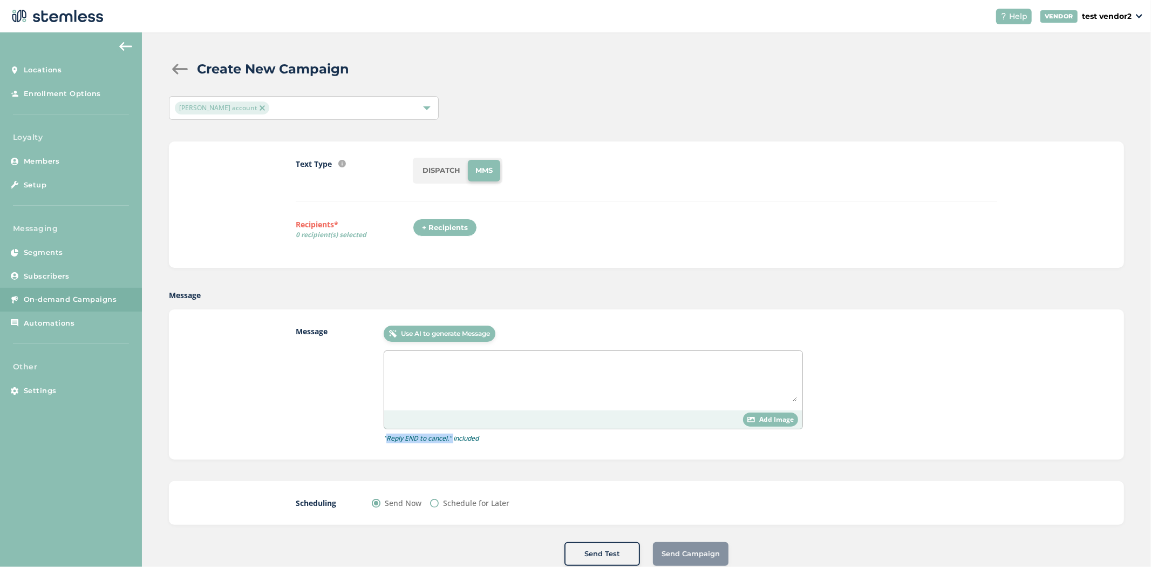
drag, startPoint x: 378, startPoint y: 438, endPoint x: 445, endPoint y: 434, distance: 67.0
click at [445, 434] on p ""Reply END to cancel." included" at bounding box center [431, 438] width 95 height 10
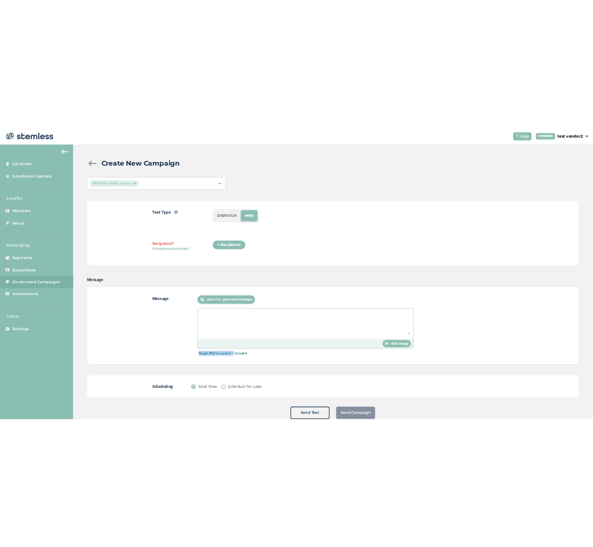
scroll to position [38, 0]
